Goal: Task Accomplishment & Management: Complete application form

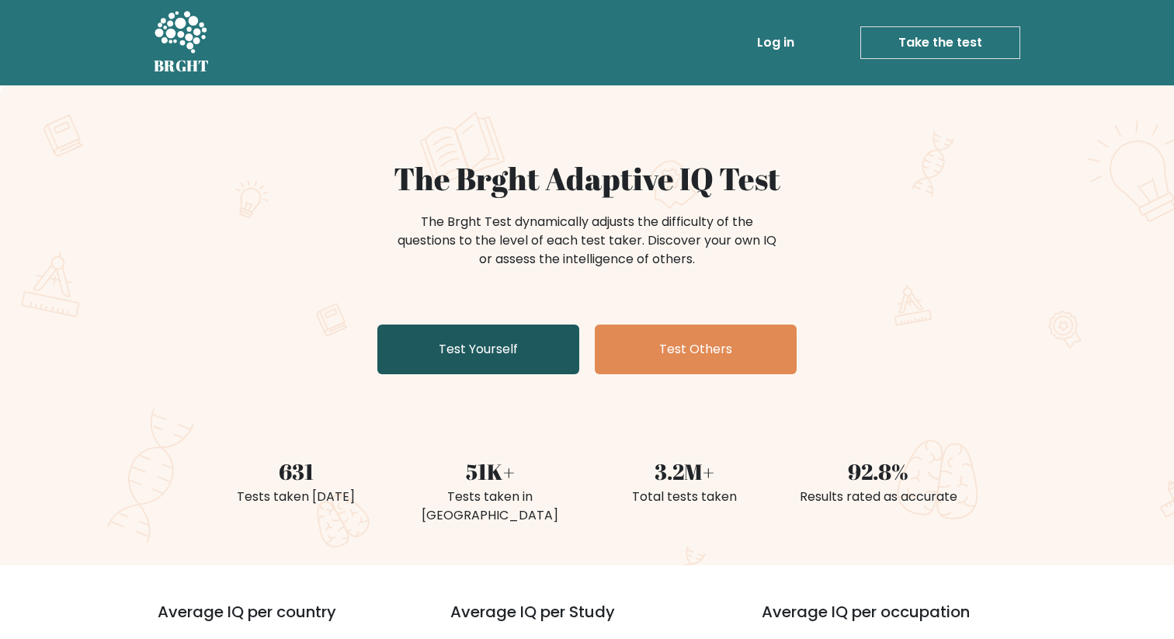
click at [491, 354] on link "Test Yourself" at bounding box center [478, 350] width 202 height 50
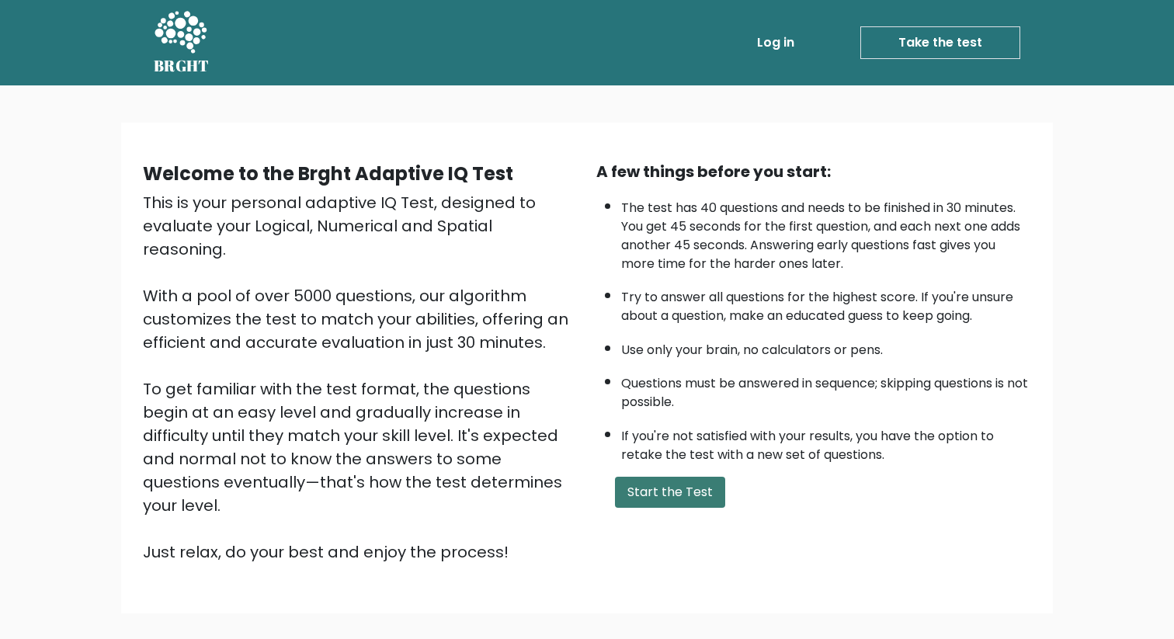
click at [683, 497] on button "Start the Test" at bounding box center [670, 492] width 110 height 31
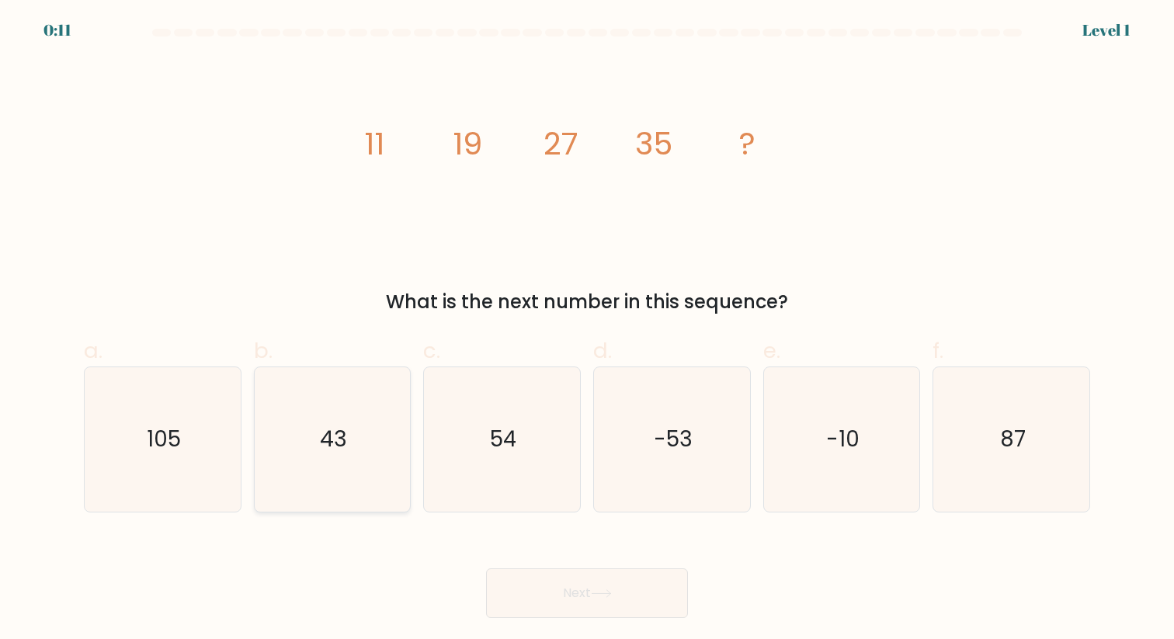
click at [325, 423] on icon "43" at bounding box center [332, 439] width 144 height 144
click at [587, 330] on input "b. 43" at bounding box center [587, 325] width 1 height 10
radio input "true"
click at [620, 599] on button "Next" at bounding box center [587, 593] width 202 height 50
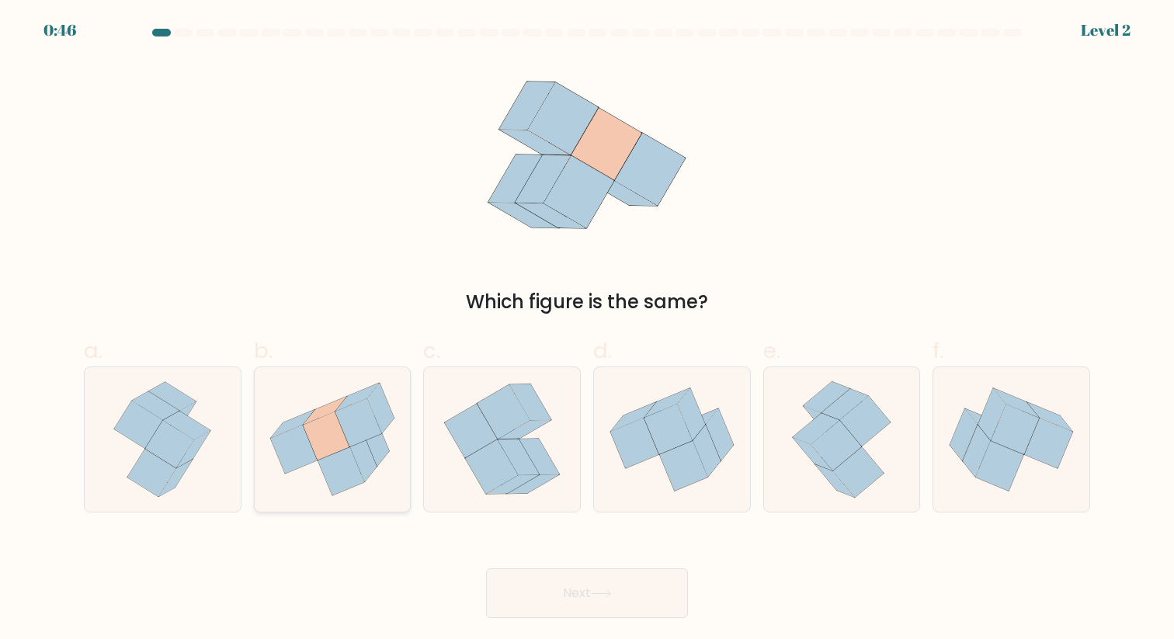
click at [327, 460] on icon at bounding box center [341, 471] width 47 height 48
click at [587, 330] on input "b." at bounding box center [587, 325] width 1 height 10
radio input "true"
click at [590, 579] on button "Next" at bounding box center [587, 593] width 202 height 50
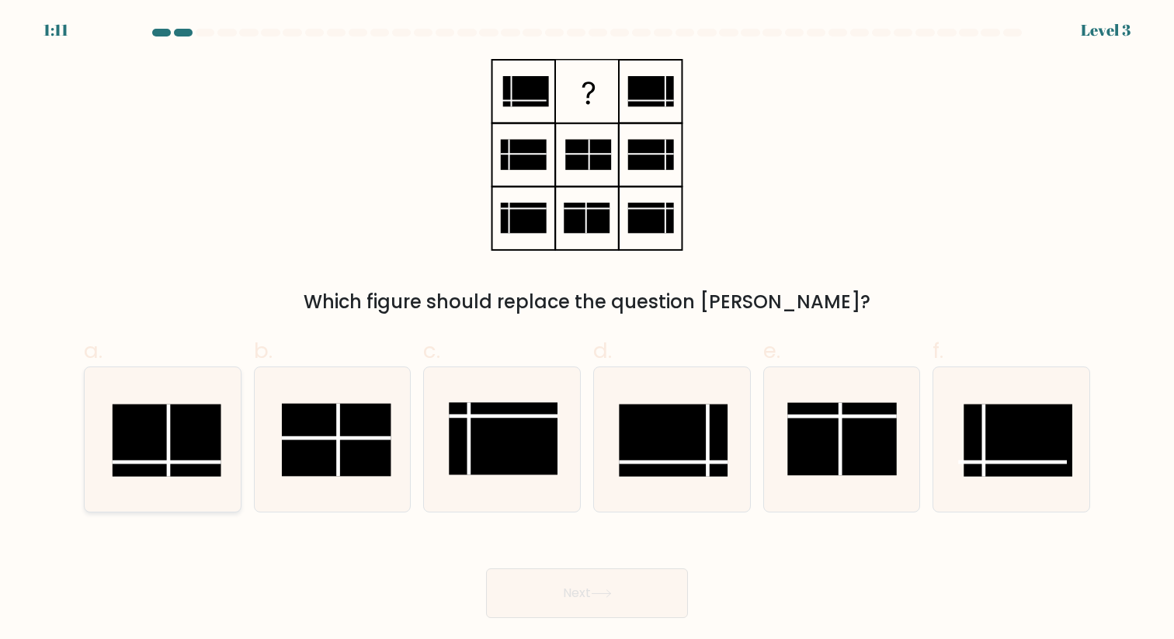
click at [169, 444] on line at bounding box center [169, 441] width 0 height 72
click at [587, 330] on input "a." at bounding box center [587, 325] width 1 height 10
radio input "true"
click at [633, 595] on button "Next" at bounding box center [587, 593] width 202 height 50
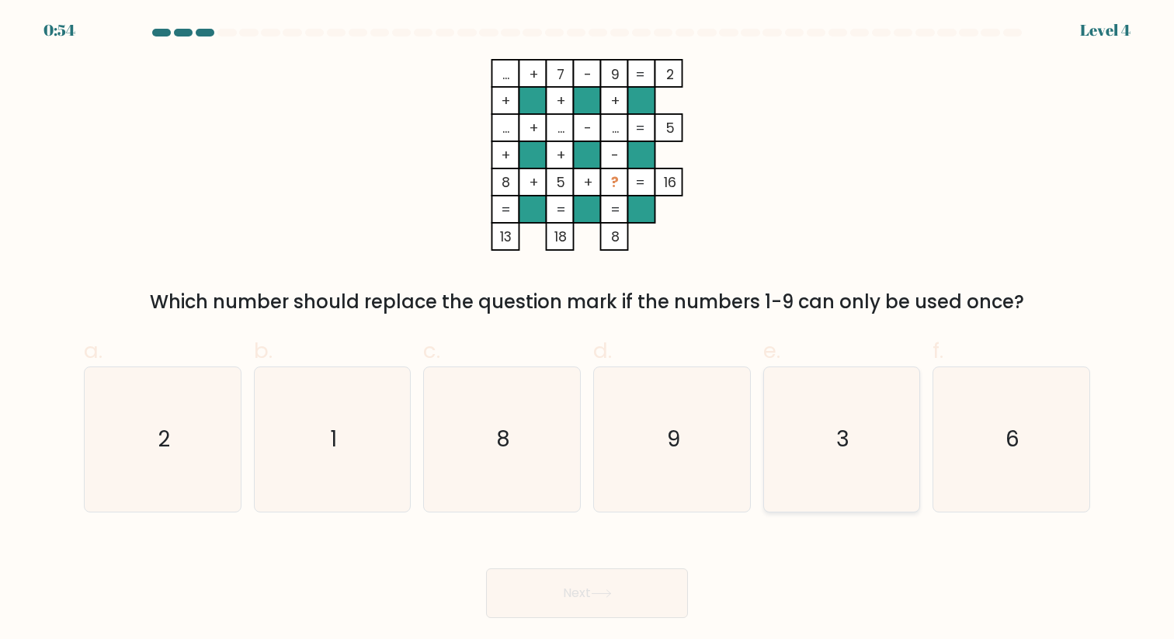
click at [819, 454] on icon "3" at bounding box center [842, 439] width 144 height 144
click at [588, 330] on input "e. 3" at bounding box center [587, 325] width 1 height 10
radio input "true"
click at [603, 591] on icon at bounding box center [601, 593] width 21 height 9
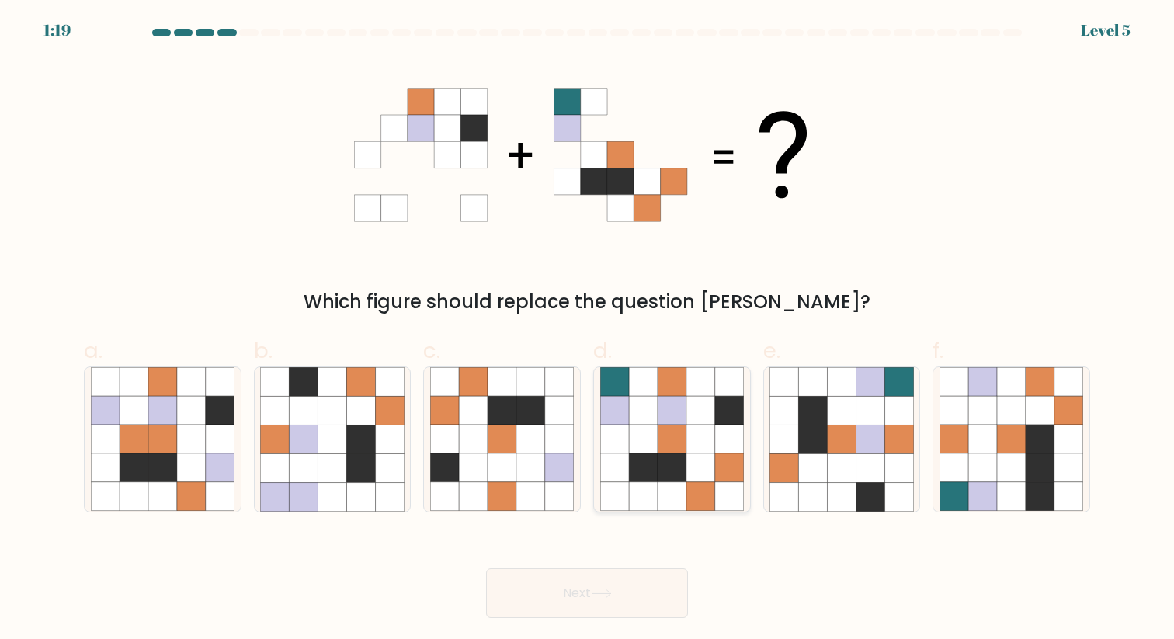
click at [621, 454] on icon at bounding box center [614, 468] width 29 height 29
click at [588, 330] on input "d." at bounding box center [587, 325] width 1 height 10
radio input "true"
click at [585, 596] on button "Next" at bounding box center [587, 593] width 202 height 50
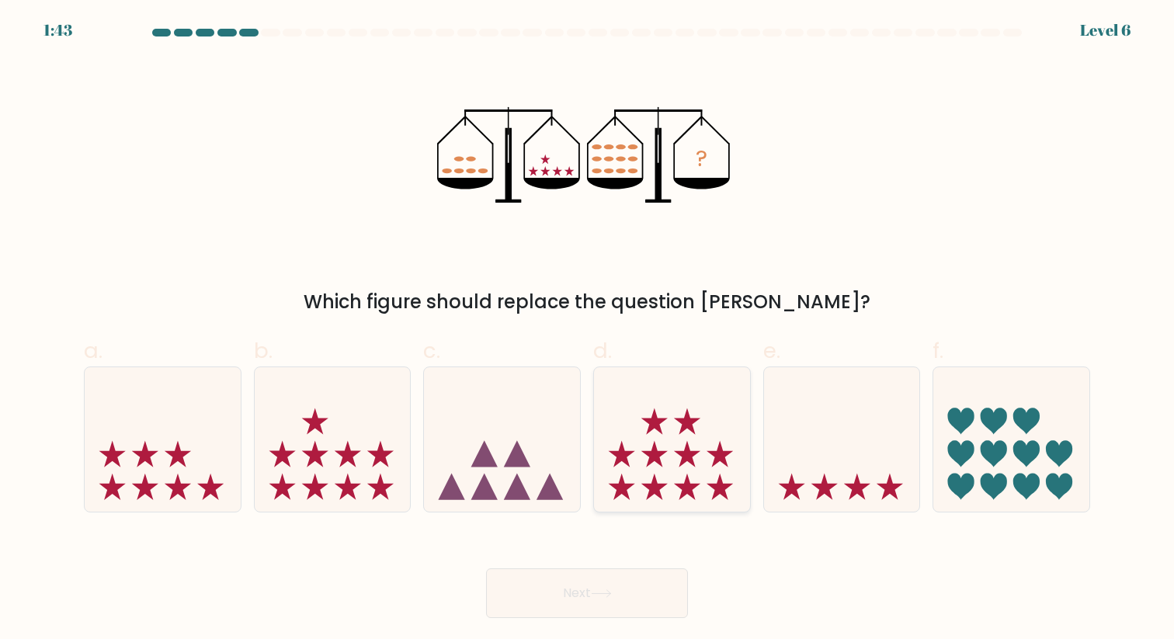
click at [672, 445] on icon at bounding box center [672, 439] width 156 height 129
click at [588, 330] on input "d." at bounding box center [587, 325] width 1 height 10
radio input "true"
click at [588, 596] on button "Next" at bounding box center [587, 593] width 202 height 50
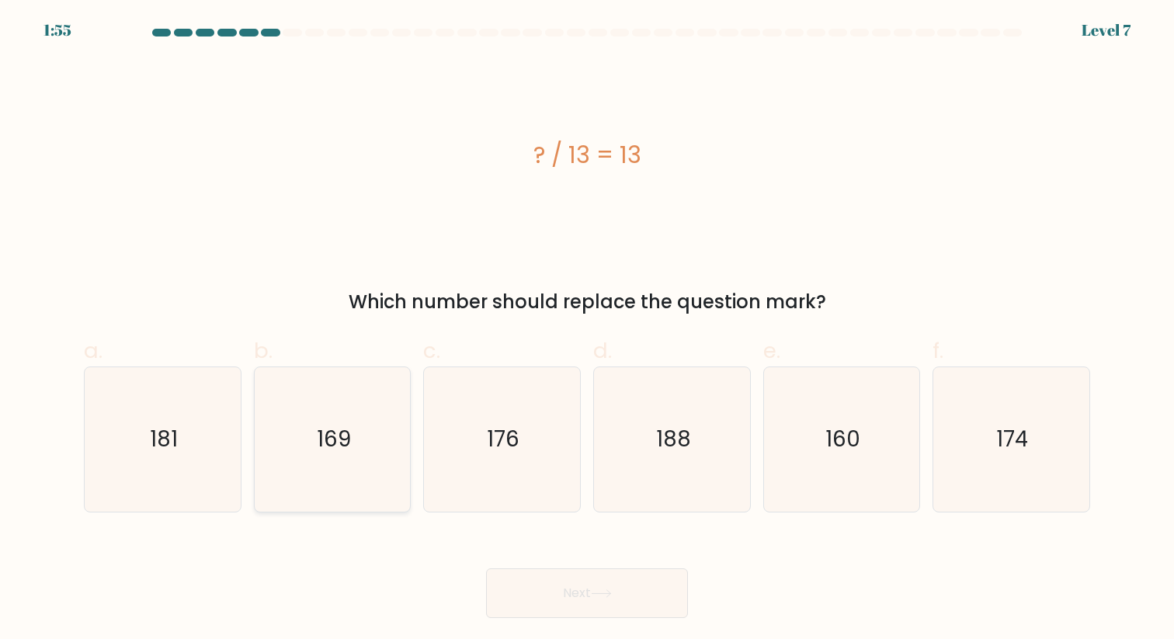
click at [341, 471] on icon "169" at bounding box center [332, 439] width 144 height 144
click at [587, 330] on input "b. 169" at bounding box center [587, 325] width 1 height 10
radio input "true"
click at [567, 593] on button "Next" at bounding box center [587, 593] width 202 height 50
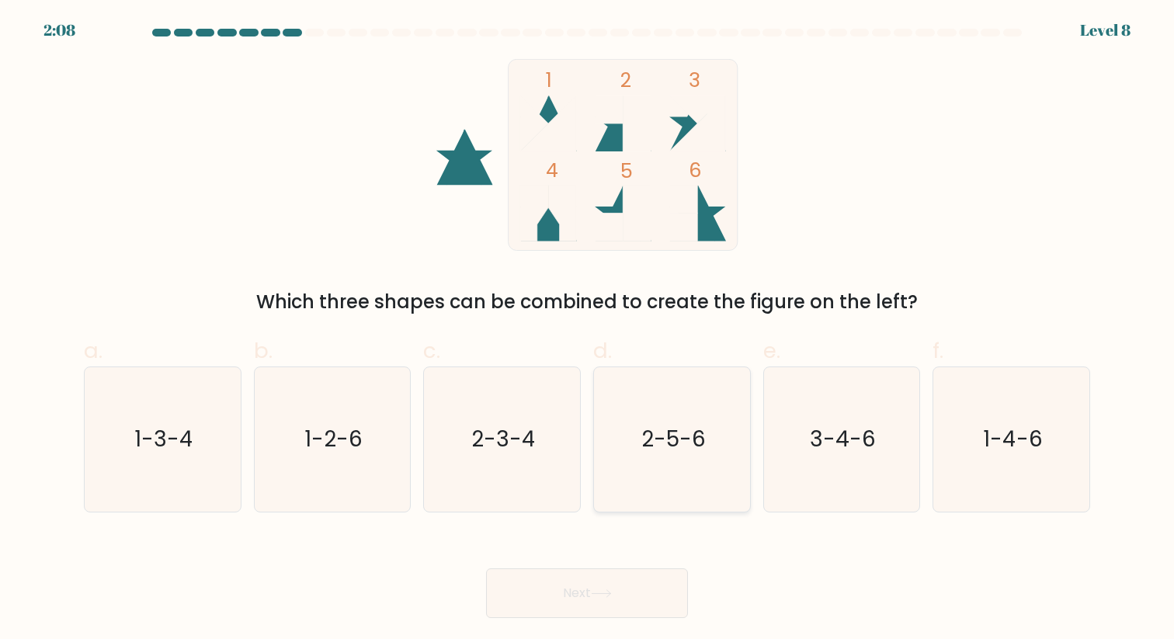
click at [674, 452] on text "2-5-6" at bounding box center [673, 439] width 64 height 30
click at [588, 330] on input "d. 2-5-6" at bounding box center [587, 325] width 1 height 10
radio input "true"
click at [596, 596] on icon at bounding box center [601, 593] width 21 height 9
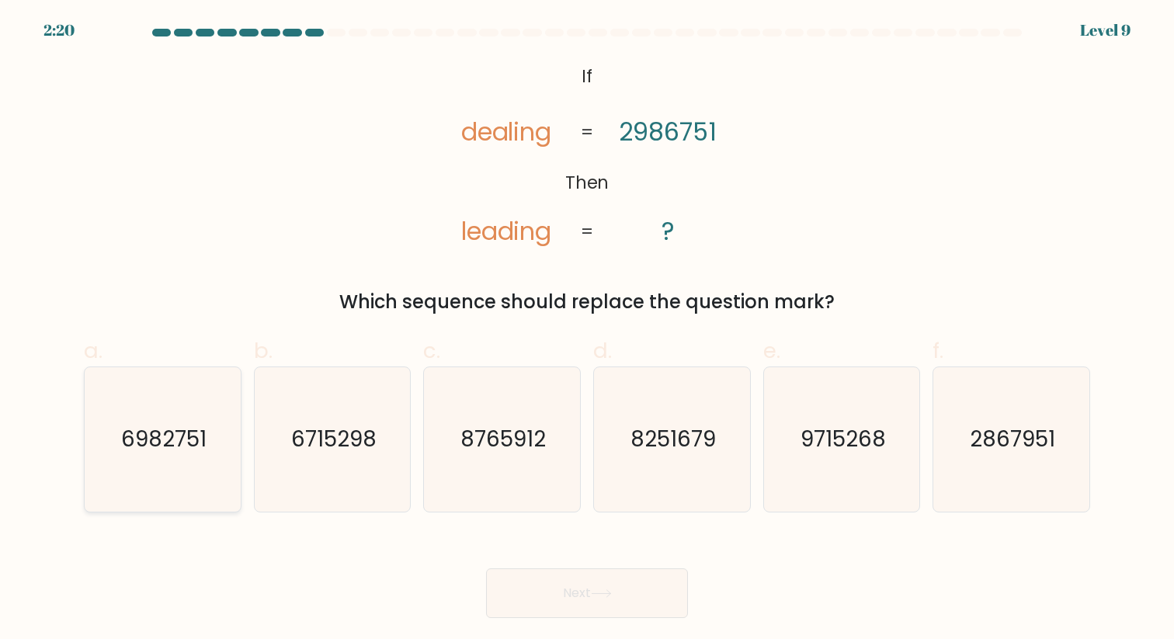
click at [156, 453] on text "6982751" at bounding box center [163, 439] width 85 height 30
click at [587, 330] on input "a. 6982751" at bounding box center [587, 325] width 1 height 10
radio input "true"
click at [598, 598] on button "Next" at bounding box center [587, 593] width 202 height 50
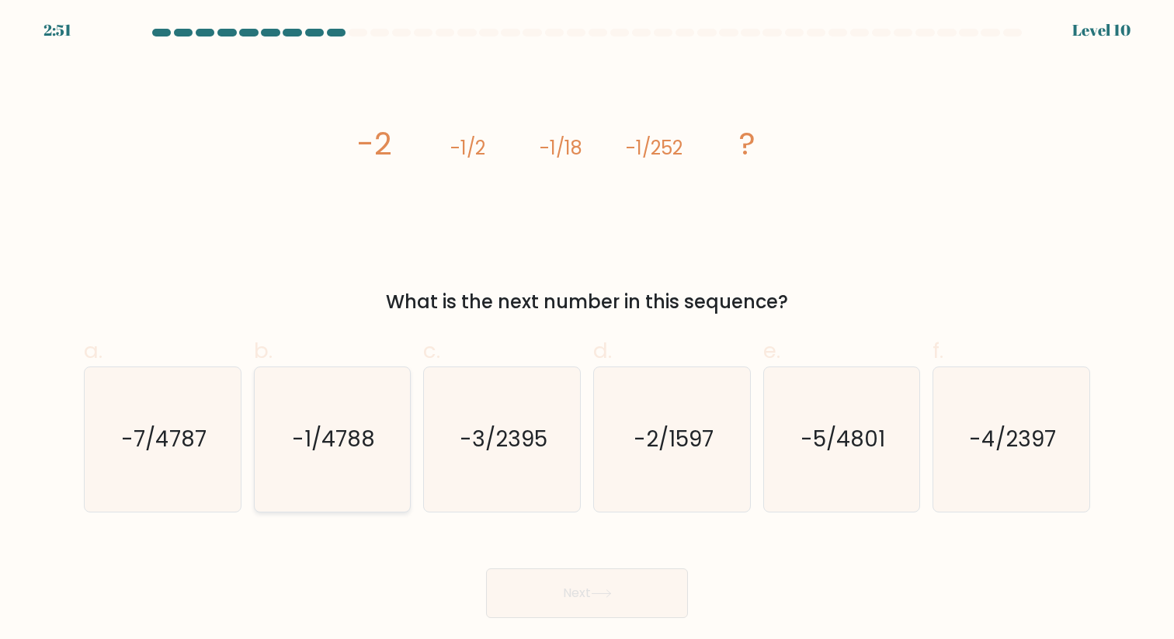
click at [276, 466] on icon "-1/4788" at bounding box center [332, 439] width 144 height 144
click at [587, 330] on input "b. -1/4788" at bounding box center [587, 325] width 1 height 10
radio input "true"
click at [616, 570] on button "Next" at bounding box center [587, 593] width 202 height 50
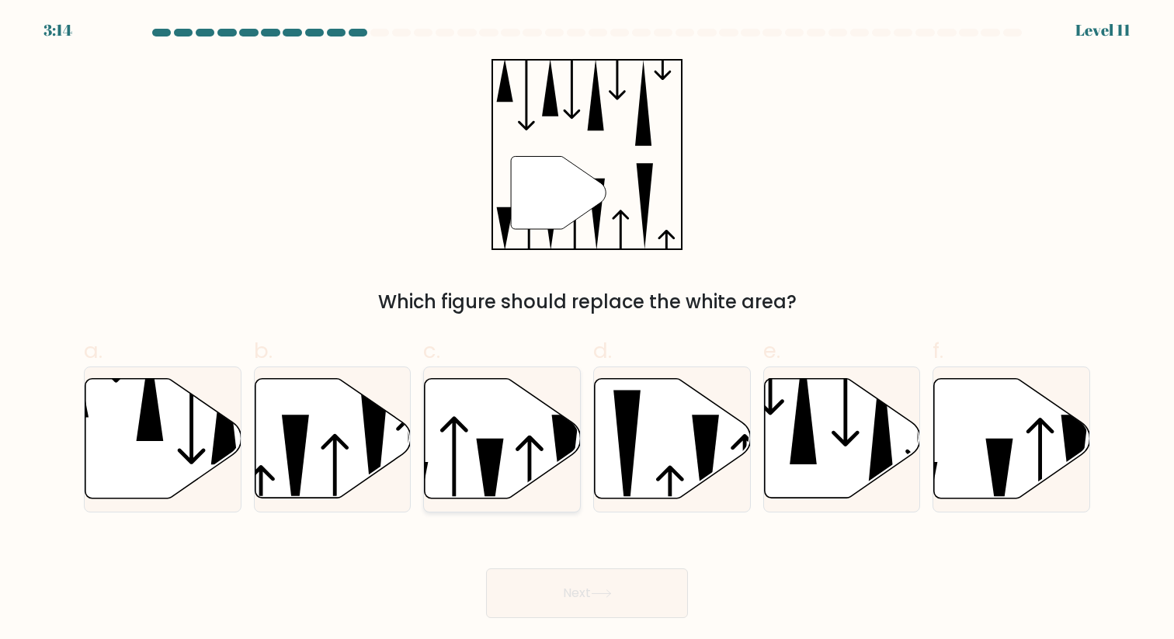
click at [486, 451] on icon at bounding box center [490, 486] width 27 height 94
click at [587, 330] on input "c." at bounding box center [587, 325] width 1 height 10
radio input "true"
click at [586, 594] on button "Next" at bounding box center [587, 593] width 202 height 50
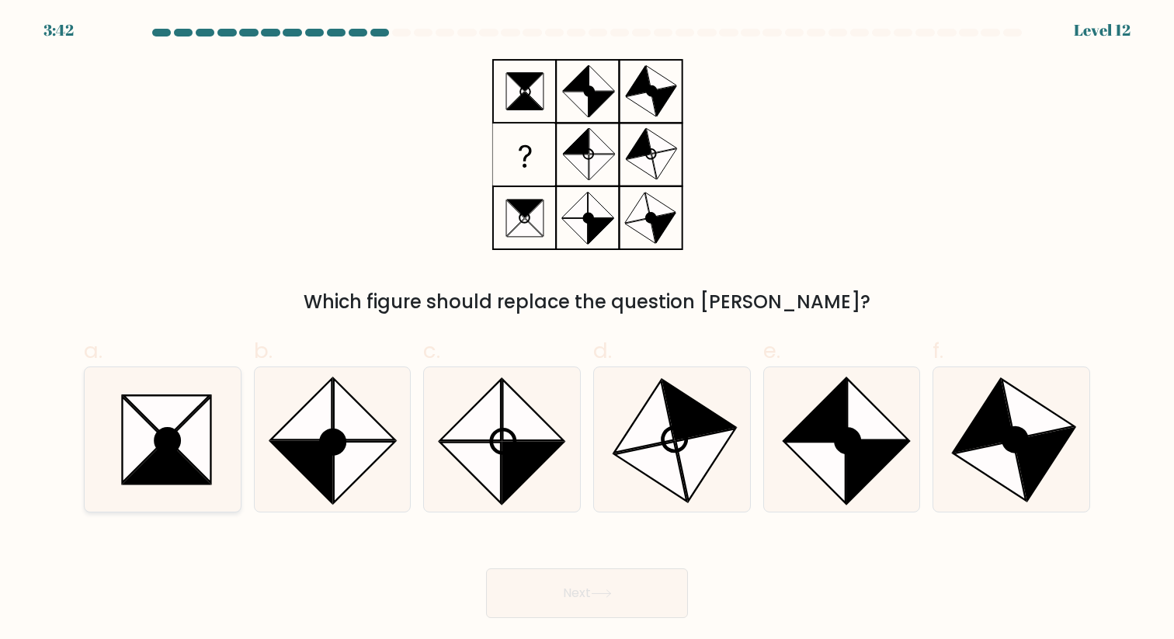
click at [194, 468] on icon at bounding box center [189, 440] width 43 height 86
click at [587, 330] on input "a." at bounding box center [587, 325] width 1 height 10
radio input "true"
click at [589, 613] on button "Next" at bounding box center [587, 593] width 202 height 50
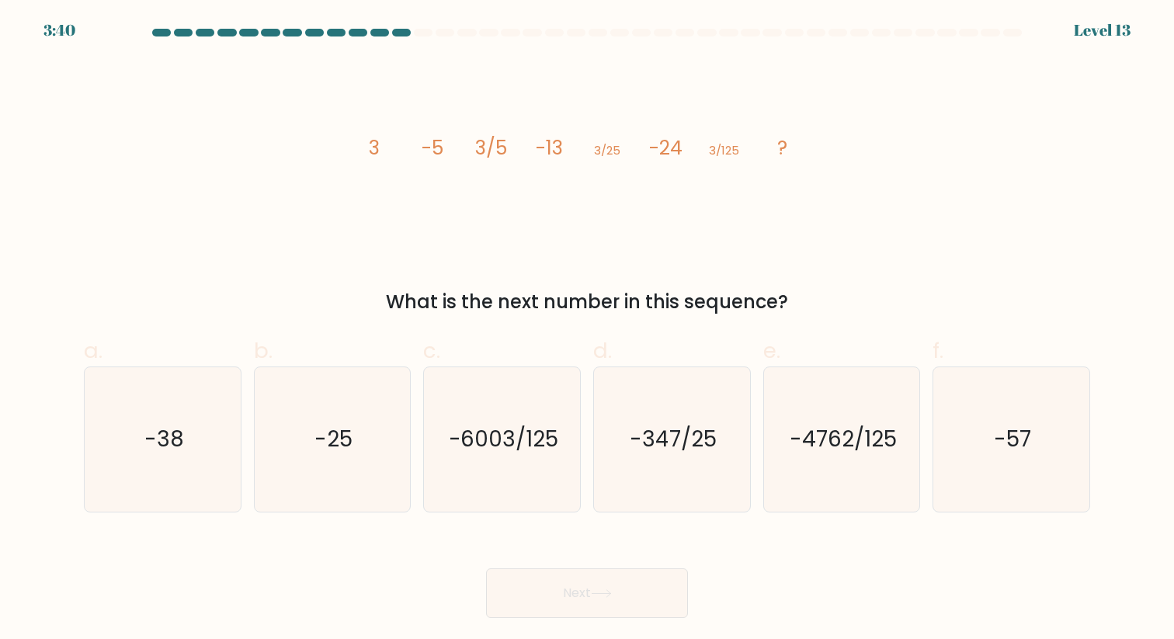
click at [802, 201] on icon "image/svg+xml 3 -5 3/5 -13 3/25 -24 3/125 ?" at bounding box center [587, 155] width 466 height 192
click at [1008, 447] on text "-57" at bounding box center [1012, 439] width 37 height 30
click at [588, 330] on input "f. -57" at bounding box center [587, 325] width 1 height 10
radio input "true"
click at [635, 586] on button "Next" at bounding box center [587, 593] width 202 height 50
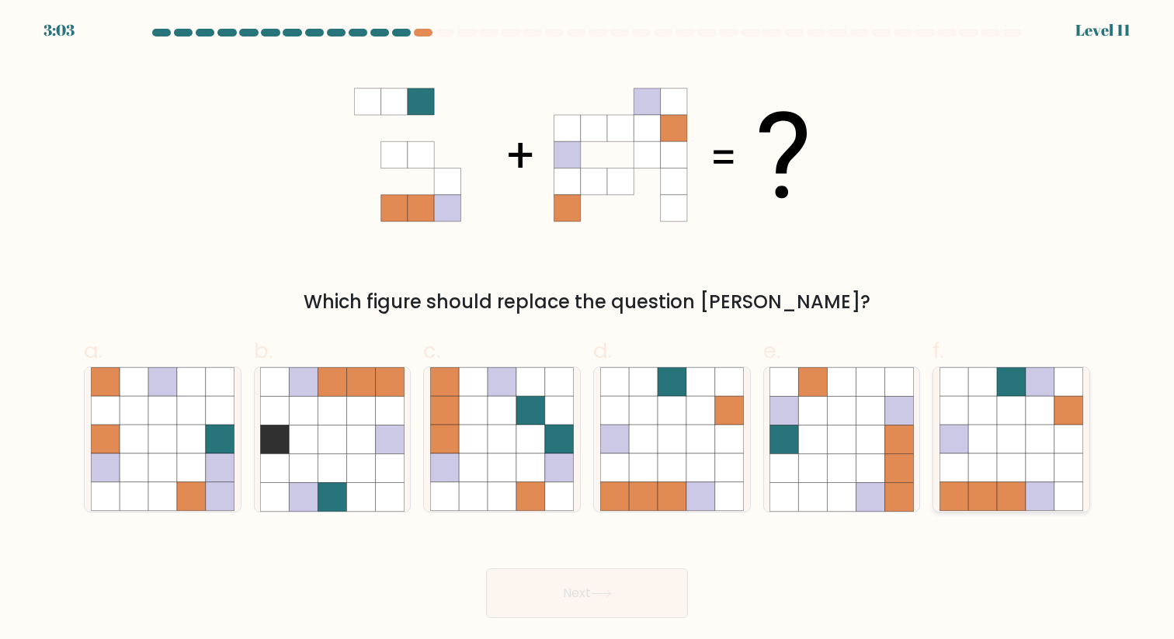
click at [977, 452] on icon at bounding box center [982, 439] width 29 height 29
click at [588, 330] on input "f." at bounding box center [587, 325] width 1 height 10
radio input "true"
click at [580, 591] on button "Next" at bounding box center [587, 593] width 202 height 50
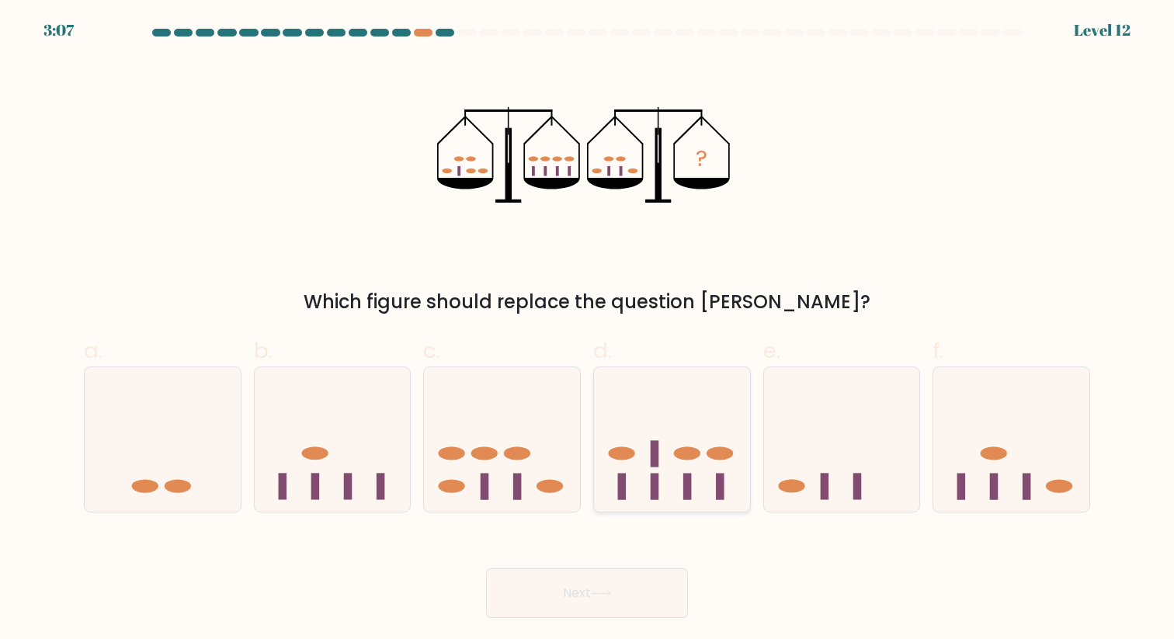
click at [658, 481] on rect at bounding box center [655, 487] width 9 height 26
click at [588, 330] on input "d." at bounding box center [587, 325] width 1 height 10
radio input "true"
click at [603, 597] on icon at bounding box center [601, 593] width 21 height 9
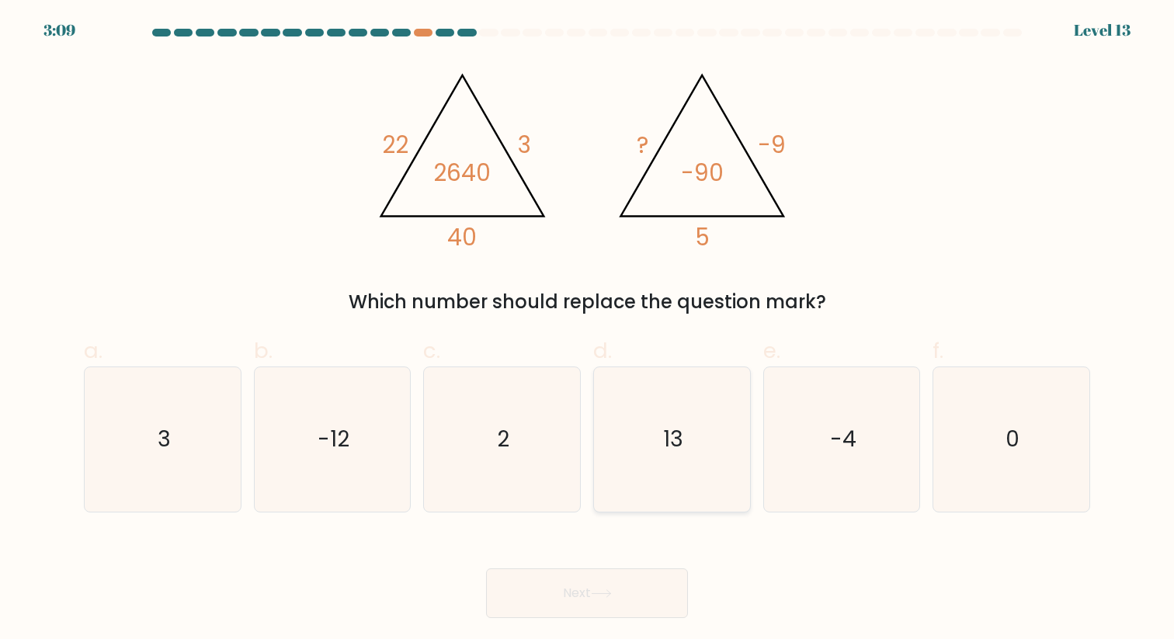
click at [690, 472] on icon "13" at bounding box center [672, 439] width 144 height 144
click at [588, 330] on input "d. 13" at bounding box center [587, 325] width 1 height 10
radio input "true"
click at [622, 583] on button "Next" at bounding box center [587, 593] width 202 height 50
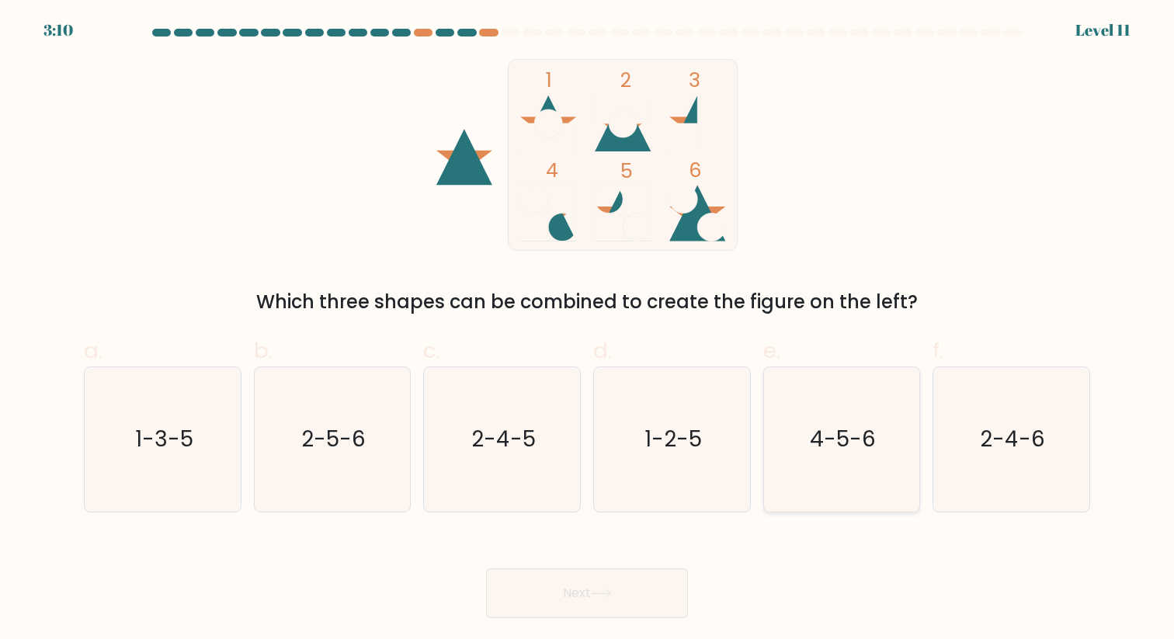
click at [857, 476] on icon "4-5-6" at bounding box center [842, 439] width 144 height 144
click at [588, 330] on input "e. 4-5-6" at bounding box center [587, 325] width 1 height 10
radio input "true"
click at [579, 586] on button "Next" at bounding box center [587, 593] width 202 height 50
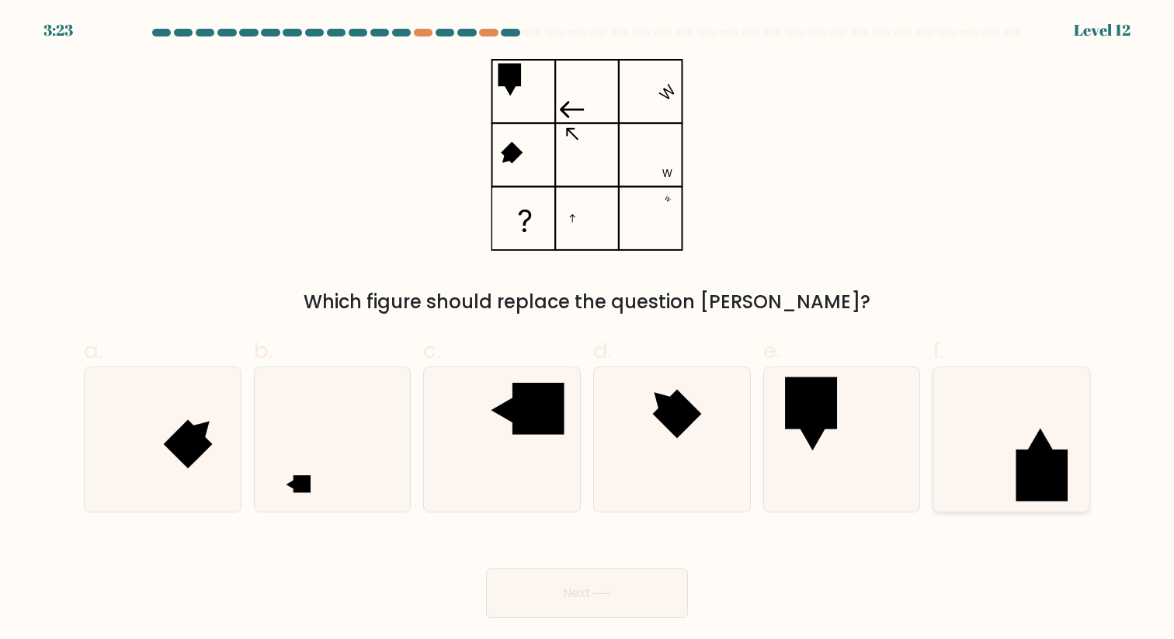
click at [1052, 444] on icon at bounding box center [1012, 439] width 144 height 144
click at [588, 330] on input "f." at bounding box center [587, 325] width 1 height 10
radio input "true"
click at [586, 592] on button "Next" at bounding box center [587, 593] width 202 height 50
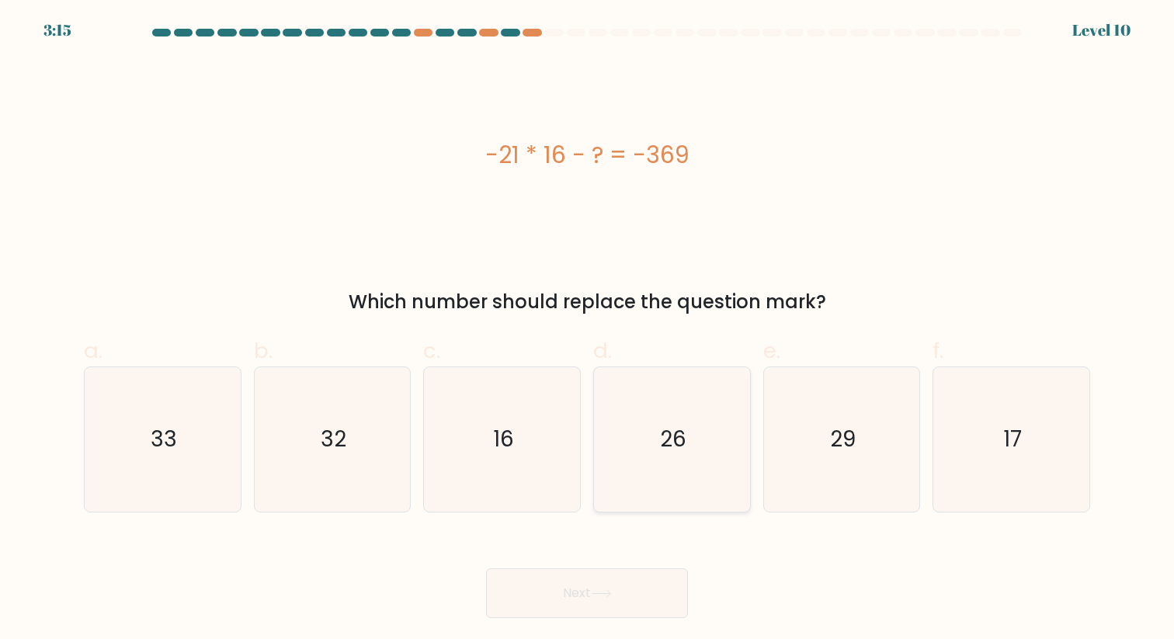
click at [670, 476] on icon "26" at bounding box center [672, 439] width 144 height 144
click at [588, 330] on input "d. 26" at bounding box center [587, 325] width 1 height 10
radio input "true"
click at [193, 451] on icon "33" at bounding box center [163, 439] width 144 height 144
click at [587, 330] on input "a. 33" at bounding box center [587, 325] width 1 height 10
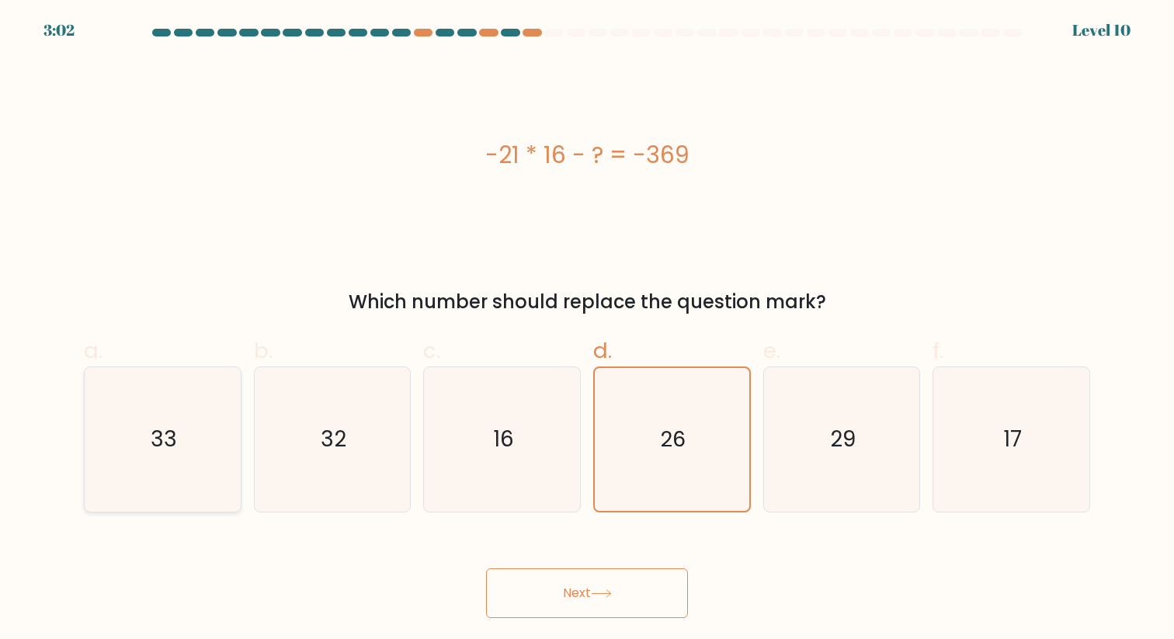
radio input "true"
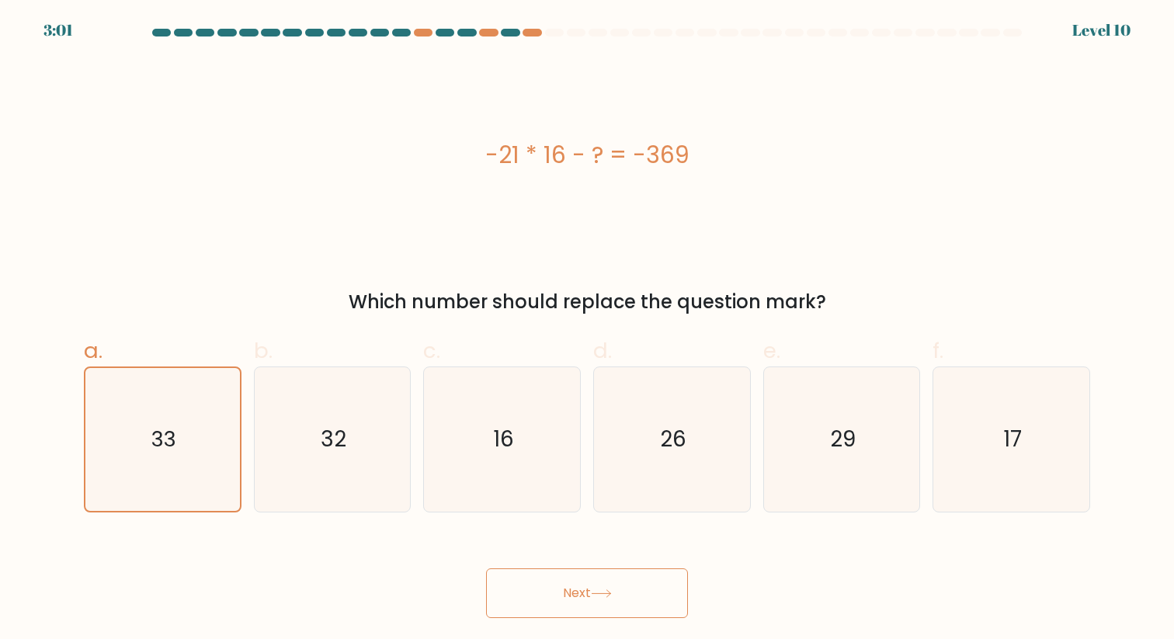
click at [577, 606] on button "Next" at bounding box center [587, 593] width 202 height 50
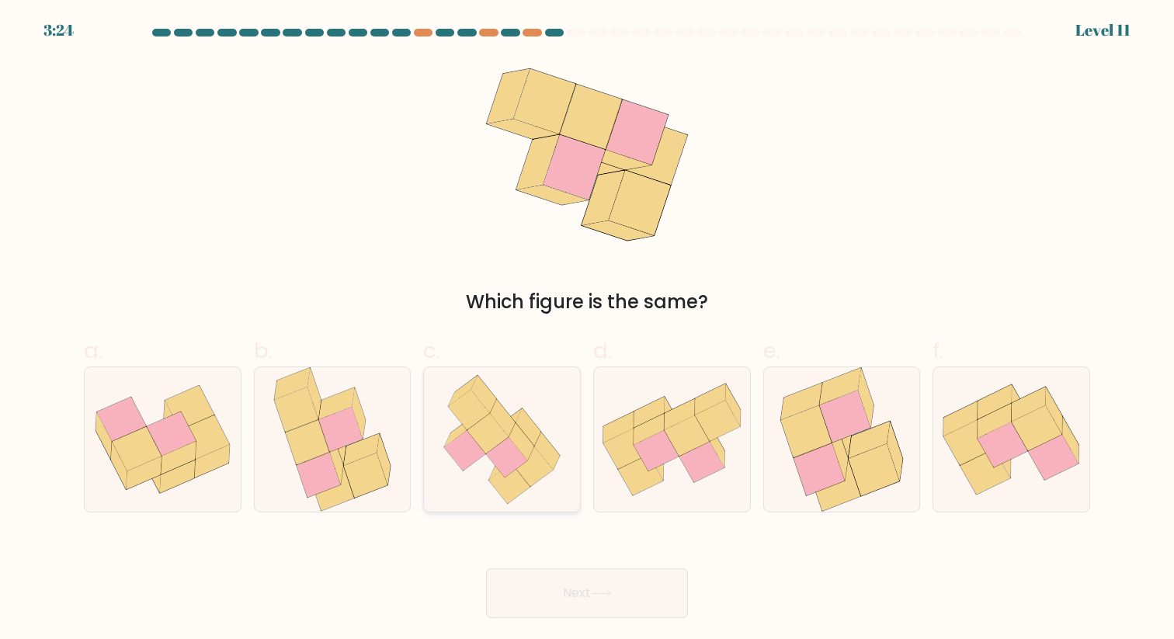
click at [517, 440] on icon at bounding box center [521, 440] width 25 height 37
click at [587, 330] on input "c." at bounding box center [587, 325] width 1 height 10
radio input "true"
click at [577, 586] on button "Next" at bounding box center [587, 593] width 202 height 50
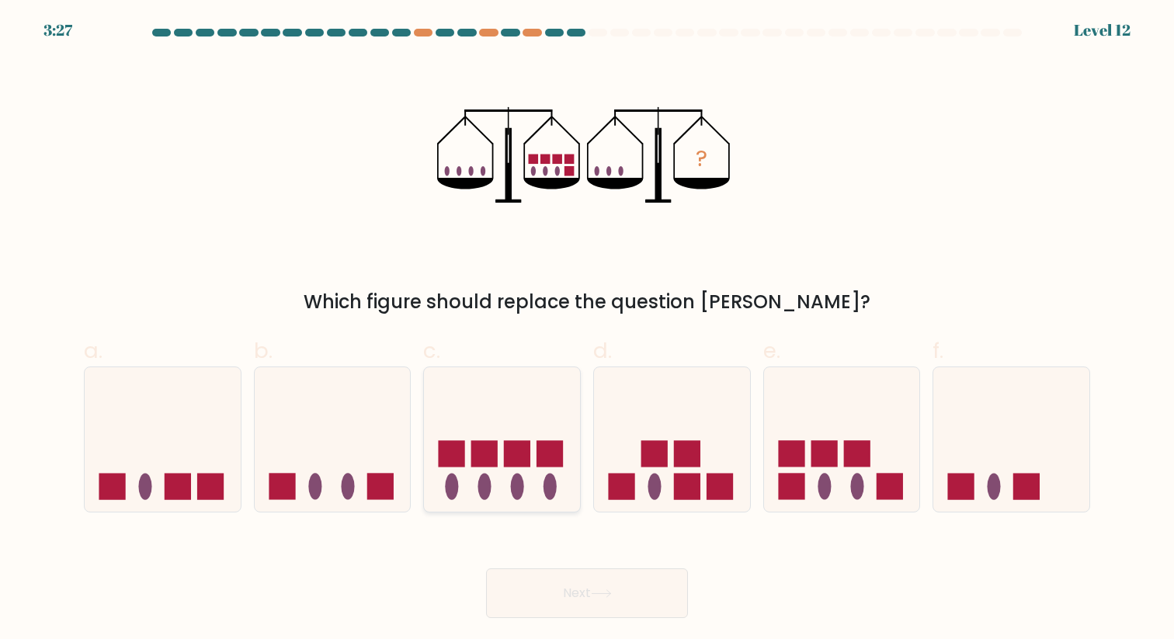
click at [528, 481] on icon at bounding box center [502, 439] width 156 height 129
click at [587, 330] on input "c." at bounding box center [587, 325] width 1 height 10
radio input "true"
click at [546, 596] on button "Next" at bounding box center [587, 593] width 202 height 50
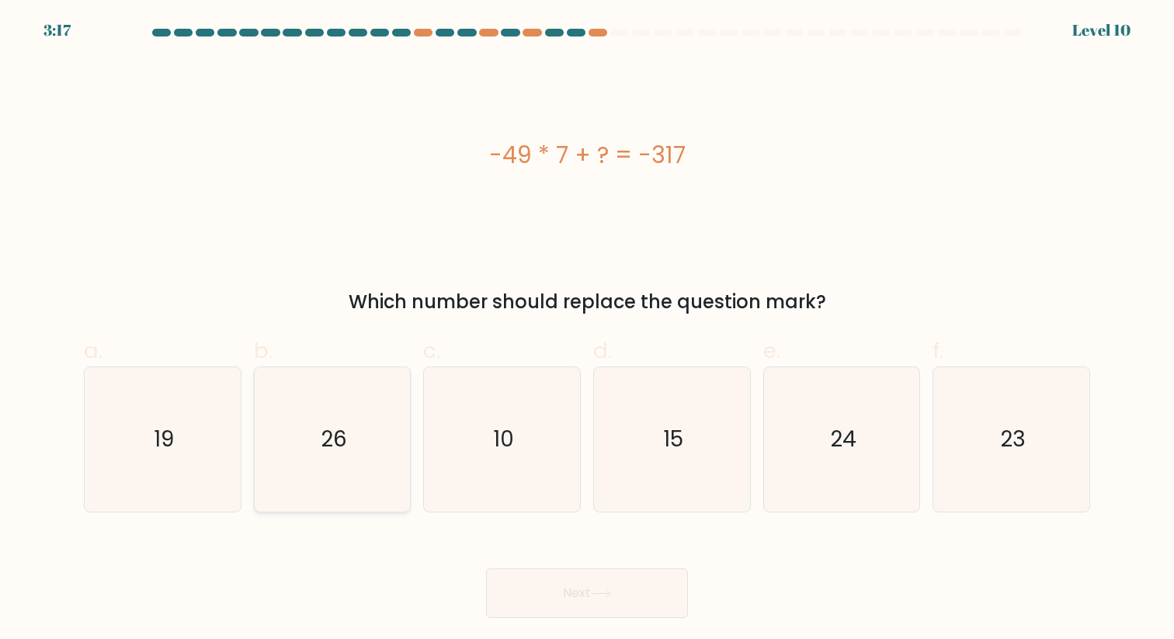
click at [349, 501] on icon "26" at bounding box center [332, 439] width 144 height 144
click at [587, 330] on input "b. 26" at bounding box center [587, 325] width 1 height 10
radio input "true"
click at [630, 599] on button "Next" at bounding box center [587, 593] width 202 height 50
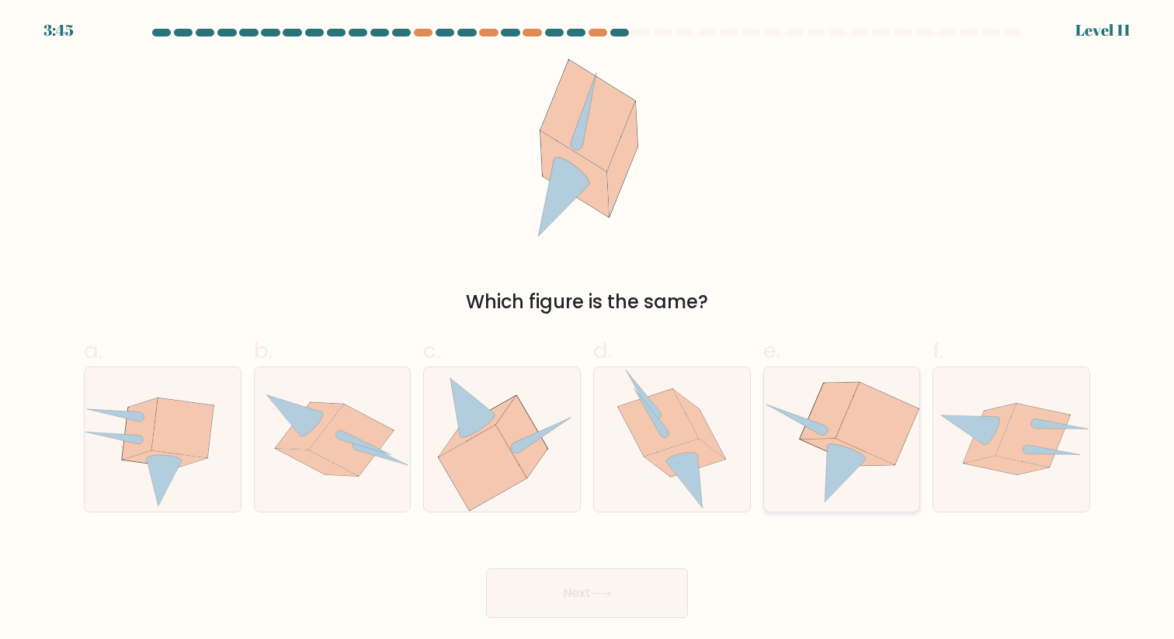
click at [890, 474] on icon at bounding box center [842, 439] width 156 height 141
click at [588, 330] on input "e." at bounding box center [587, 325] width 1 height 10
radio input "true"
click at [607, 582] on button "Next" at bounding box center [587, 593] width 202 height 50
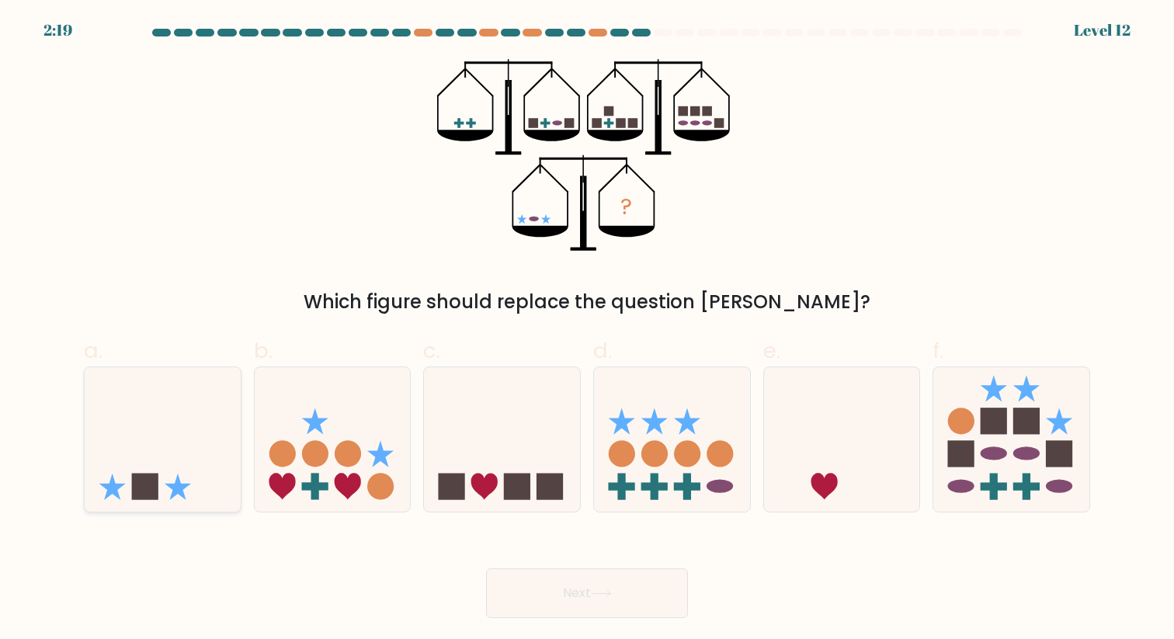
click at [152, 487] on rect at bounding box center [145, 487] width 26 height 26
click at [587, 330] on input "a." at bounding box center [587, 325] width 1 height 10
radio input "true"
click at [593, 593] on button "Next" at bounding box center [587, 593] width 202 height 50
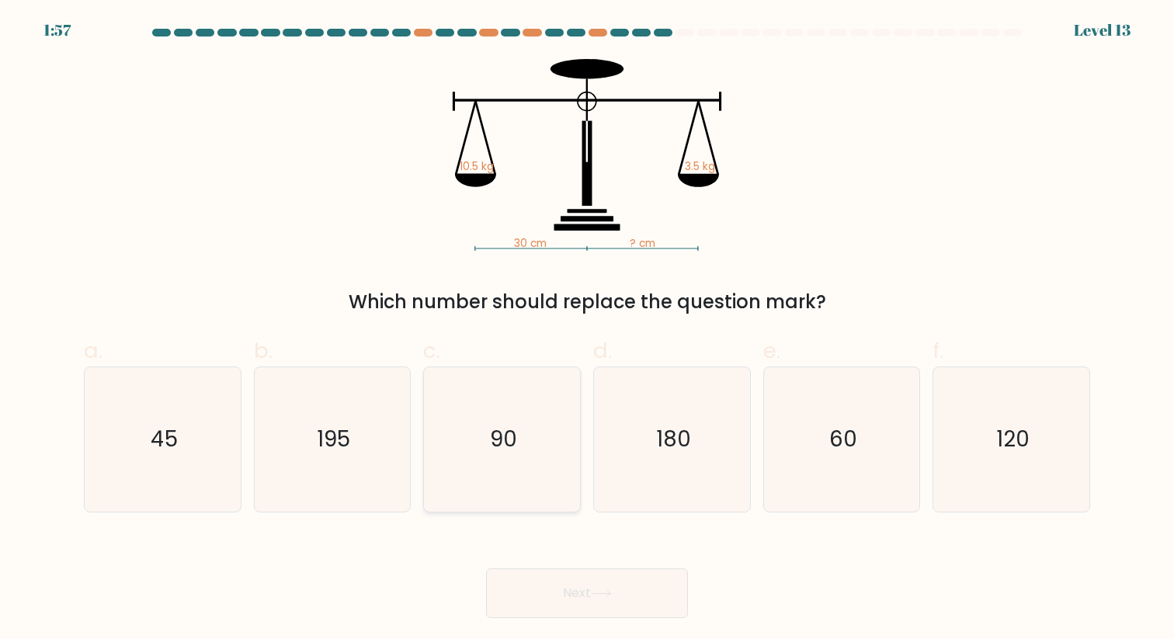
click at [520, 494] on icon "90" at bounding box center [502, 439] width 144 height 144
click at [587, 330] on input "c. 90" at bounding box center [587, 325] width 1 height 10
radio input "true"
click at [558, 585] on button "Next" at bounding box center [587, 593] width 202 height 50
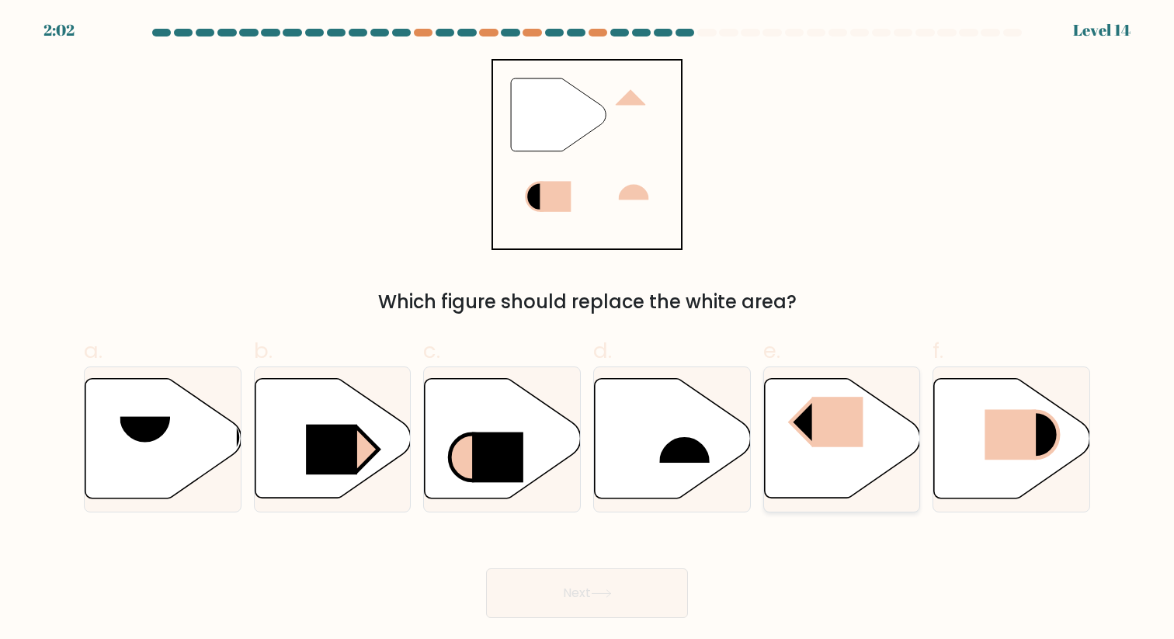
click at [816, 449] on icon at bounding box center [842, 439] width 156 height 120
click at [588, 330] on input "e." at bounding box center [587, 325] width 1 height 10
radio input "true"
click at [593, 582] on button "Next" at bounding box center [587, 593] width 202 height 50
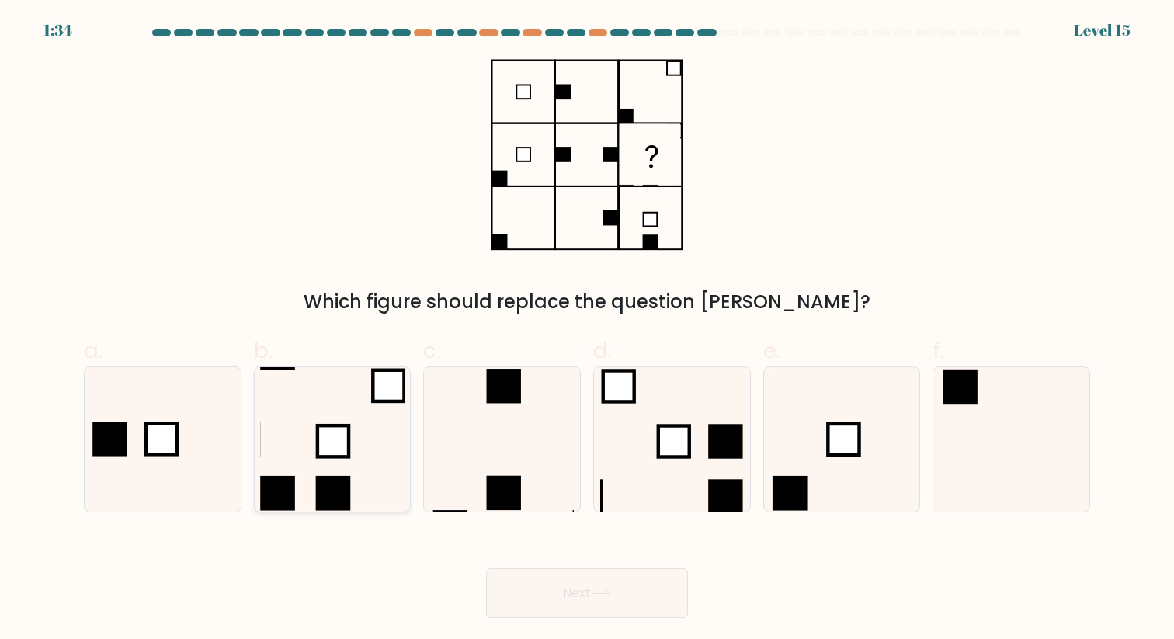
click at [307, 481] on icon at bounding box center [332, 439] width 144 height 144
click at [587, 330] on input "b." at bounding box center [587, 325] width 1 height 10
radio input "true"
click at [123, 431] on rect at bounding box center [109, 439] width 35 height 35
click at [587, 330] on input "a." at bounding box center [587, 325] width 1 height 10
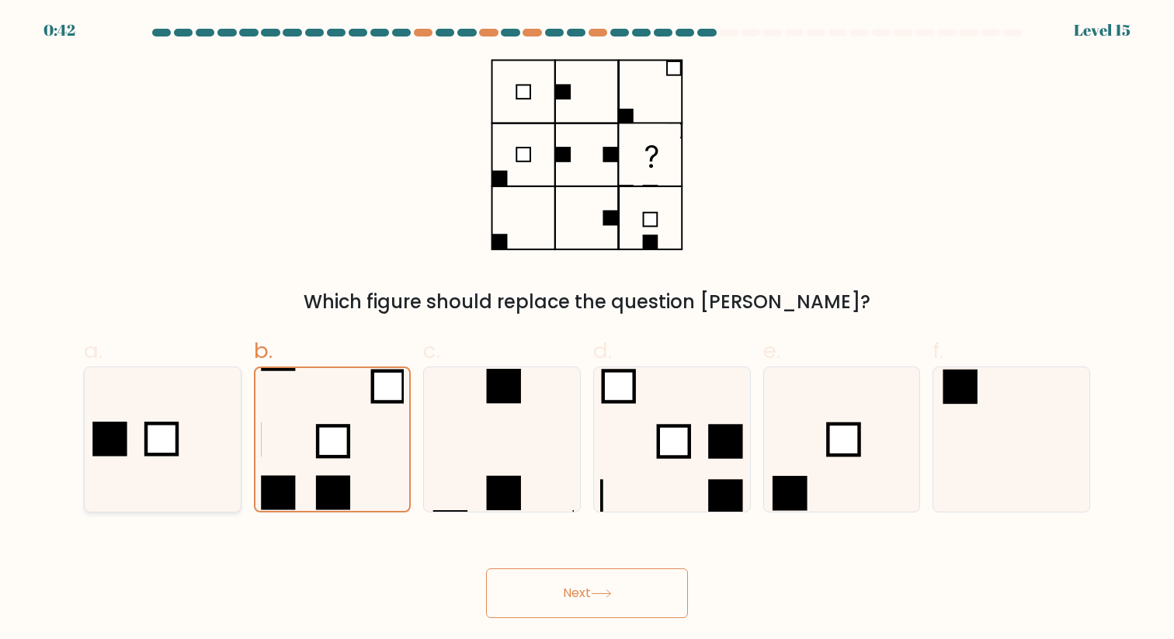
radio input "true"
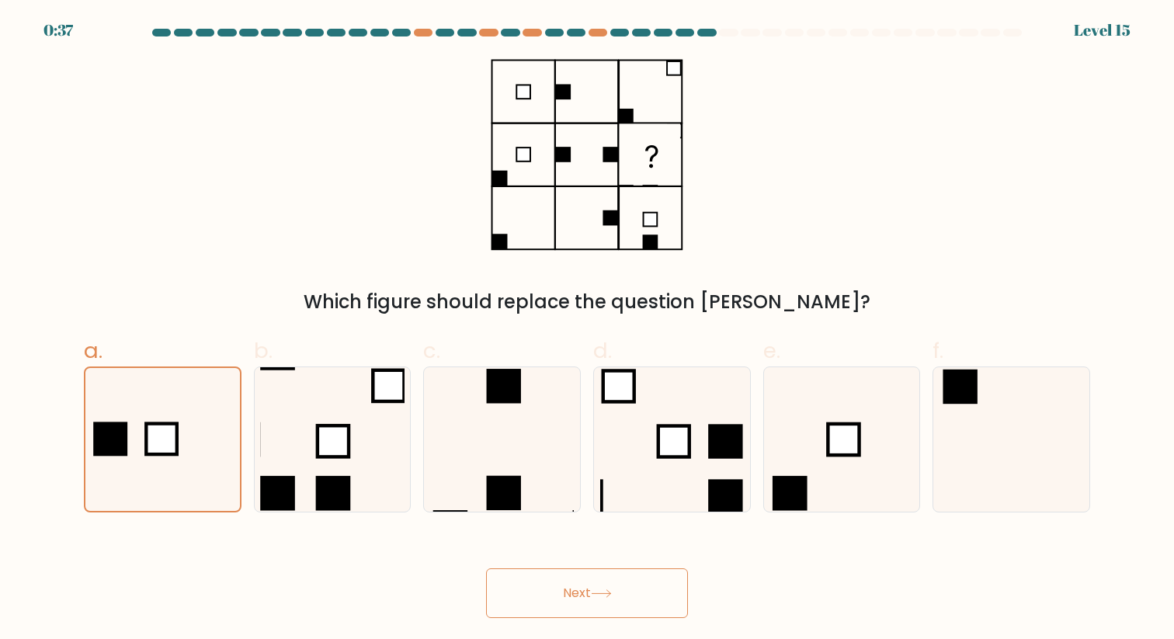
click at [574, 597] on button "Next" at bounding box center [587, 593] width 202 height 50
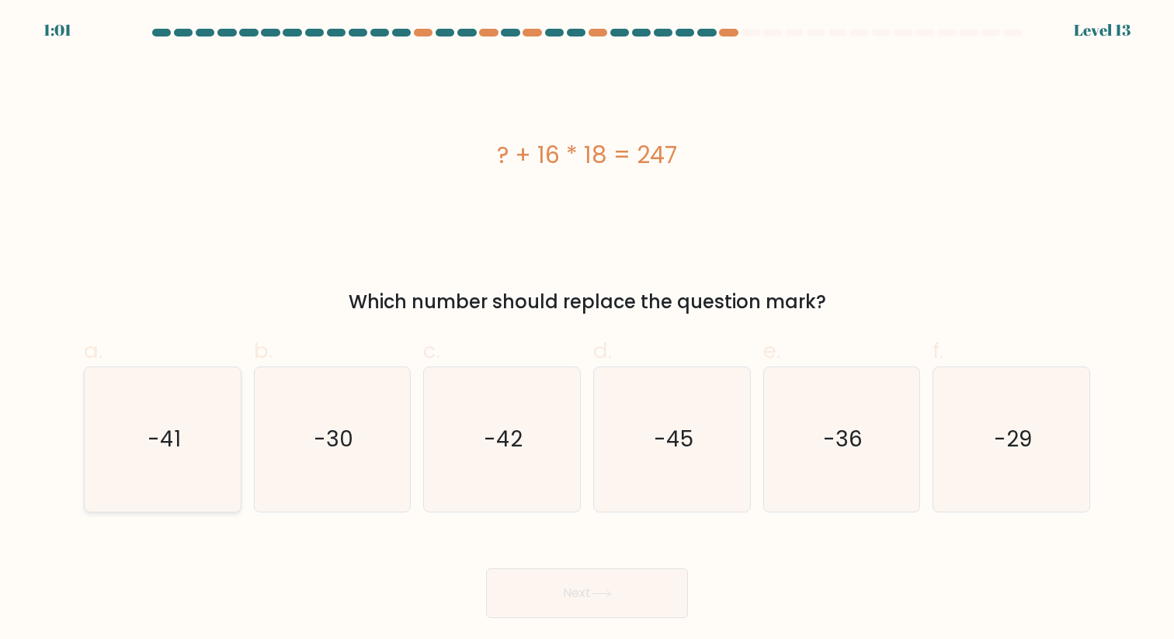
click at [165, 469] on icon "-41" at bounding box center [163, 439] width 144 height 144
click at [587, 330] on input "a. -41" at bounding box center [587, 325] width 1 height 10
radio input "true"
click at [613, 604] on button "Next" at bounding box center [587, 593] width 202 height 50
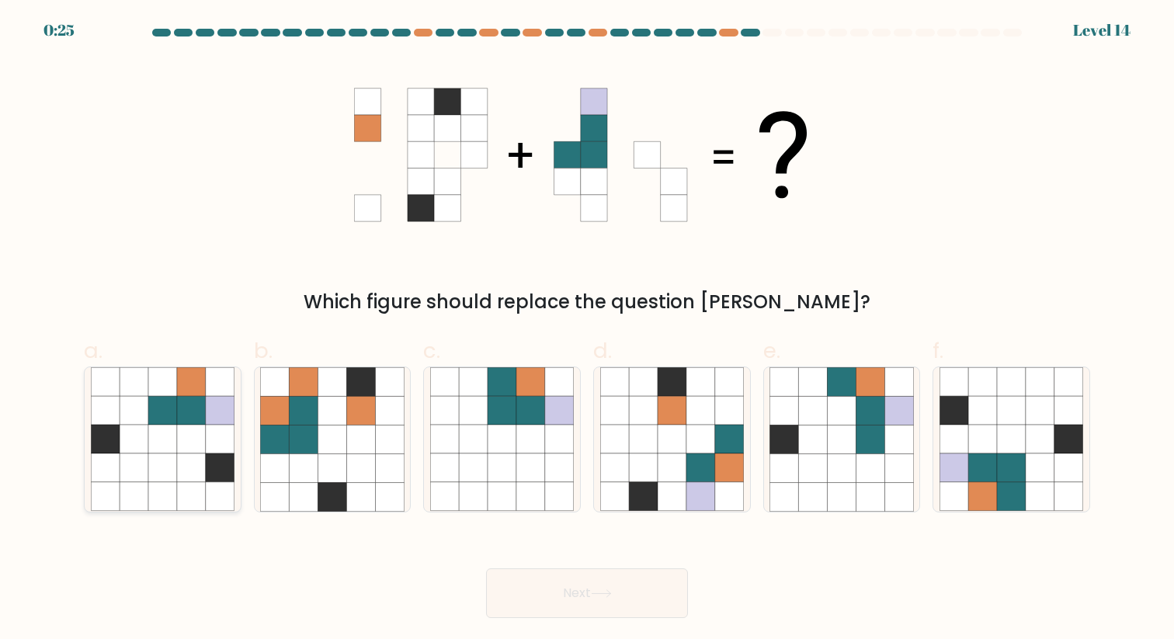
click at [159, 446] on icon at bounding box center [162, 439] width 29 height 29
click at [587, 330] on input "a." at bounding box center [587, 325] width 1 height 10
radio input "true"
click at [568, 593] on button "Next" at bounding box center [587, 593] width 202 height 50
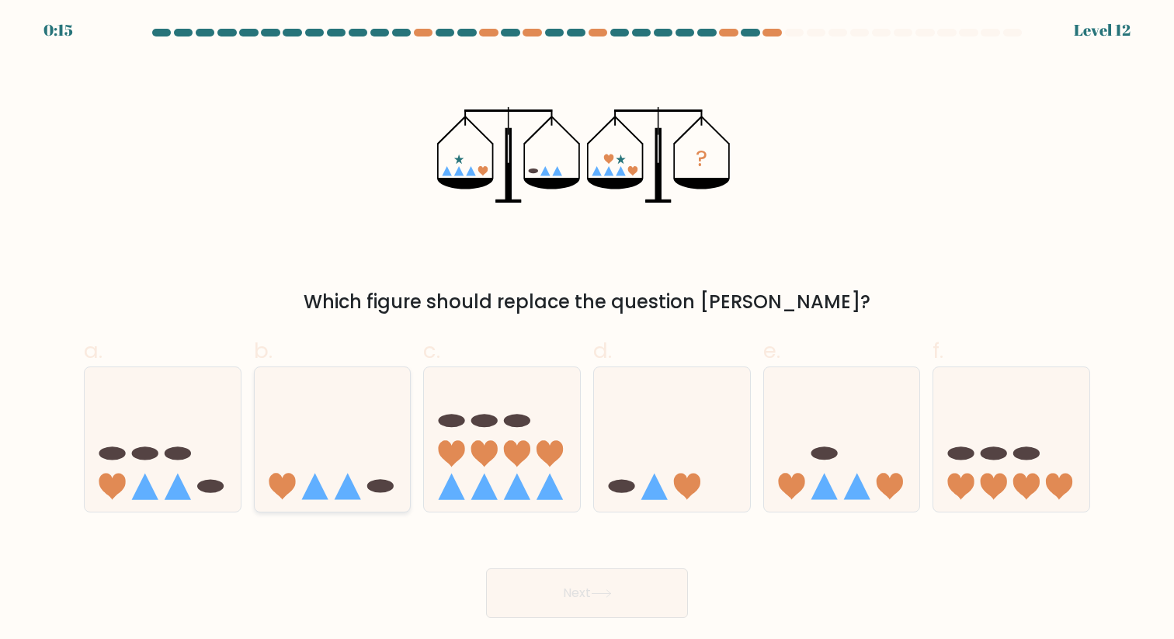
click at [348, 483] on icon at bounding box center [348, 487] width 26 height 26
click at [587, 330] on input "b." at bounding box center [587, 325] width 1 height 10
radio input "true"
click at [586, 602] on button "Next" at bounding box center [587, 593] width 202 height 50
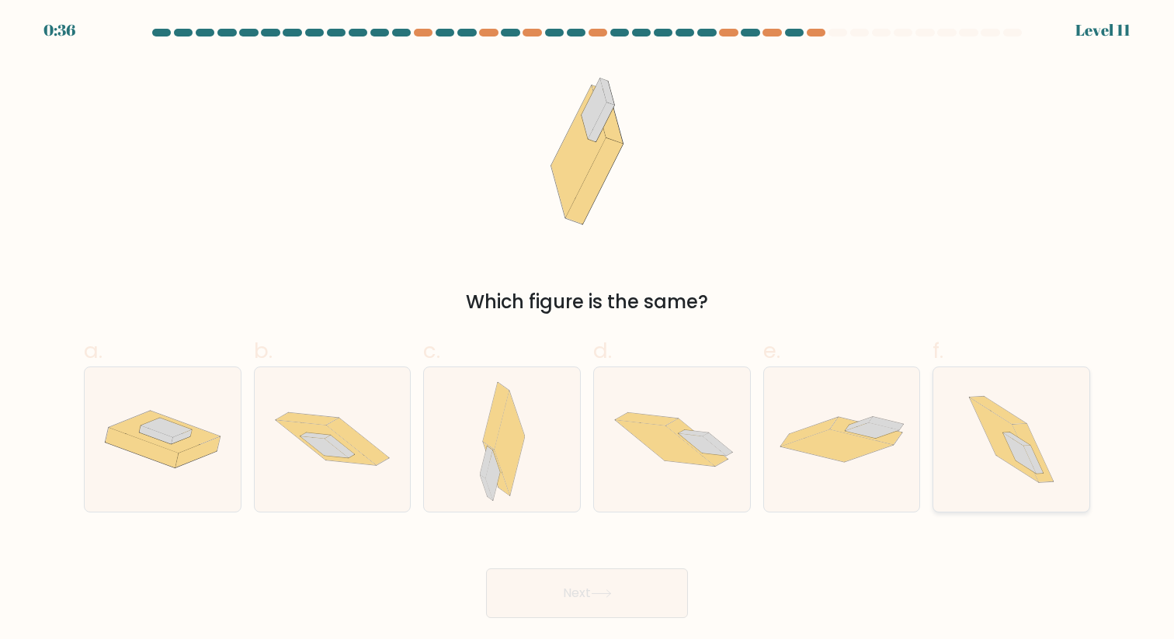
click at [1030, 457] on icon at bounding box center [1032, 460] width 19 height 28
click at [588, 330] on input "f." at bounding box center [587, 325] width 1 height 10
radio input "true"
click at [564, 599] on button "Next" at bounding box center [587, 593] width 202 height 50
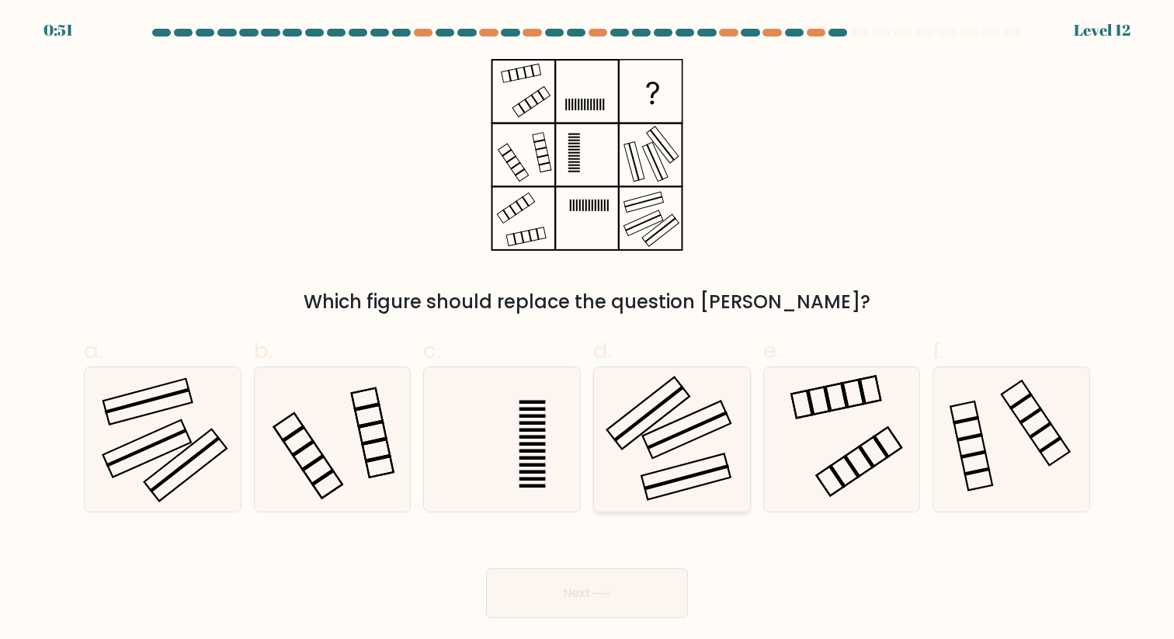
click at [698, 473] on rect at bounding box center [686, 477] width 85 height 26
click at [588, 330] on input "d." at bounding box center [587, 325] width 1 height 10
radio input "true"
click at [599, 589] on icon at bounding box center [601, 593] width 21 height 9
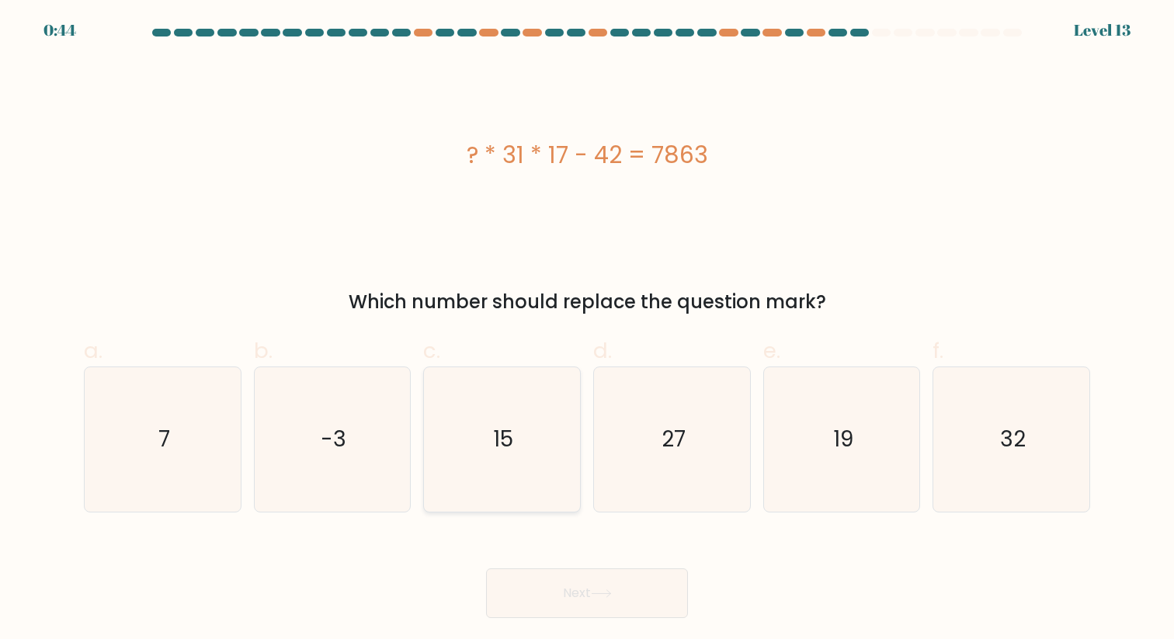
click at [527, 467] on icon "15" at bounding box center [502, 439] width 144 height 144
click at [587, 330] on input "c. 15" at bounding box center [587, 325] width 1 height 10
radio input "true"
click at [645, 592] on button "Next" at bounding box center [587, 593] width 202 height 50
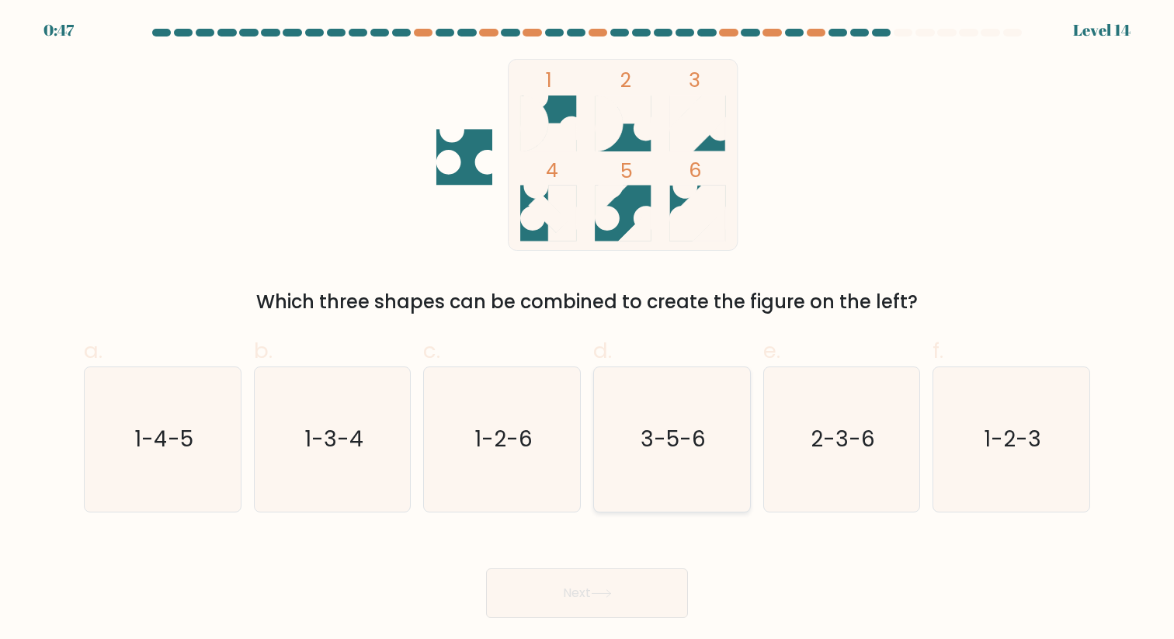
click at [685, 459] on icon "3-5-6" at bounding box center [672, 439] width 144 height 144
click at [588, 330] on input "d. 3-5-6" at bounding box center [587, 325] width 1 height 10
radio input "true"
click at [599, 592] on icon at bounding box center [601, 593] width 21 height 9
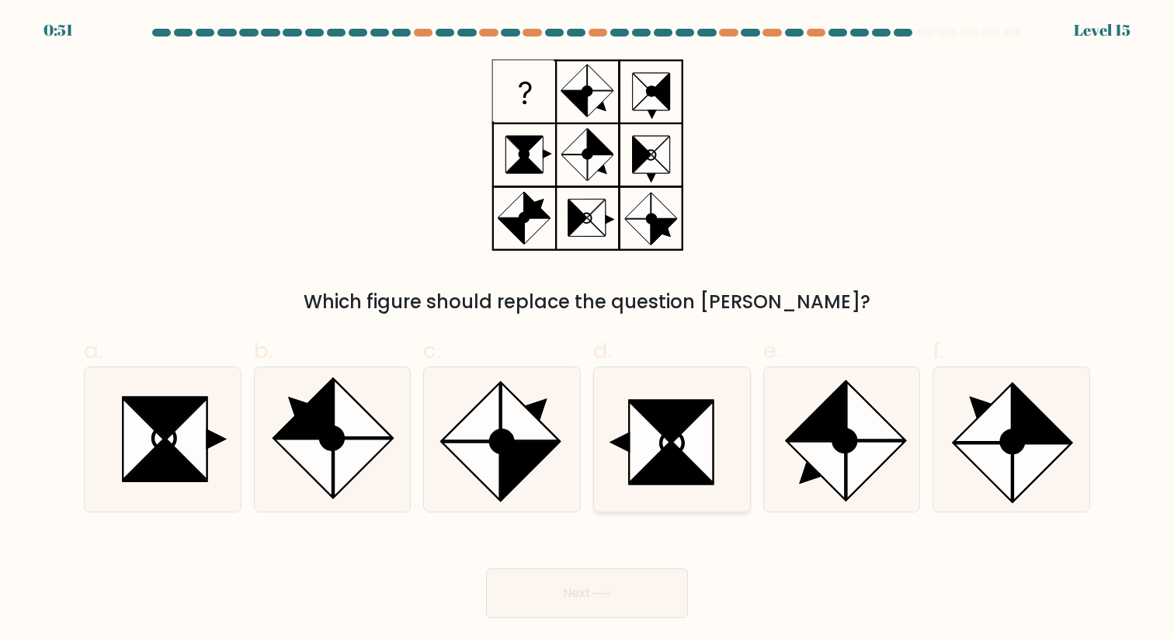
click at [662, 437] on icon at bounding box center [672, 444] width 23 height 23
click at [588, 330] on input "d." at bounding box center [587, 325] width 1 height 10
radio input "true"
click at [167, 460] on icon at bounding box center [165, 461] width 82 height 41
click at [587, 330] on input "a." at bounding box center [587, 325] width 1 height 10
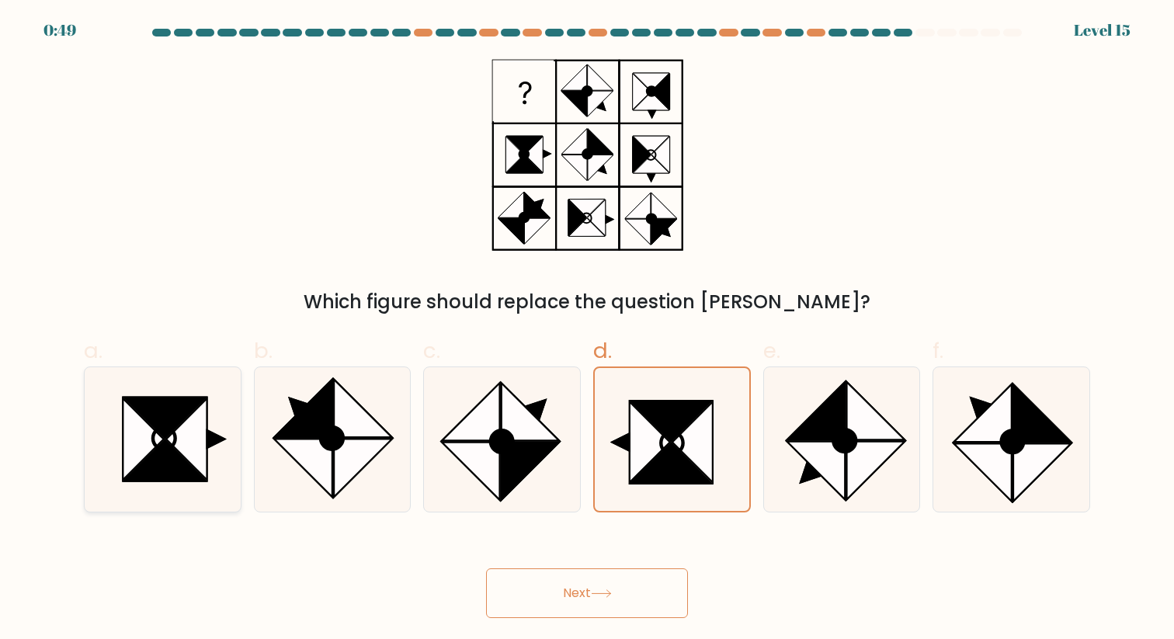
radio input "true"
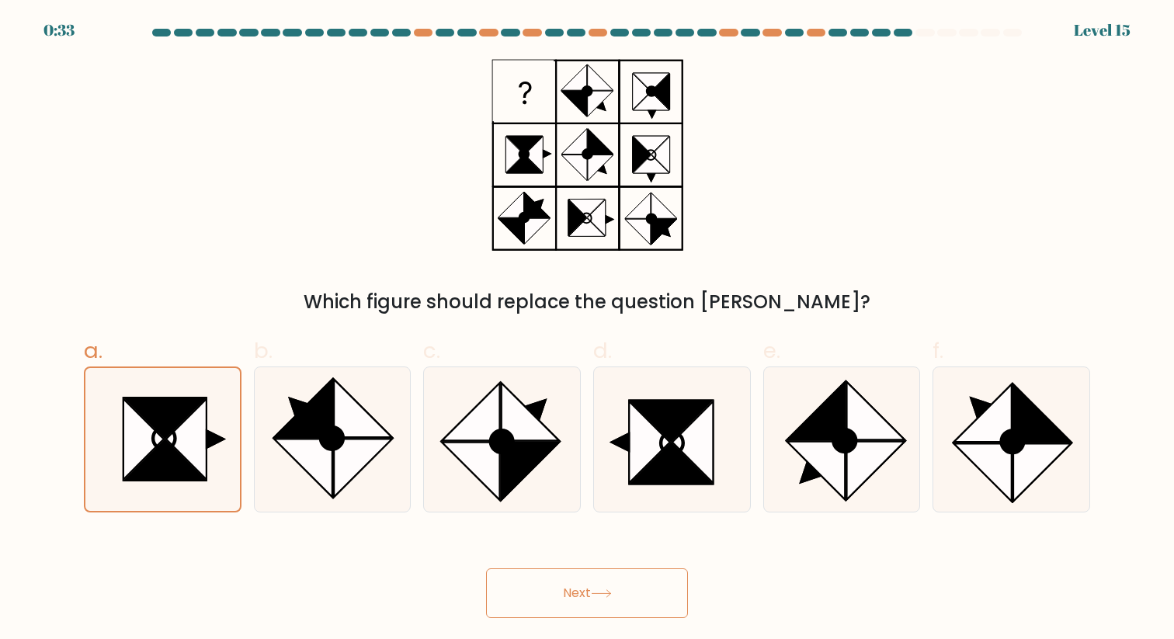
click at [586, 589] on button "Next" at bounding box center [587, 593] width 202 height 50
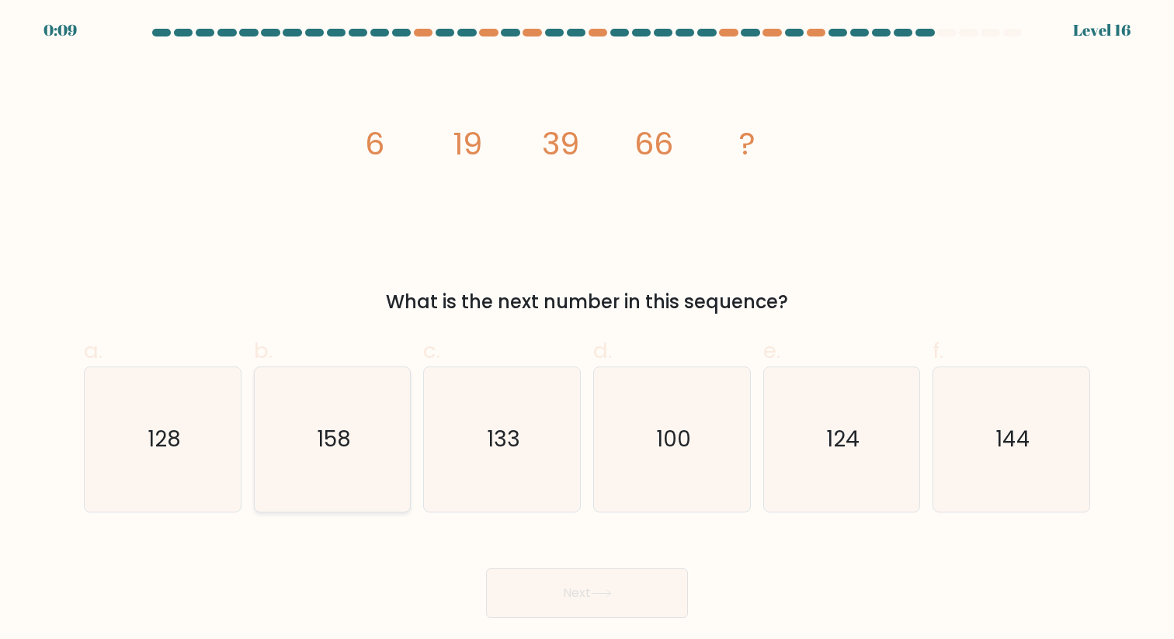
click at [354, 441] on icon "158" at bounding box center [332, 439] width 144 height 144
click at [587, 330] on input "b. 158" at bounding box center [587, 325] width 1 height 10
radio input "true"
click at [506, 450] on text "133" at bounding box center [503, 439] width 33 height 30
click at [587, 330] on input "c. 133" at bounding box center [587, 325] width 1 height 10
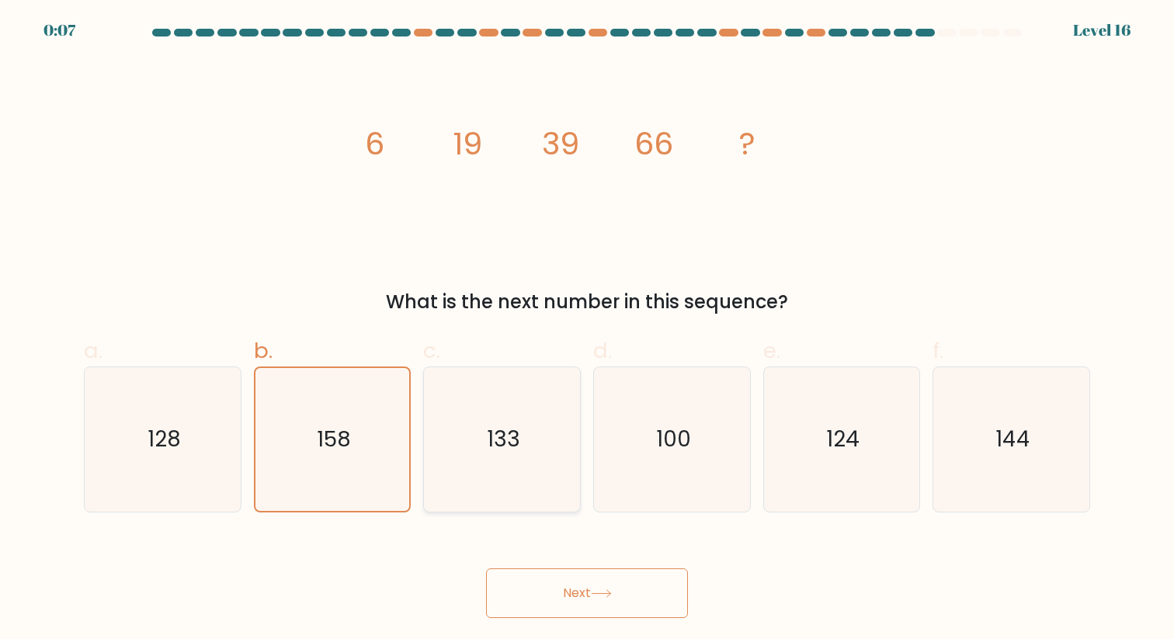
radio input "true"
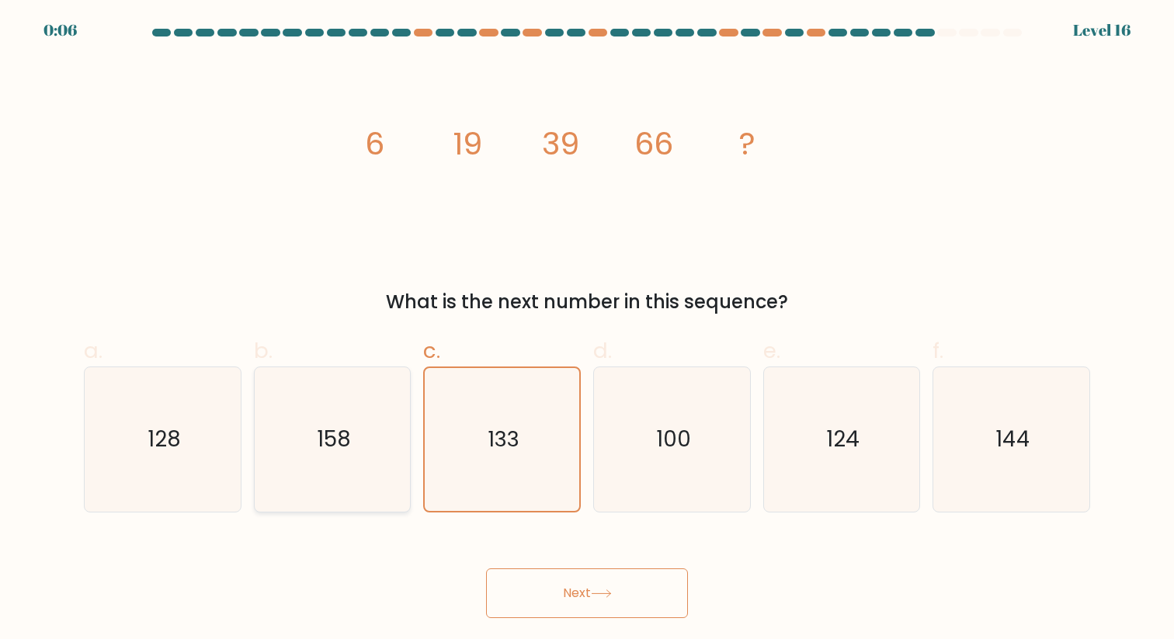
click at [361, 488] on icon "158" at bounding box center [332, 439] width 144 height 144
click at [587, 330] on input "b. 158" at bounding box center [587, 325] width 1 height 10
radio input "true"
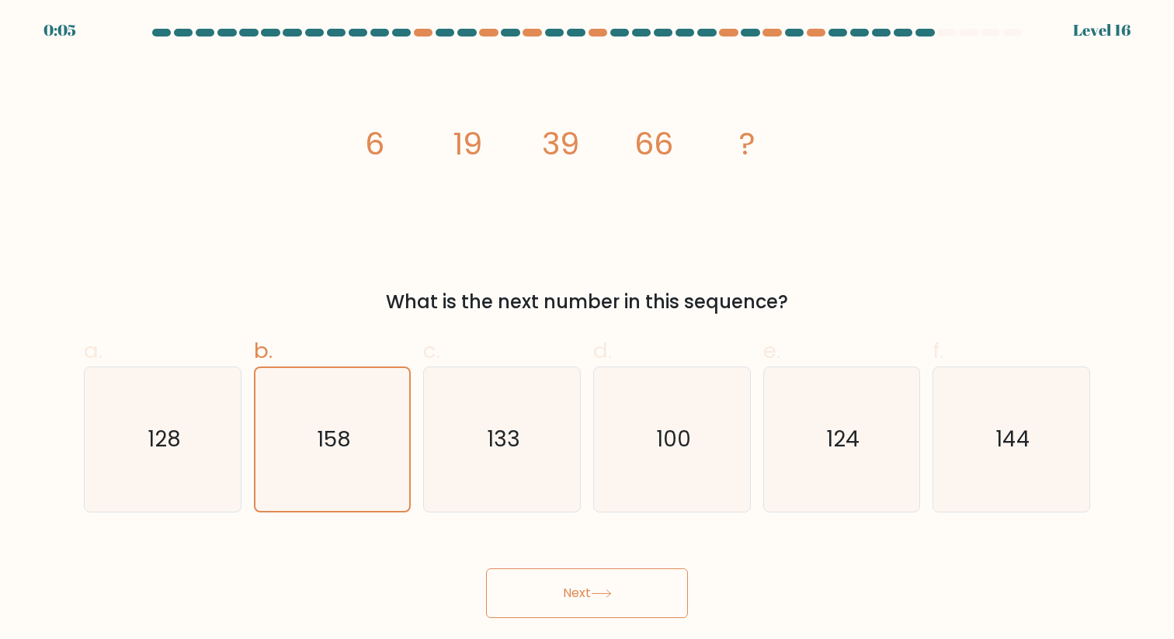
click at [591, 603] on button "Next" at bounding box center [587, 593] width 202 height 50
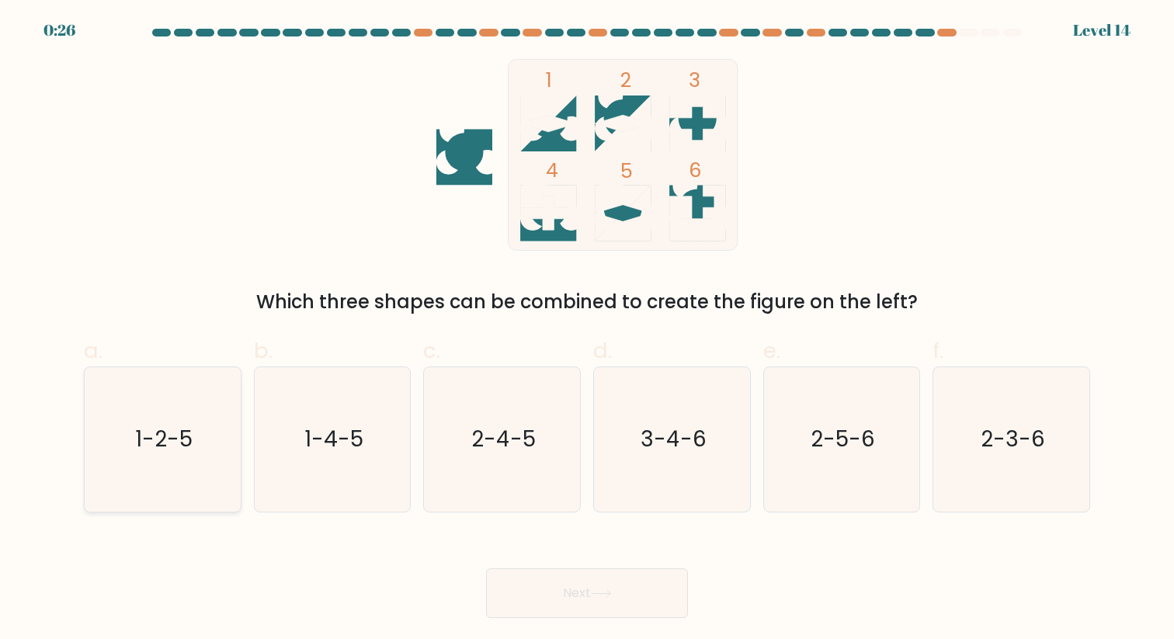
click at [182, 448] on text "1-2-5" at bounding box center [163, 439] width 57 height 30
click at [587, 330] on input "a. 1-2-5" at bounding box center [587, 325] width 1 height 10
radio input "true"
click at [659, 594] on button "Next" at bounding box center [587, 593] width 202 height 50
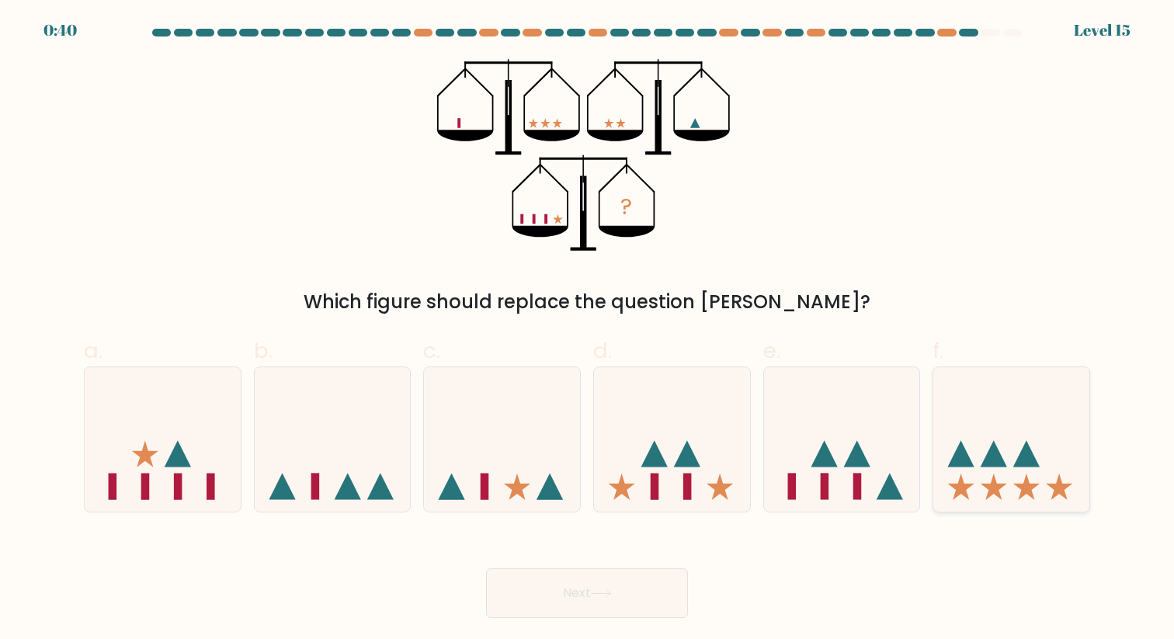
click at [1033, 464] on icon at bounding box center [1026, 453] width 26 height 26
click at [588, 330] on input "f." at bounding box center [587, 325] width 1 height 10
radio input "true"
click at [990, 576] on div "Next" at bounding box center [587, 574] width 1025 height 87
click at [663, 582] on button "Next" at bounding box center [587, 593] width 202 height 50
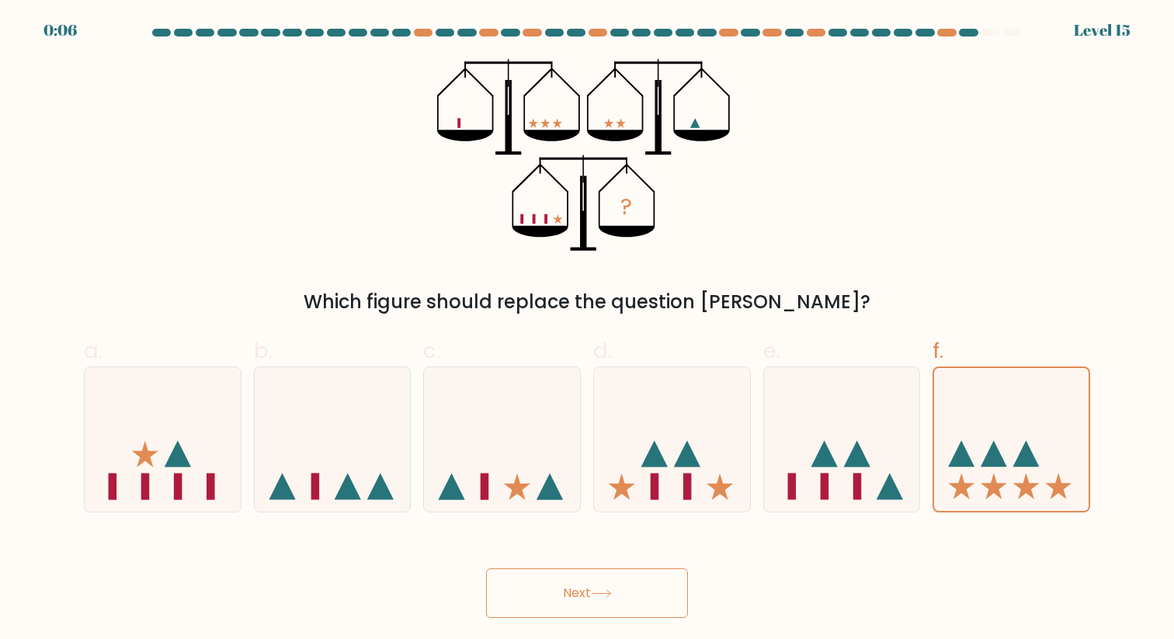
click at [663, 582] on button "Next" at bounding box center [587, 593] width 202 height 50
click at [626, 593] on button "Next" at bounding box center [587, 593] width 202 height 50
click at [562, 594] on button "Next" at bounding box center [587, 593] width 202 height 50
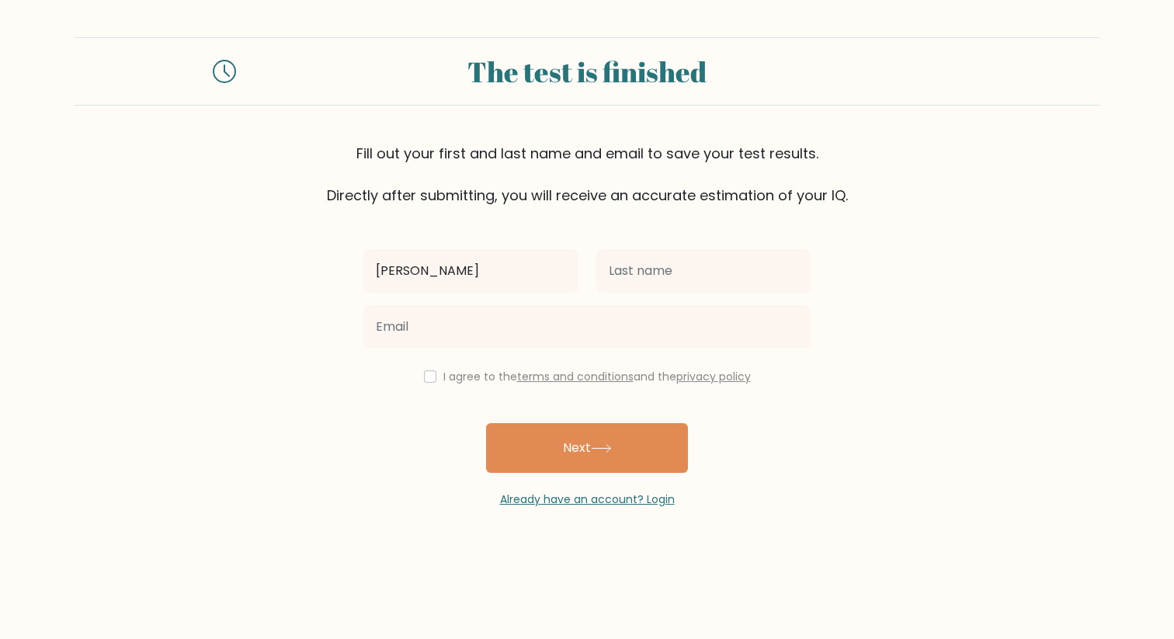
type input "[PERSON_NAME]"
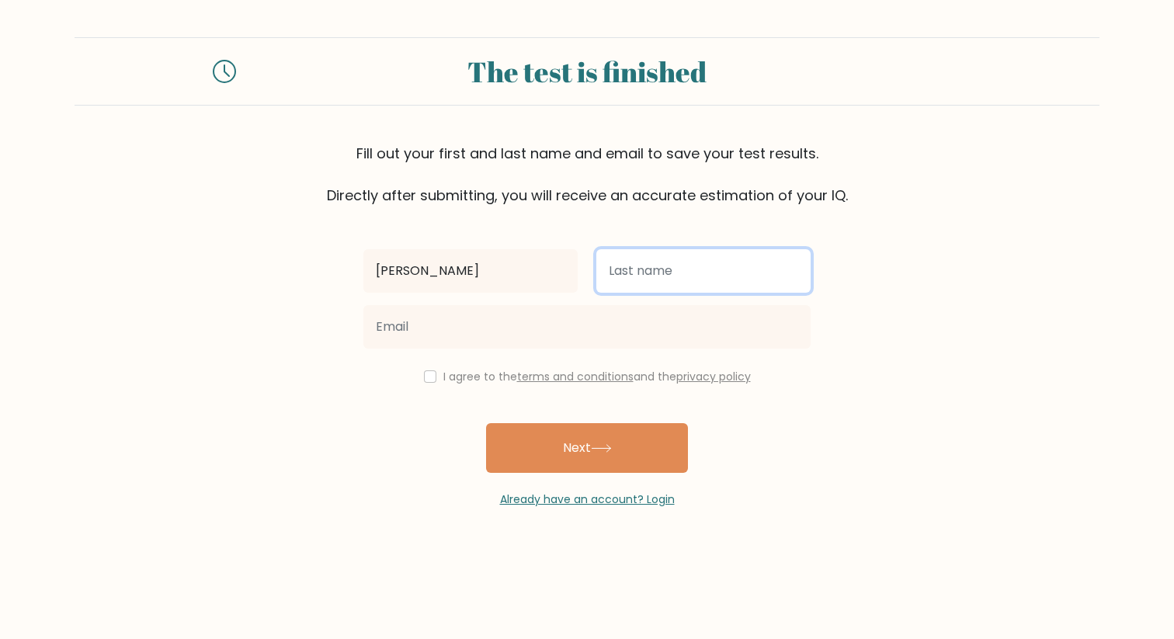
click at [639, 281] on input "text" at bounding box center [703, 270] width 214 height 43
type input "Javed"
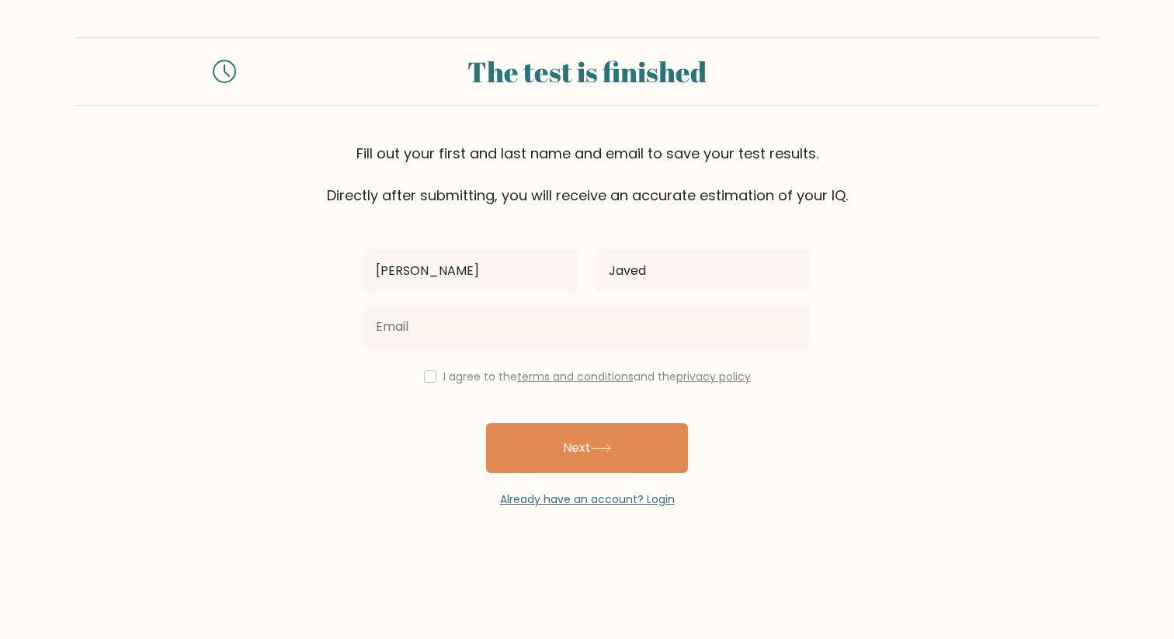
click at [523, 349] on div at bounding box center [587, 327] width 466 height 56
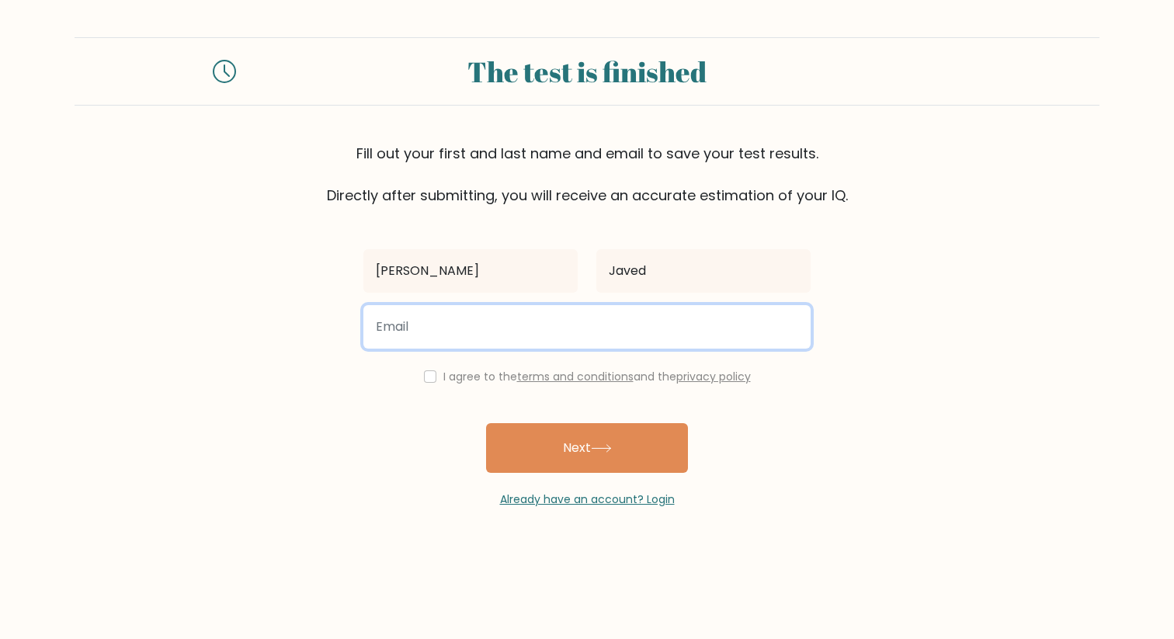
click at [463, 330] on input "email" at bounding box center [586, 326] width 447 height 43
type input "hamza.jd1234@gmail.com"
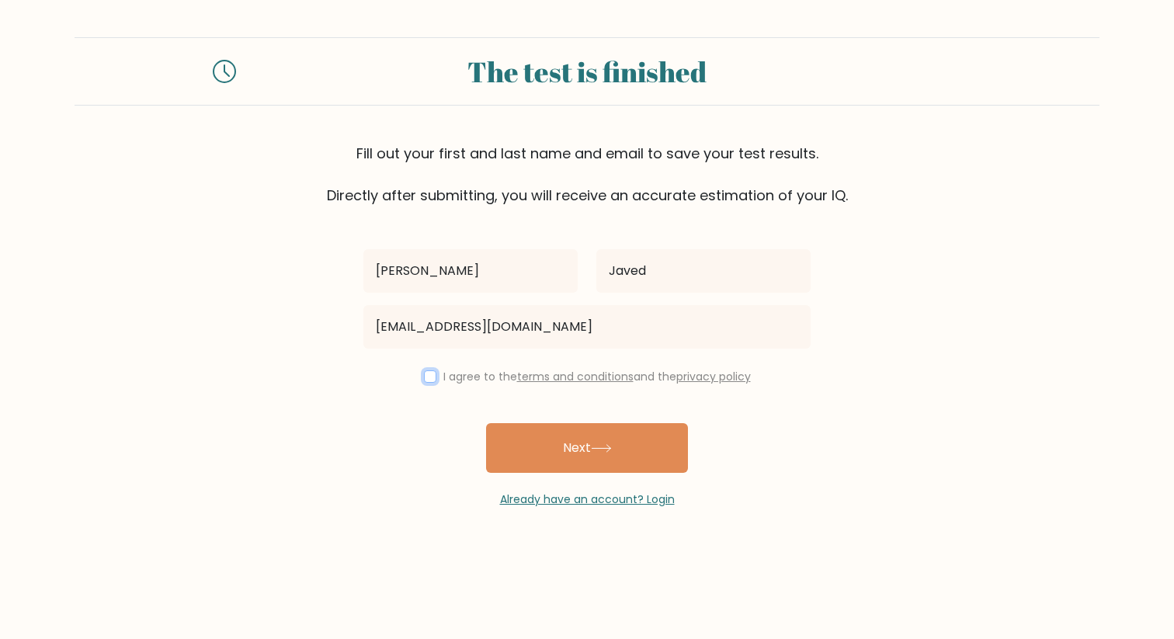
click at [424, 374] on input "checkbox" at bounding box center [430, 376] width 12 height 12
checkbox input "true"
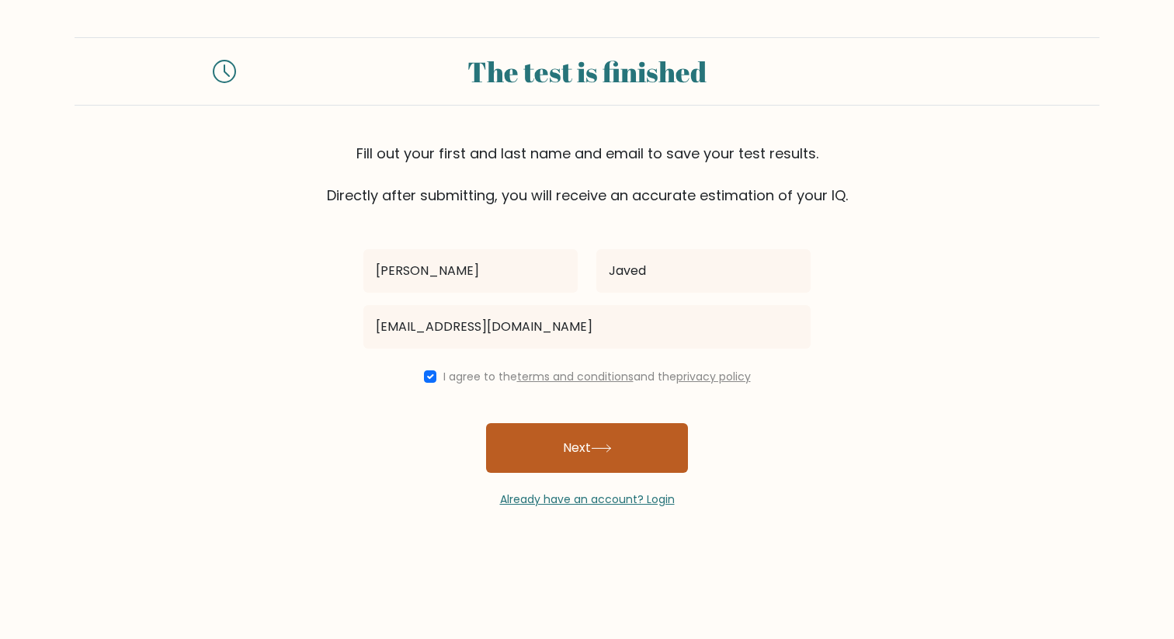
click at [562, 443] on button "Next" at bounding box center [587, 448] width 202 height 50
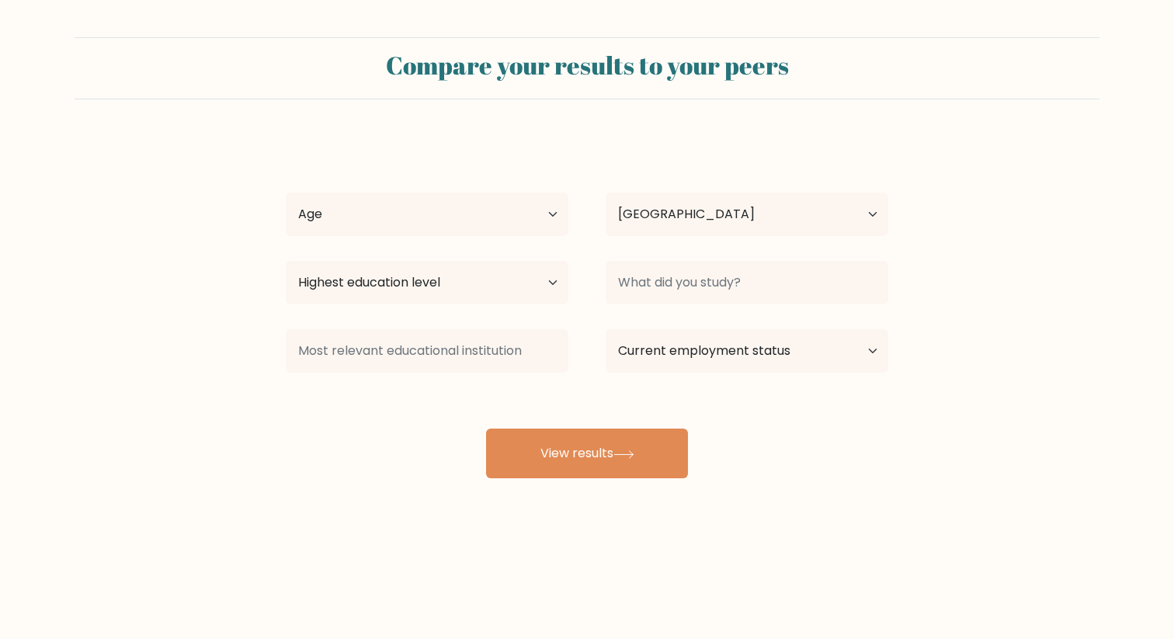
select select "PK"
click at [474, 219] on select "Age Under 18 years old 18-24 years old 25-34 years old 35-44 years old 45-54 ye…" at bounding box center [427, 214] width 283 height 43
select select "25_34"
click at [286, 193] on select "Age Under 18 years old 18-24 years old 25-34 years old 35-44 years old 45-54 ye…" at bounding box center [427, 214] width 283 height 43
click at [668, 205] on select "Country Afghanistan Albania Algeria American Samoa Andorra Angola Anguilla Anta…" at bounding box center [747, 214] width 283 height 43
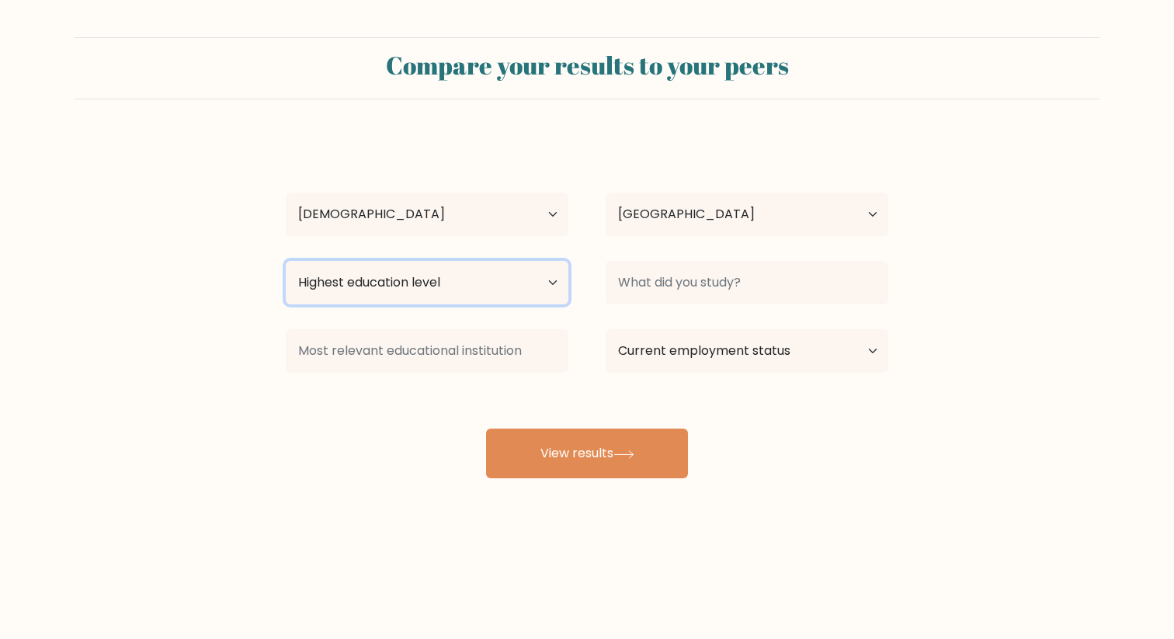
click at [461, 281] on select "Highest education level No schooling Primary Lower Secondary Upper Secondary Oc…" at bounding box center [427, 282] width 283 height 43
select select "bachelors_degree"
click at [286, 261] on select "Highest education level No schooling Primary Lower Secondary Upper Secondary Oc…" at bounding box center [427, 282] width 283 height 43
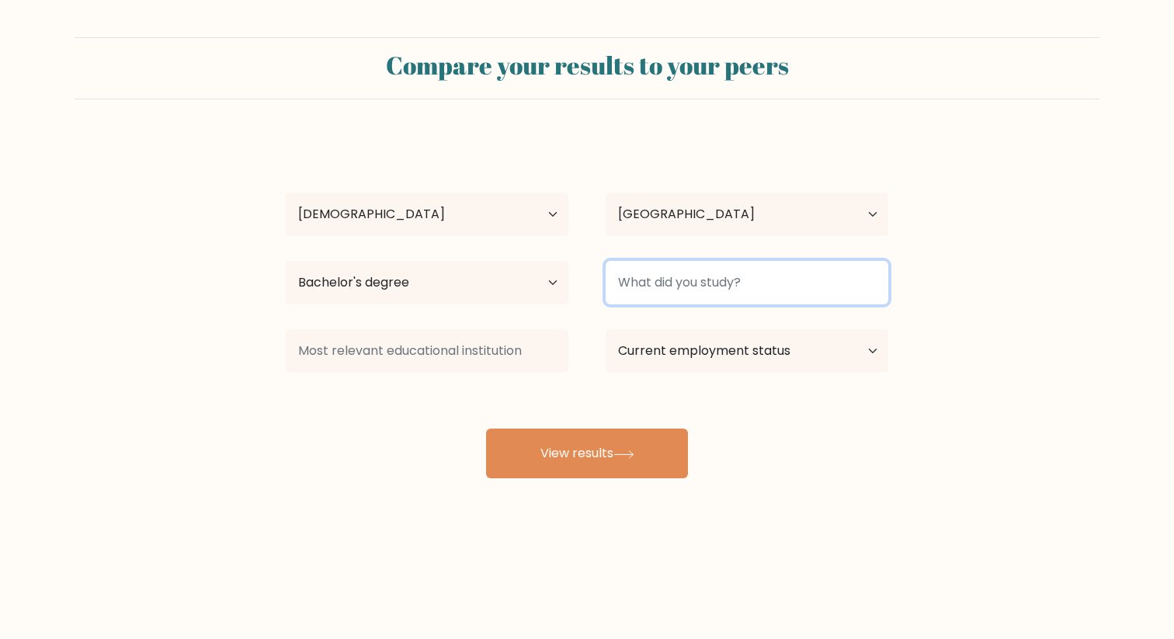
click at [683, 280] on input at bounding box center [747, 282] width 283 height 43
type input "S"
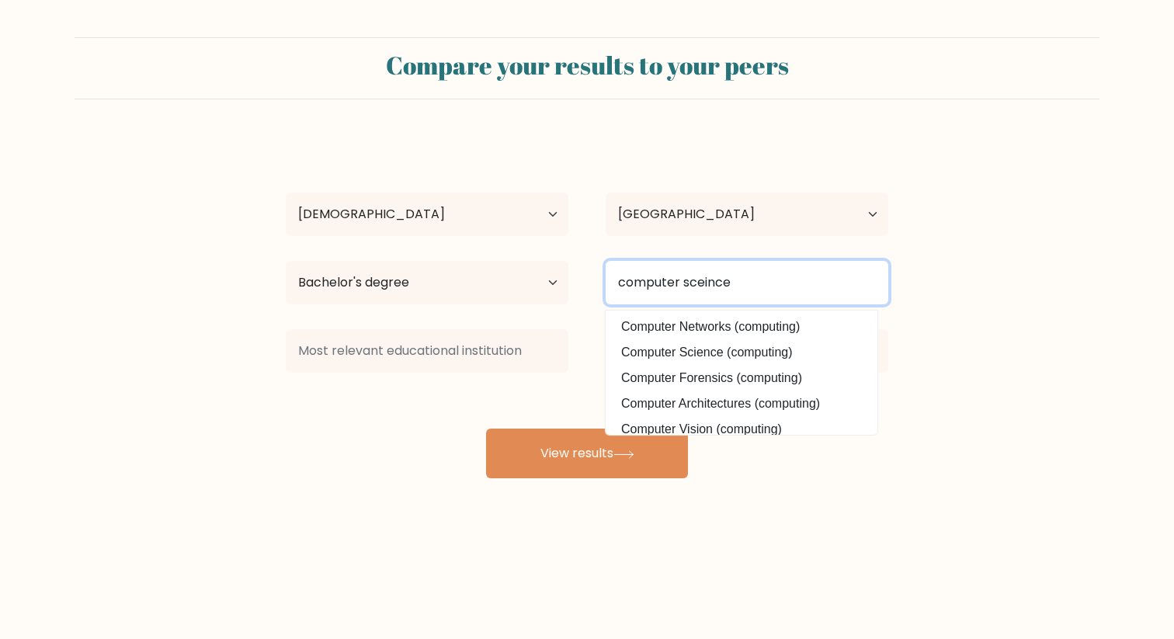
type input "computer sceince"
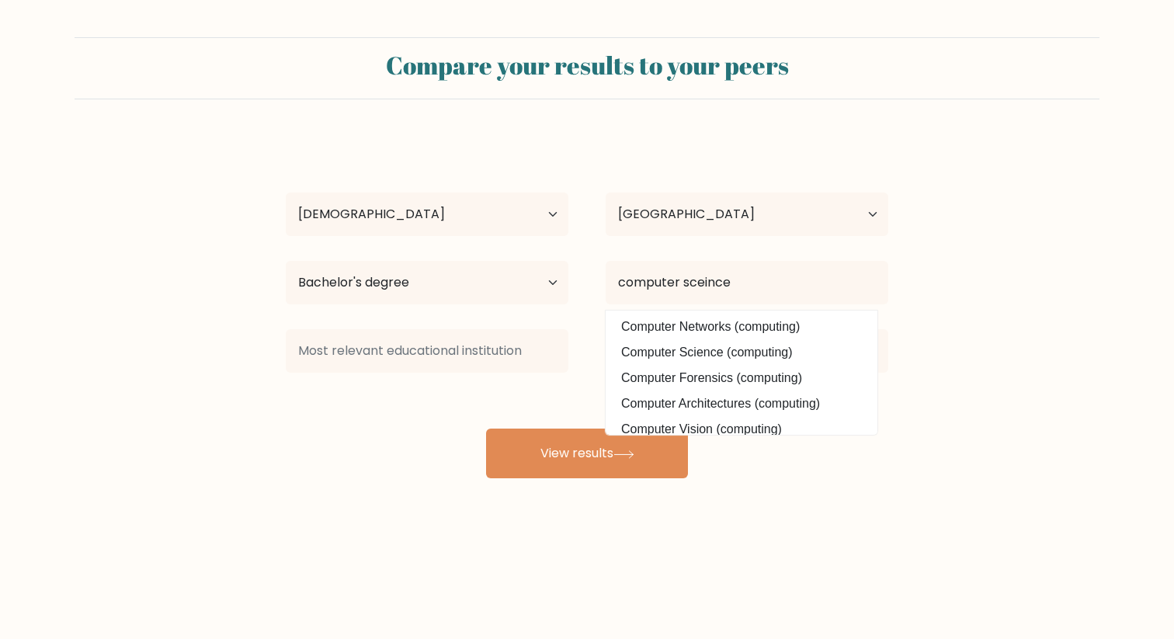
click at [377, 442] on div "hamza Javed Age Under 18 years old 18-24 years old 25-34 years old 35-44 years …" at bounding box center [586, 308] width 621 height 342
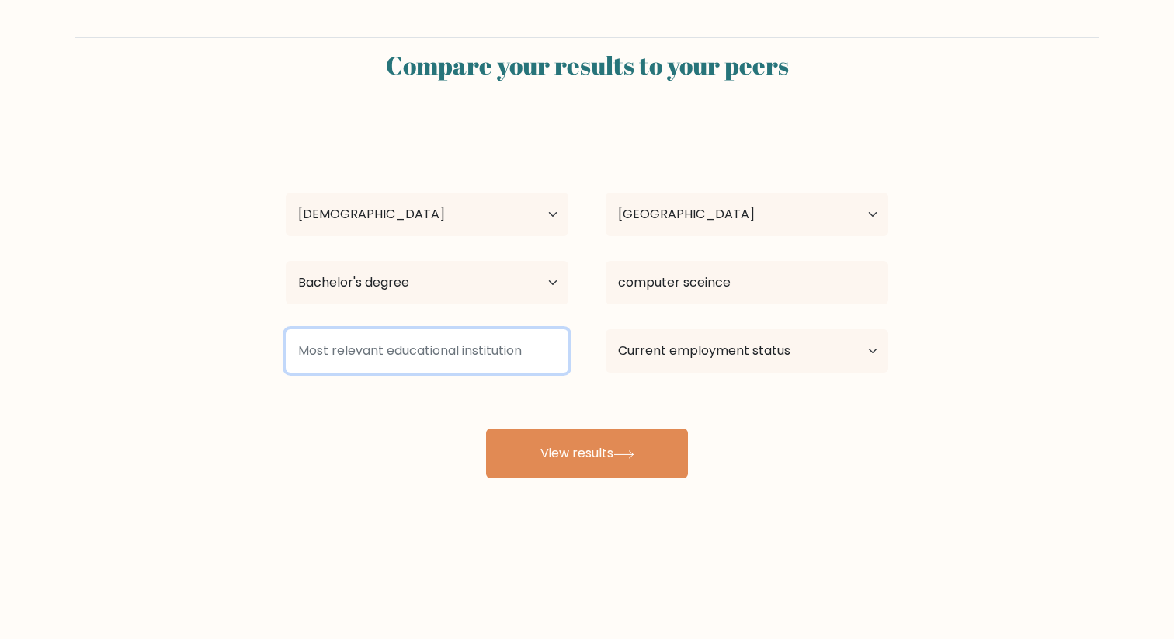
click at [520, 343] on input at bounding box center [427, 350] width 283 height 43
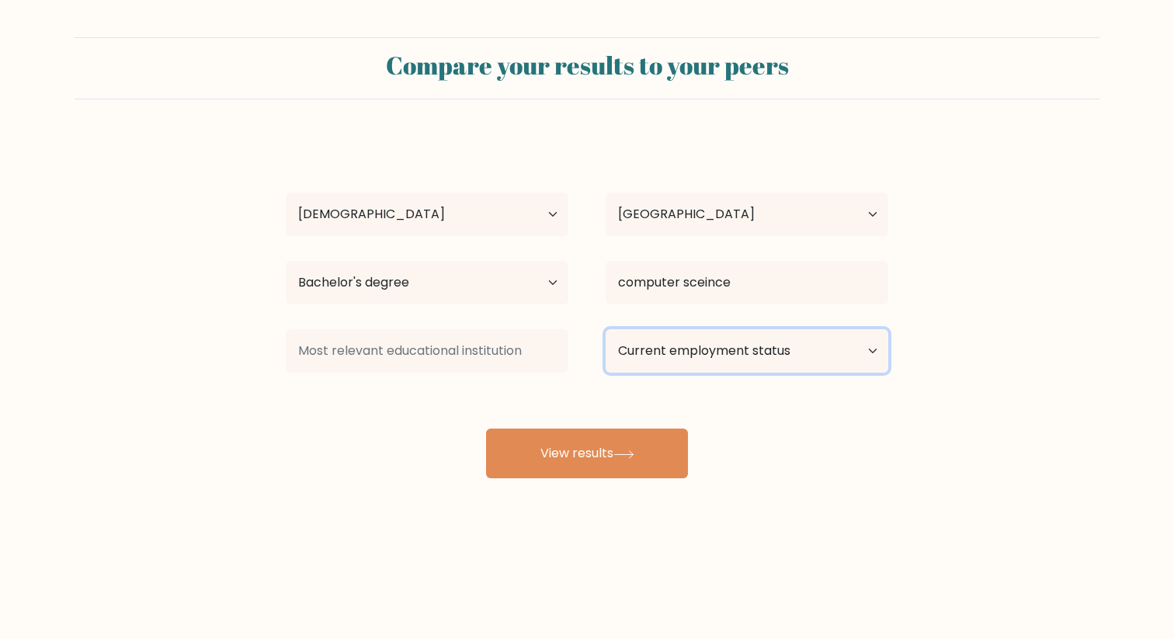
click at [702, 342] on select "Current employment status Employed Student Retired Other / prefer not to answer" at bounding box center [747, 350] width 283 height 43
select select "employed"
click at [606, 329] on select "Current employment status Employed Student Retired Other / prefer not to answer" at bounding box center [747, 350] width 283 height 43
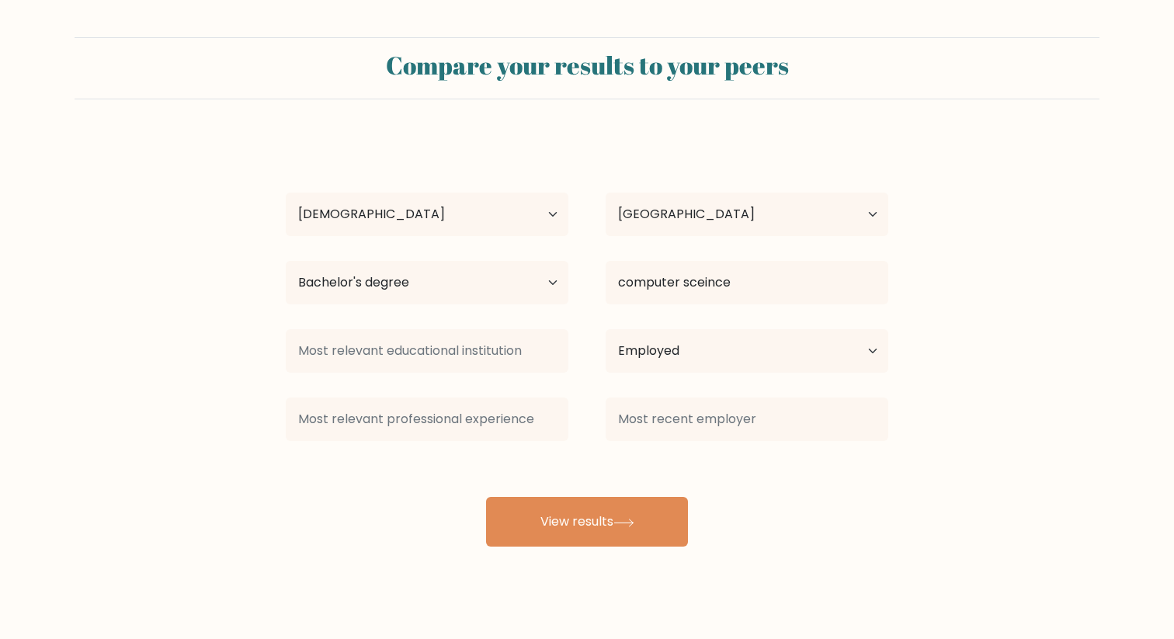
click at [572, 458] on div "hamza Javed Age Under 18 years old 18-24 years old 25-34 years old 35-44 years …" at bounding box center [586, 342] width 621 height 410
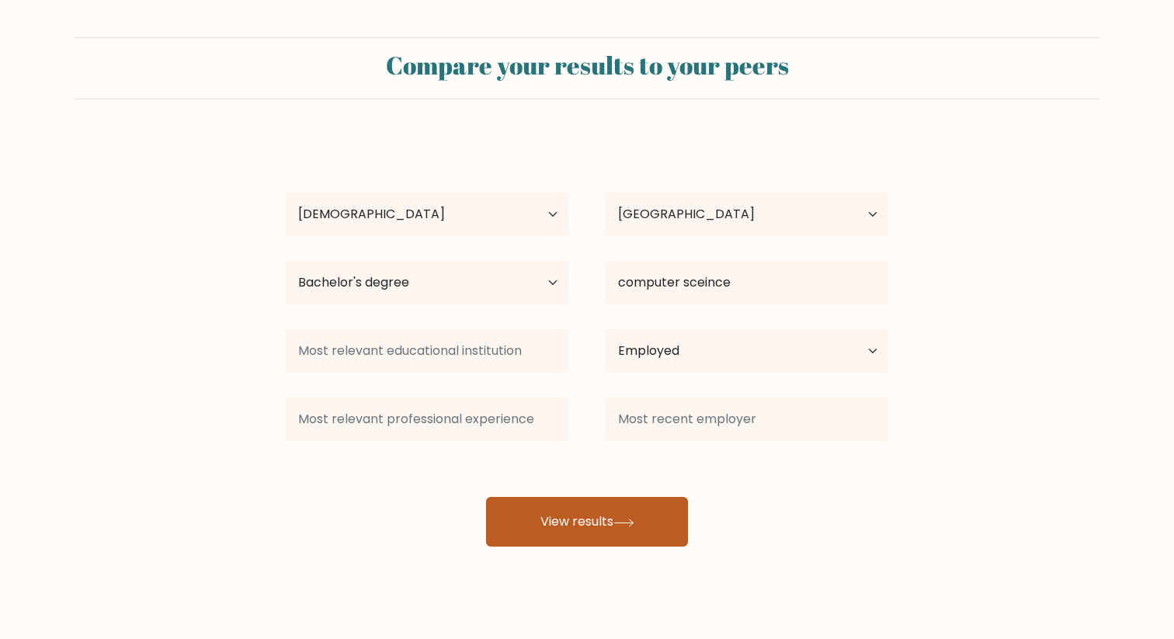
click at [579, 515] on button "View results" at bounding box center [587, 522] width 202 height 50
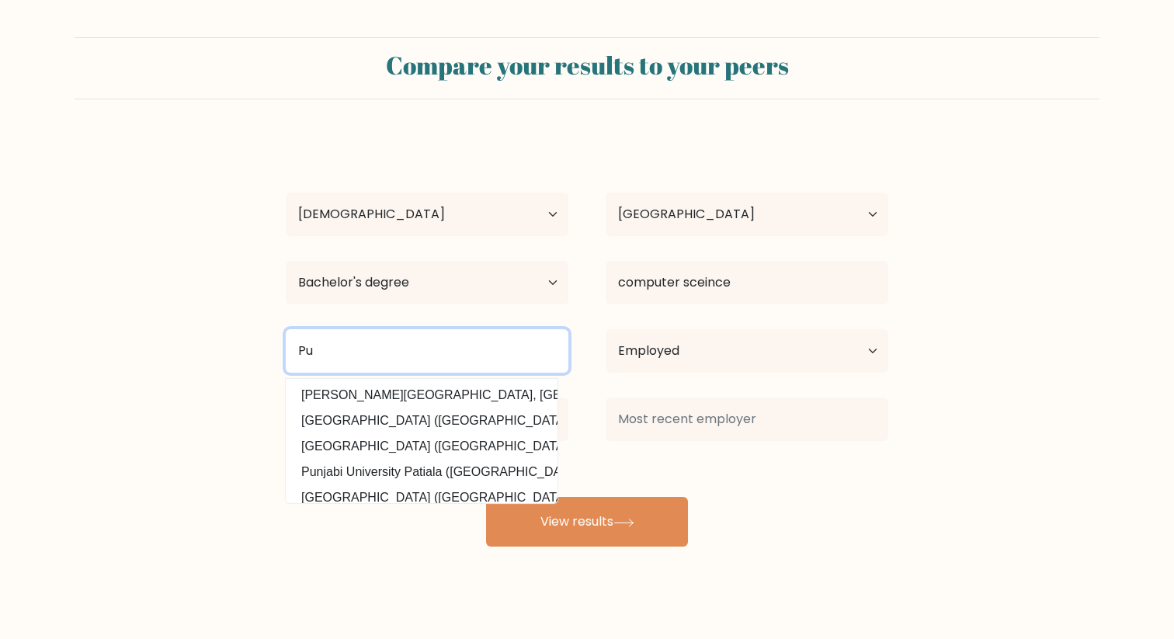
type input "P"
type input "U"
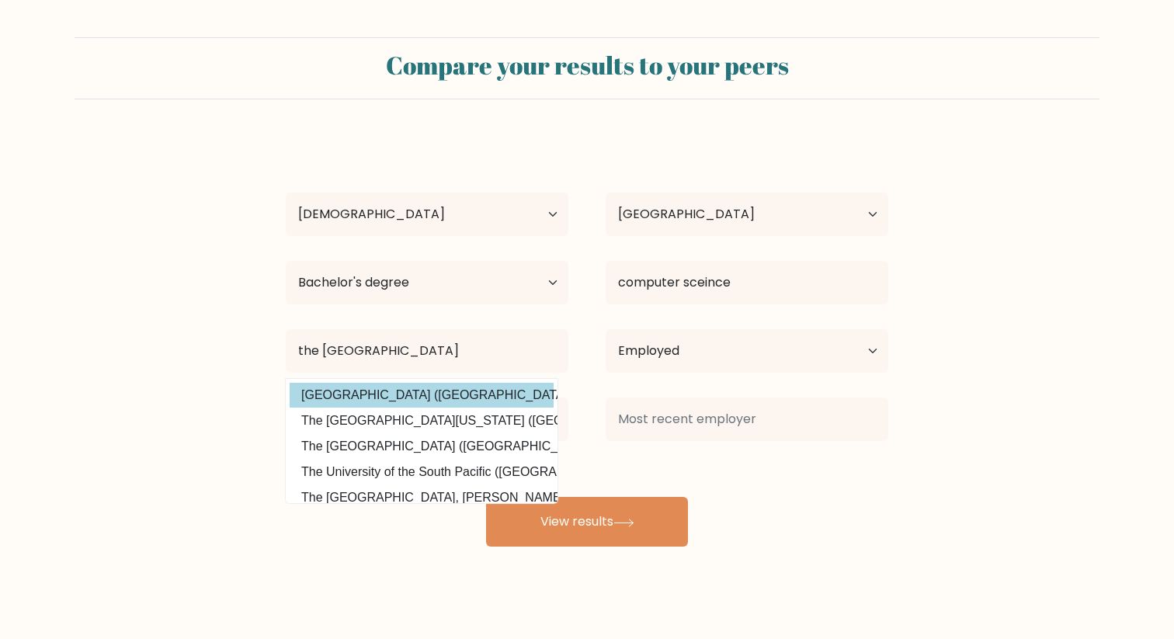
click at [363, 401] on option "University of the Punjab (Pakistan)" at bounding box center [422, 395] width 264 height 25
type input "[GEOGRAPHIC_DATA]"
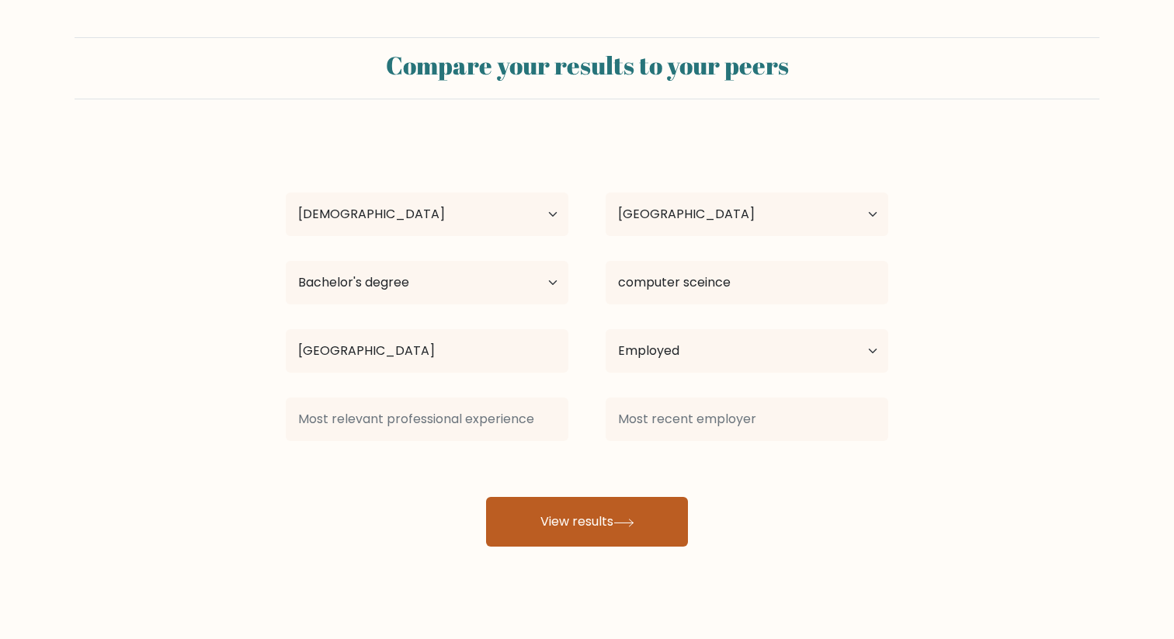
click at [579, 533] on button "View results" at bounding box center [587, 522] width 202 height 50
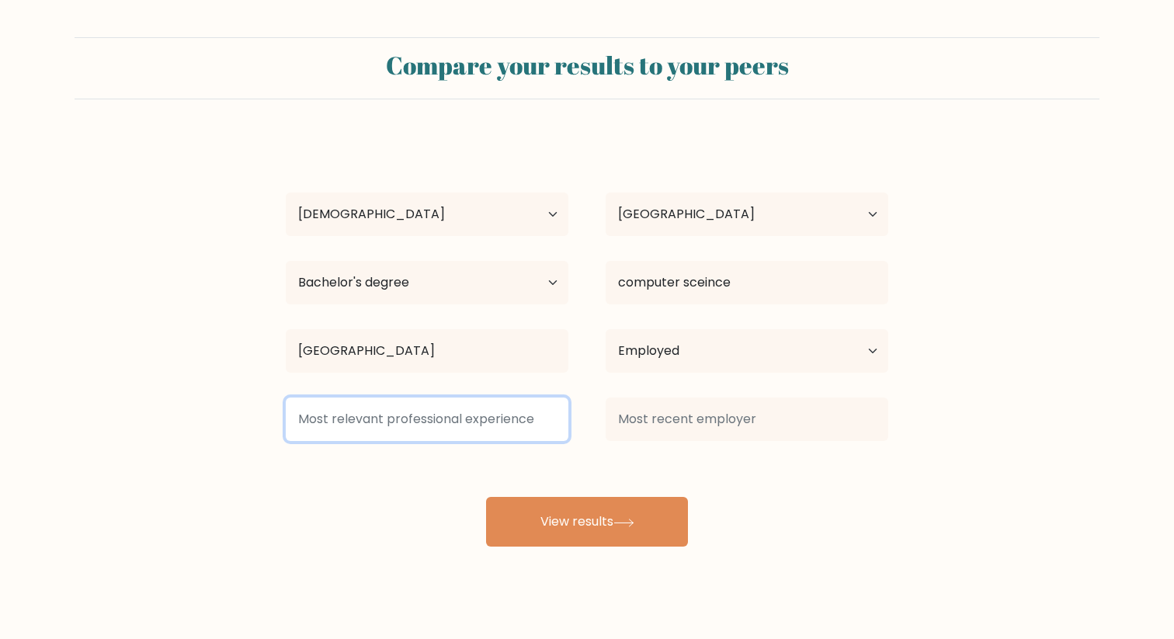
click at [429, 422] on input at bounding box center [427, 419] width 283 height 43
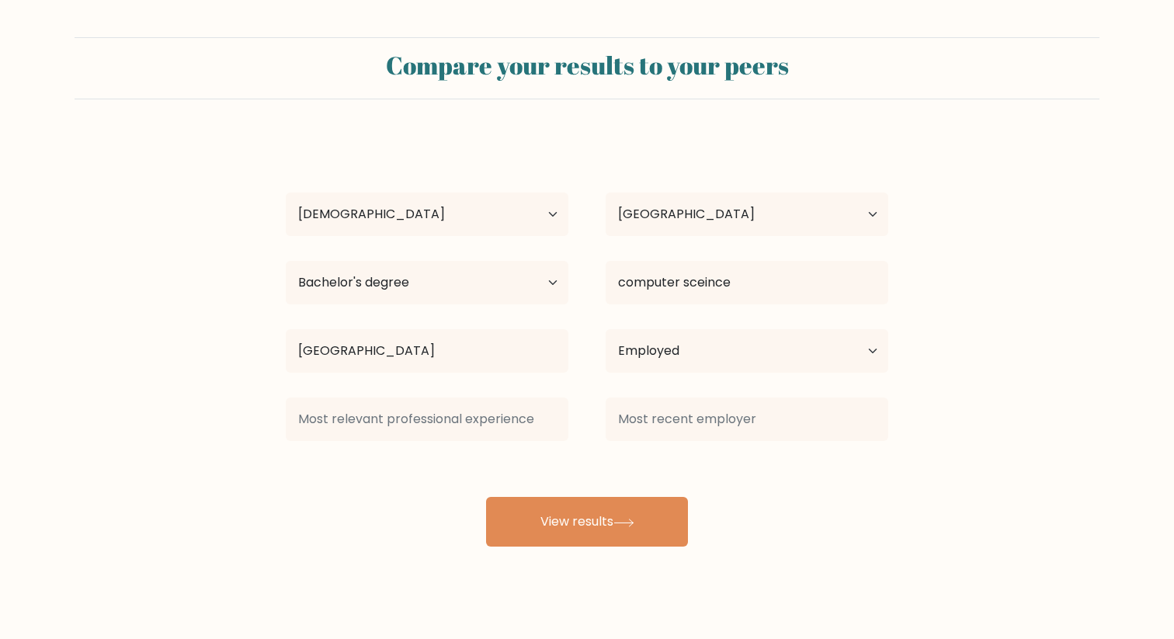
click at [393, 543] on div "hamza Javed Age Under 18 years old 18-24 years old 25-34 years old 35-44 years …" at bounding box center [586, 342] width 621 height 410
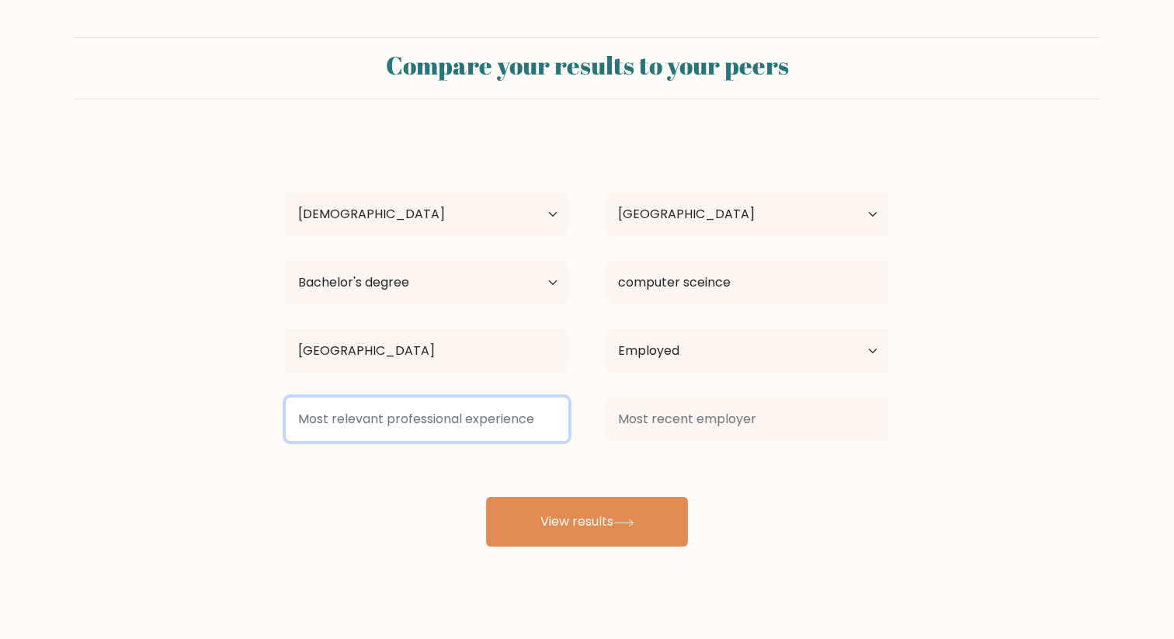
click at [387, 431] on input at bounding box center [427, 419] width 283 height 43
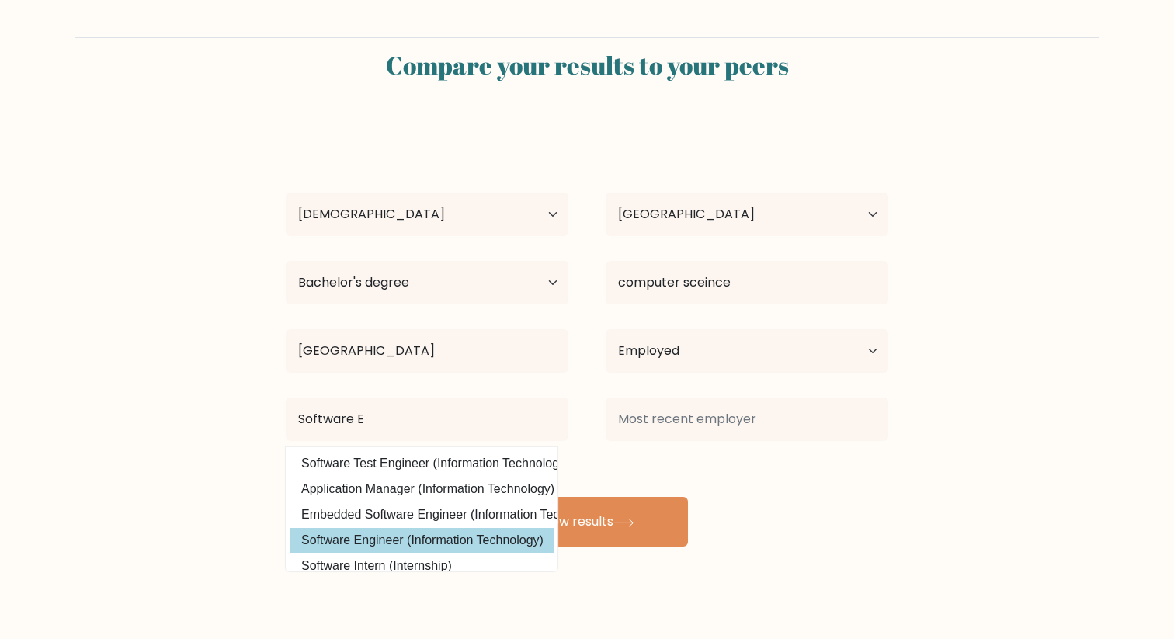
click at [418, 540] on option "Software Engineer (Information Technology)" at bounding box center [422, 540] width 264 height 25
type input "Software Engineer"
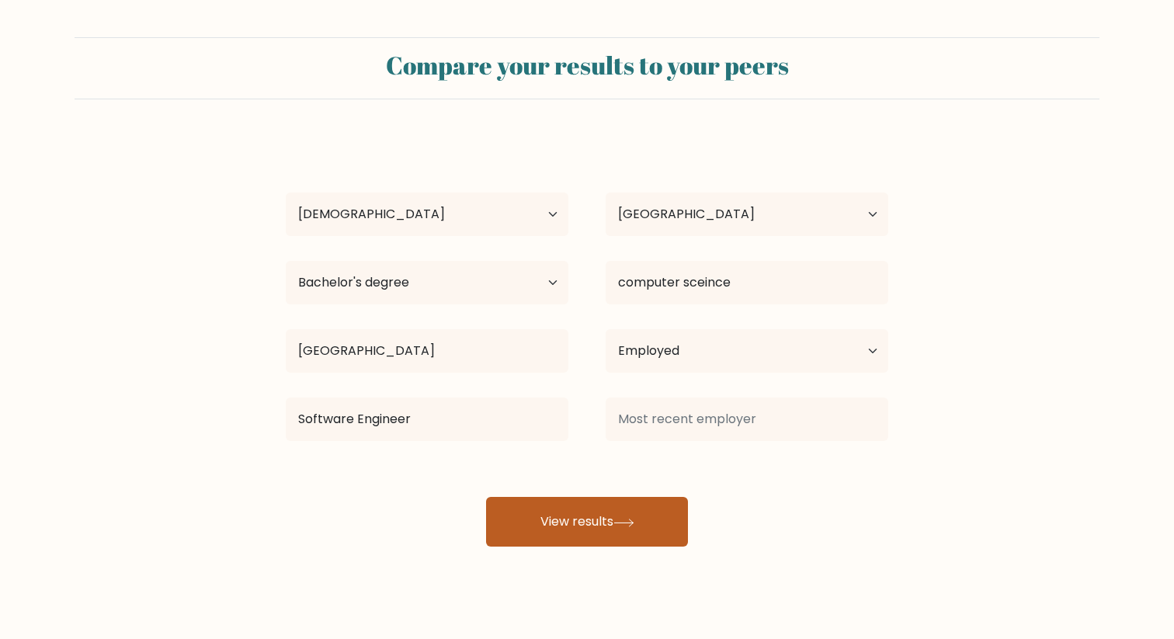
click at [583, 534] on button "View results" at bounding box center [587, 522] width 202 height 50
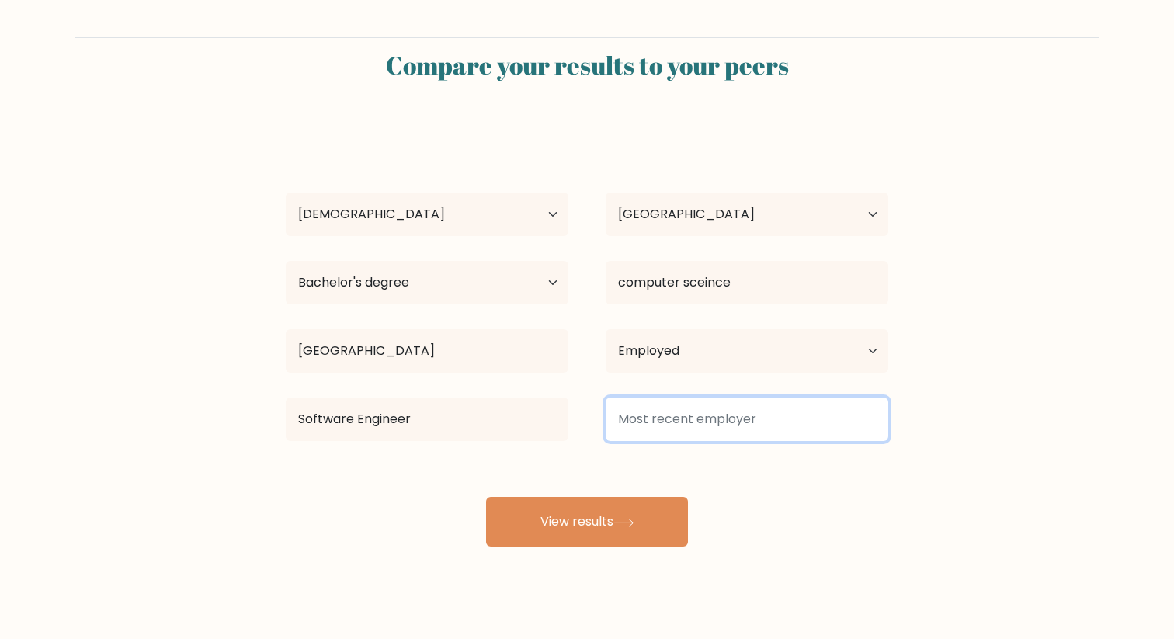
click at [686, 414] on input at bounding box center [747, 419] width 283 height 43
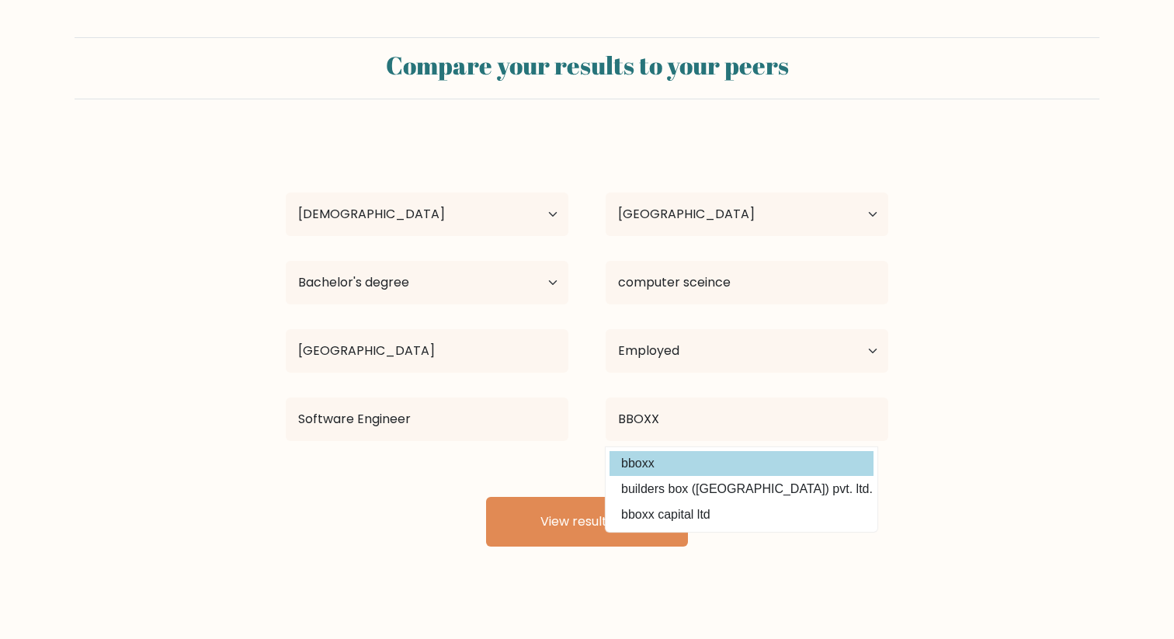
click at [668, 467] on option "bboxx" at bounding box center [742, 463] width 264 height 25
type input "bboxx"
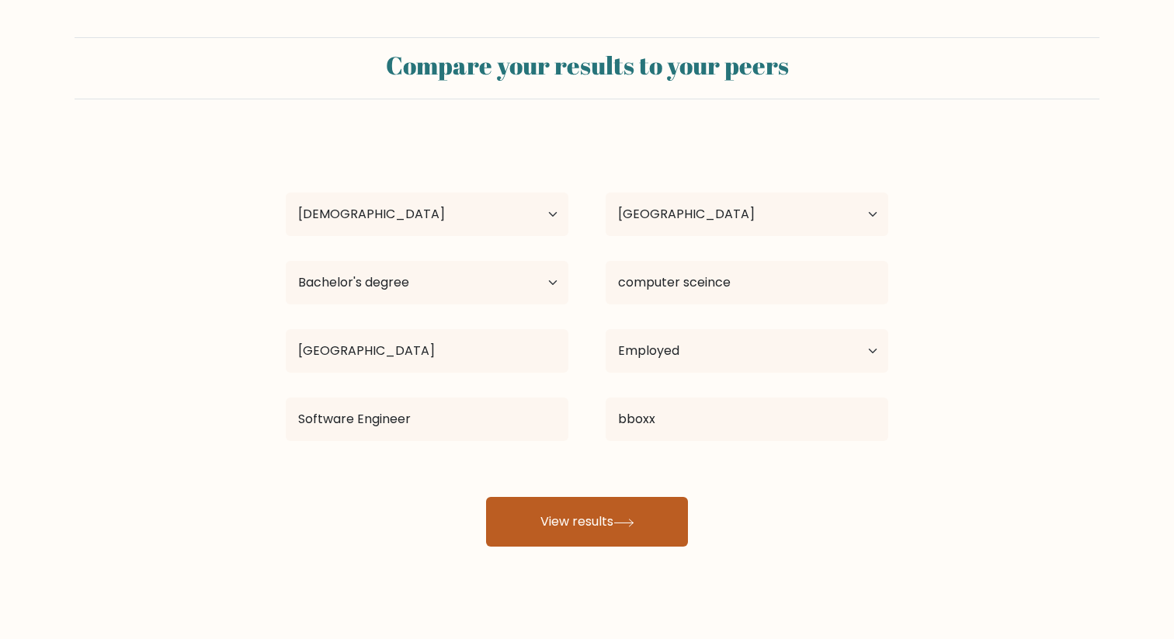
click at [580, 533] on button "View results" at bounding box center [587, 522] width 202 height 50
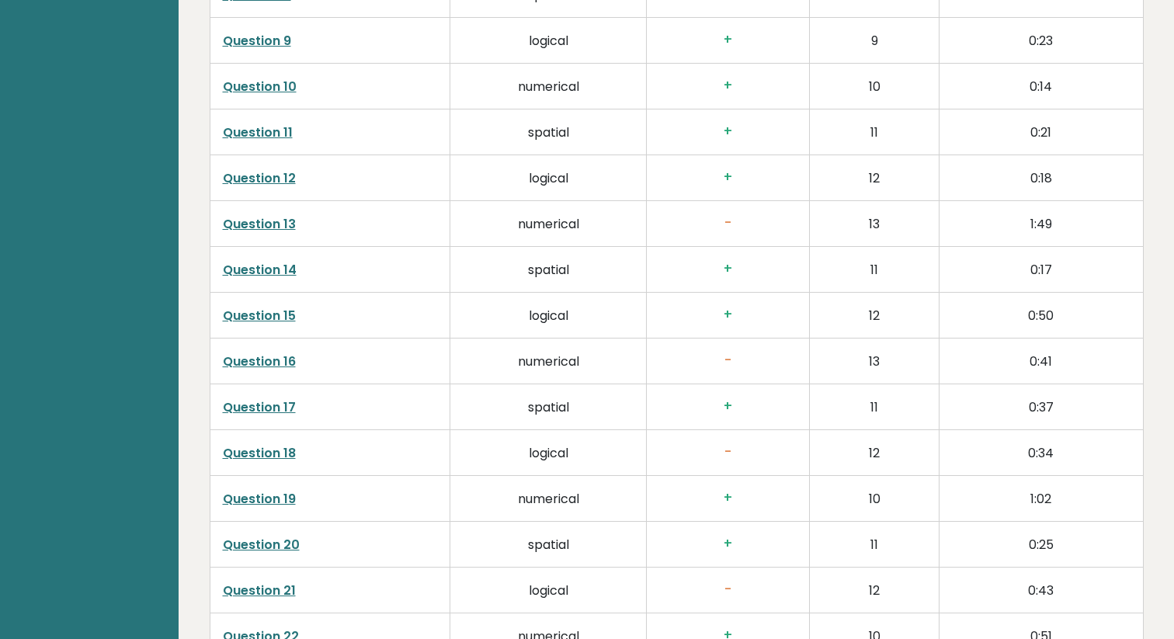
scroll to position [3129, 0]
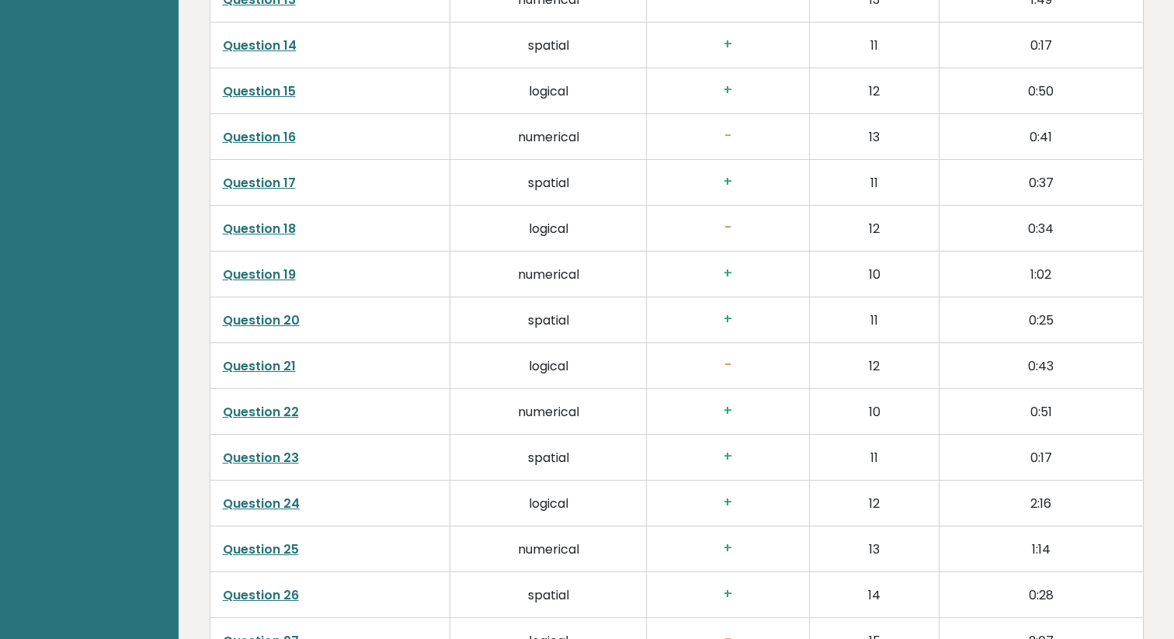
click at [269, 140] on link "Question 16" at bounding box center [259, 137] width 73 height 18
click at [262, 228] on link "Question 18" at bounding box center [259, 229] width 73 height 18
click at [269, 367] on link "Question 21" at bounding box center [259, 366] width 73 height 18
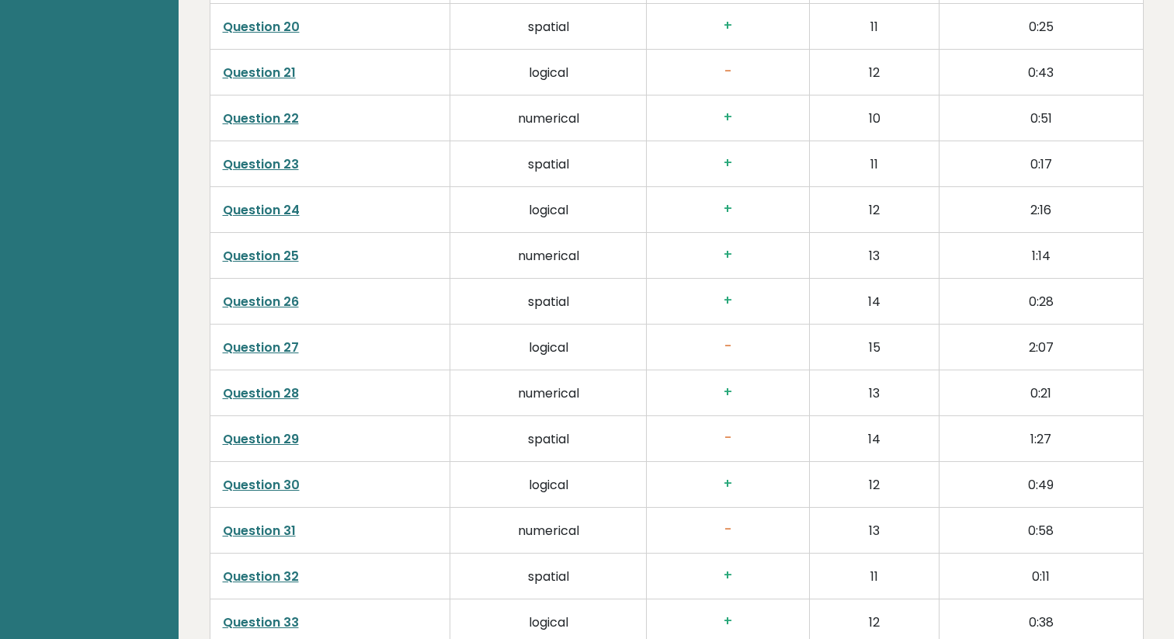
scroll to position [3428, 0]
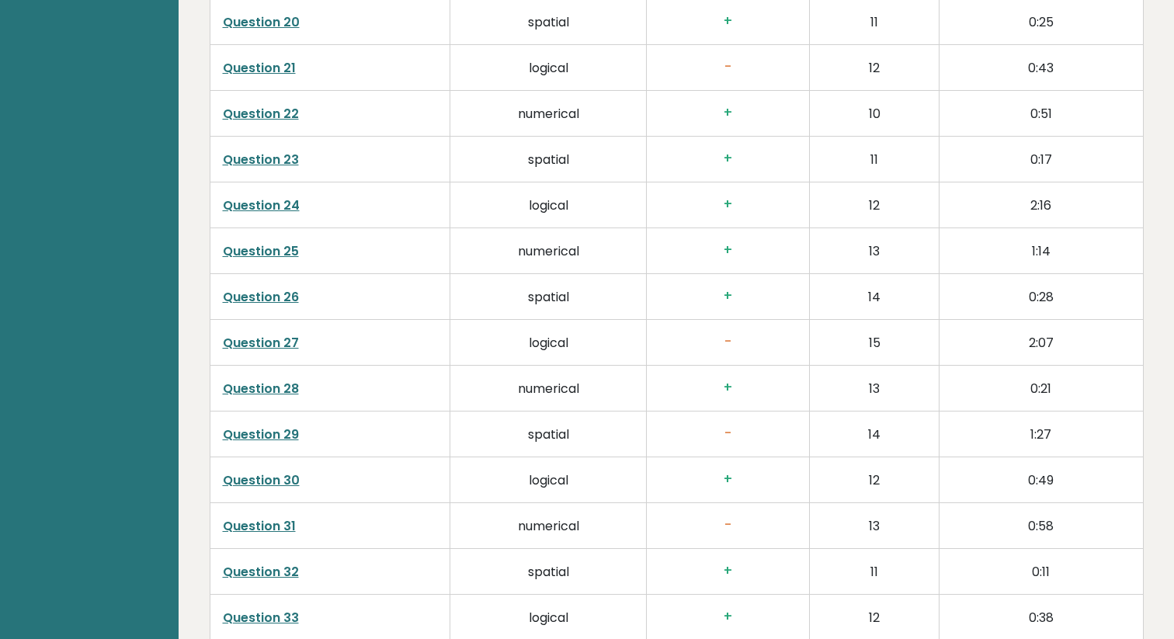
click at [267, 347] on link "Question 27" at bounding box center [261, 343] width 76 height 18
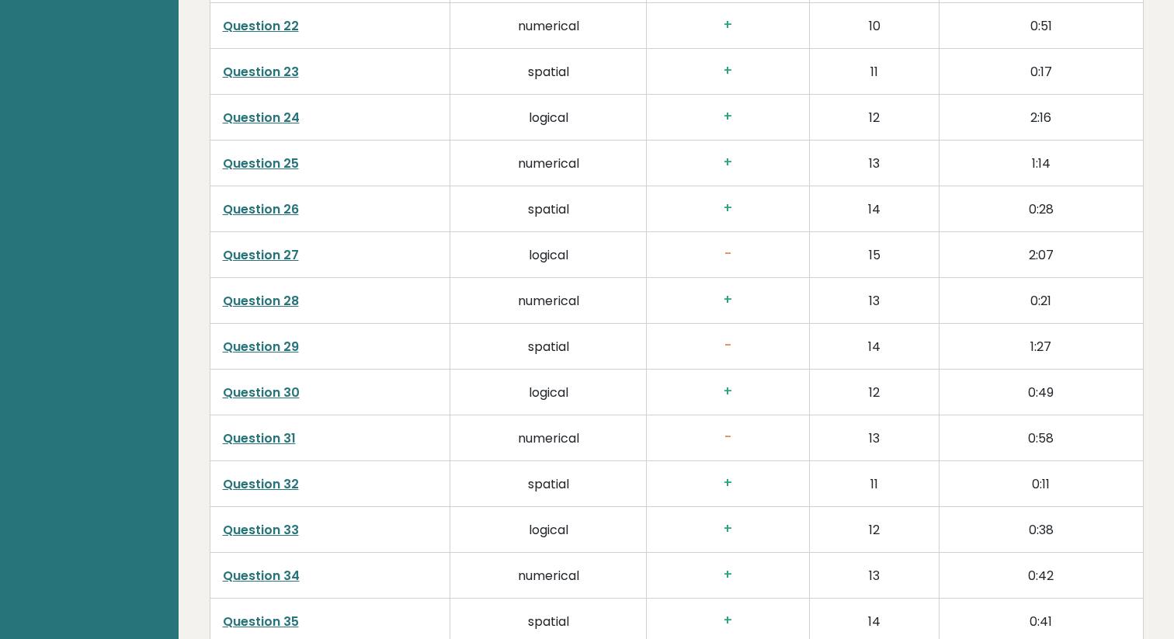
scroll to position [3519, 0]
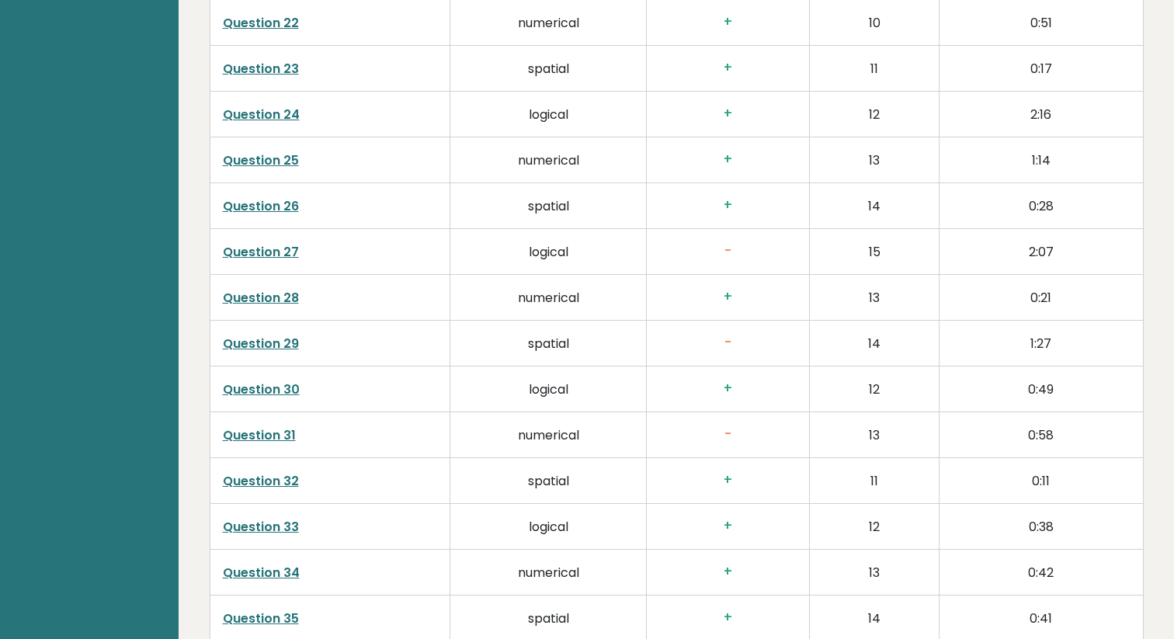
click at [250, 348] on link "Question 29" at bounding box center [261, 344] width 76 height 18
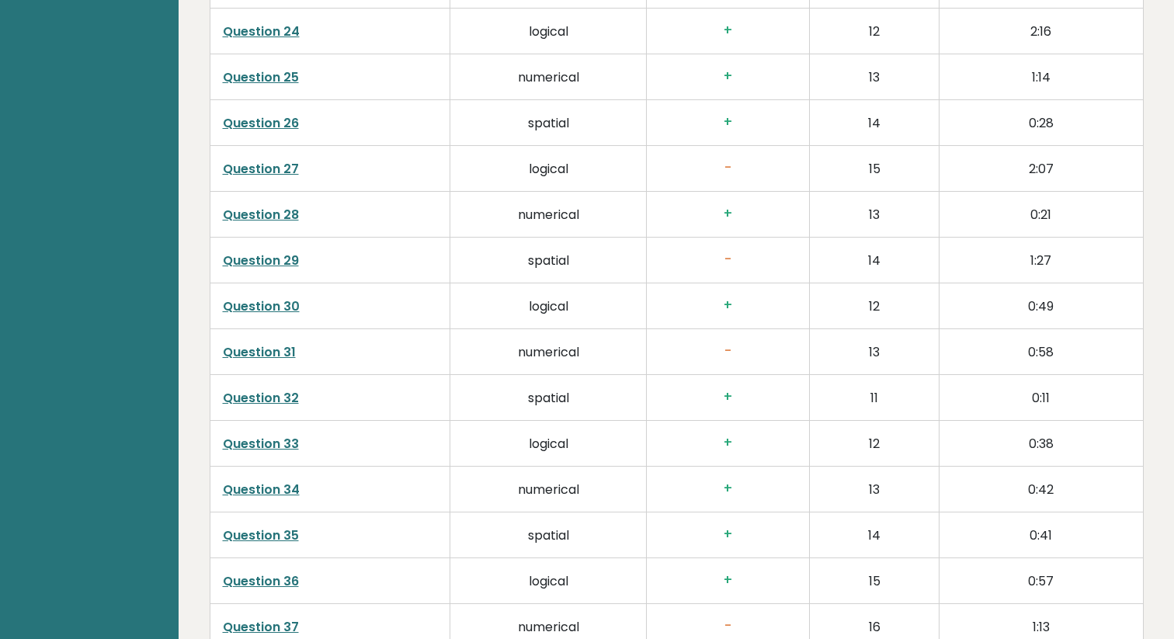
scroll to position [3612, 0]
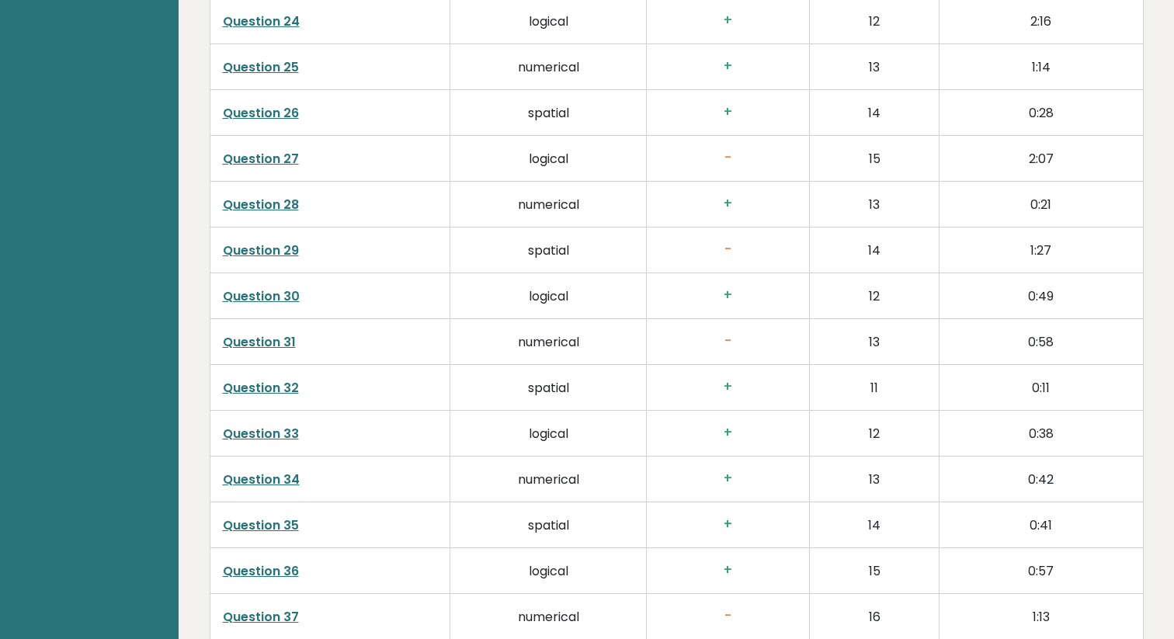
click at [250, 346] on link "Question 31" at bounding box center [259, 342] width 73 height 18
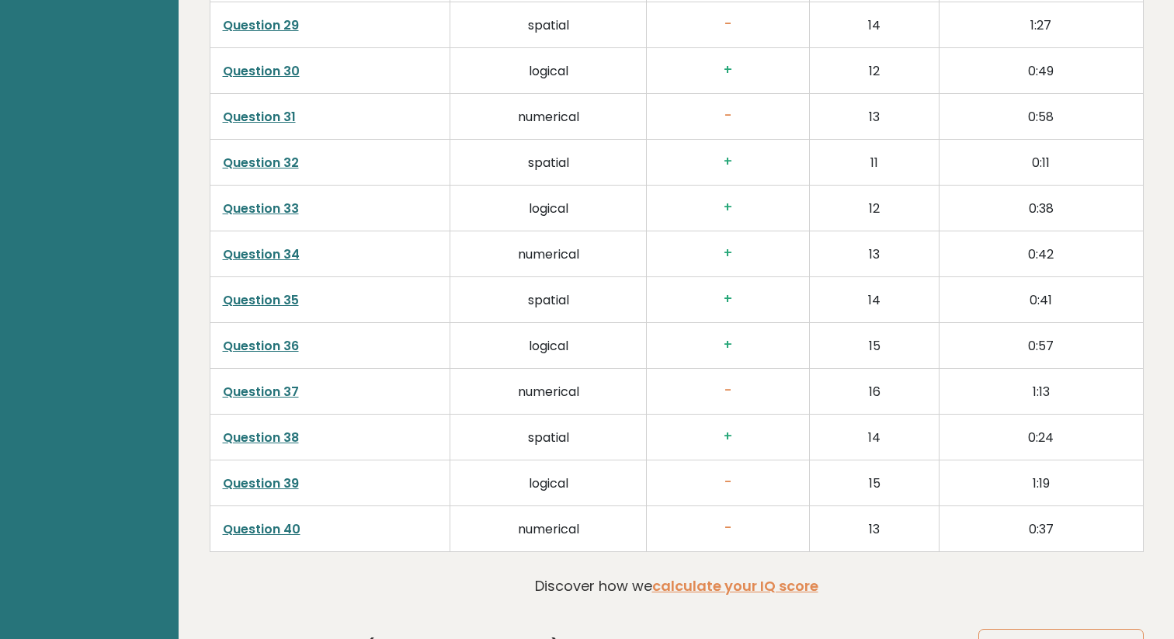
scroll to position [3839, 0]
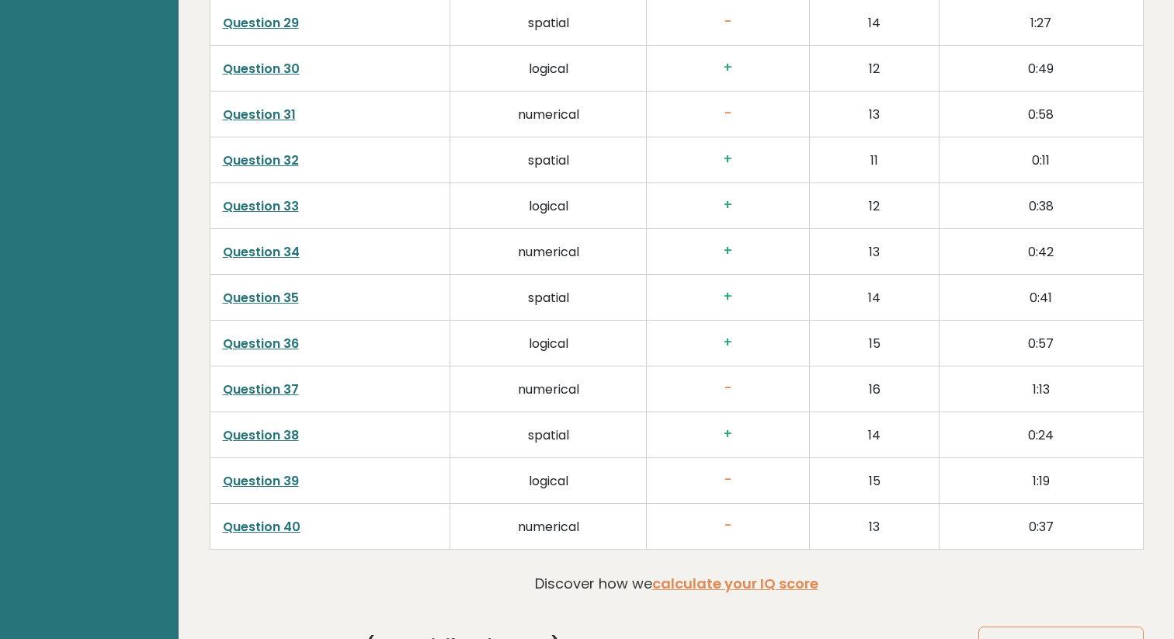
click at [274, 391] on link "Question 37" at bounding box center [261, 390] width 76 height 18
click at [284, 481] on link "Question 39" at bounding box center [261, 481] width 76 height 18
click at [280, 523] on link "Question 40" at bounding box center [262, 527] width 78 height 18
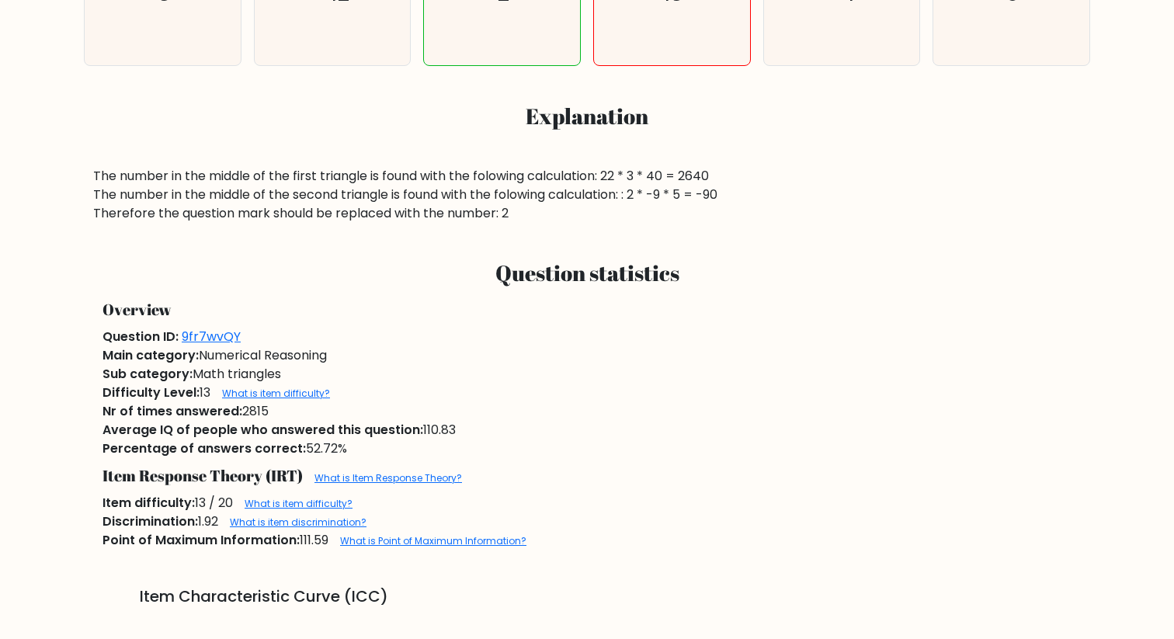
scroll to position [732, 0]
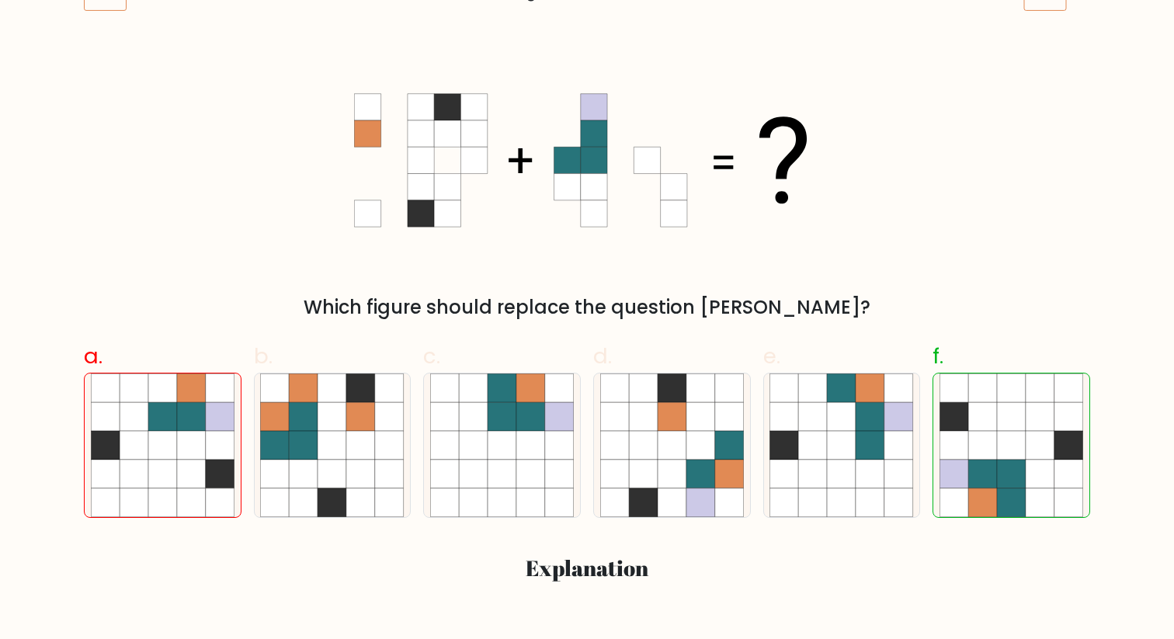
scroll to position [268, 0]
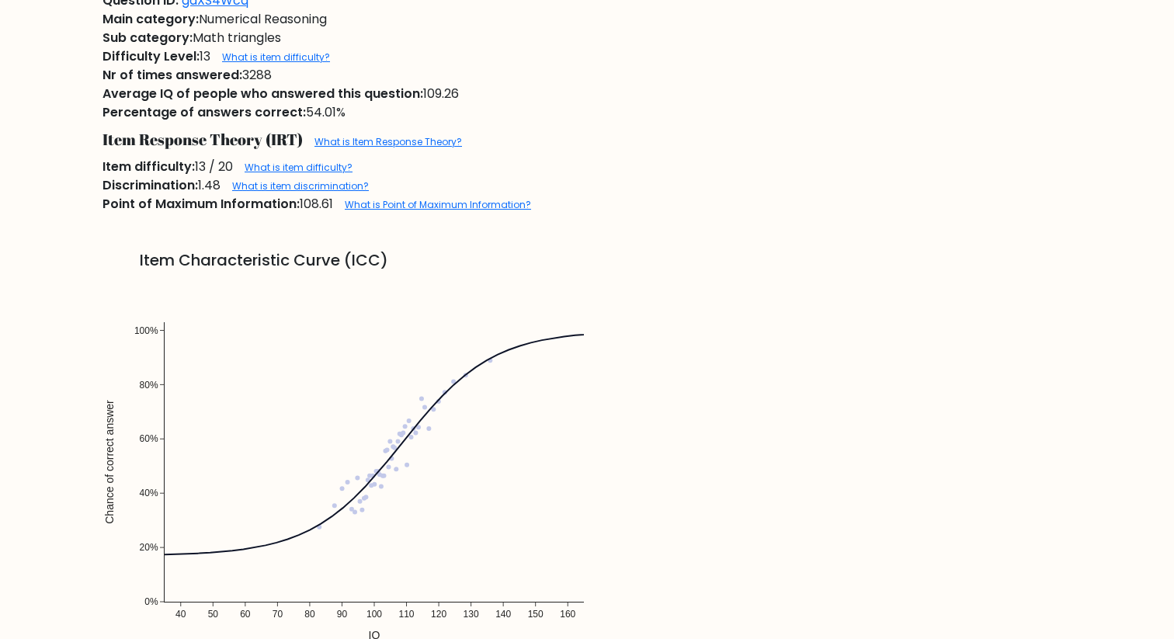
scroll to position [1068, 0]
